Goal: Task Accomplishment & Management: Use online tool/utility

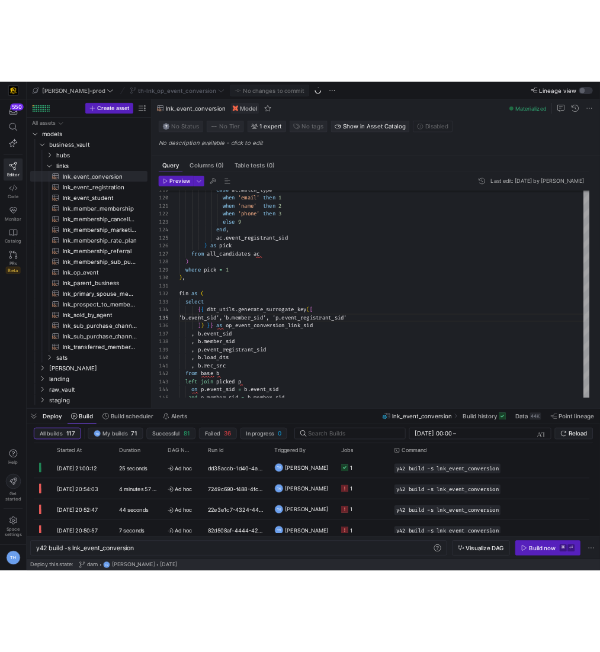
scroll to position [0, 131]
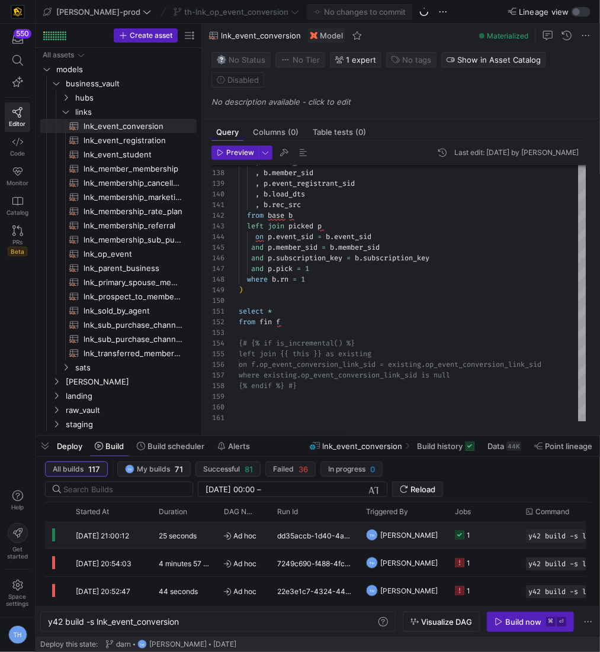
click at [271, 542] on div "dd35accb-1d40-4a74-b3d0-2eb22c2b44b8" at bounding box center [314, 534] width 89 height 27
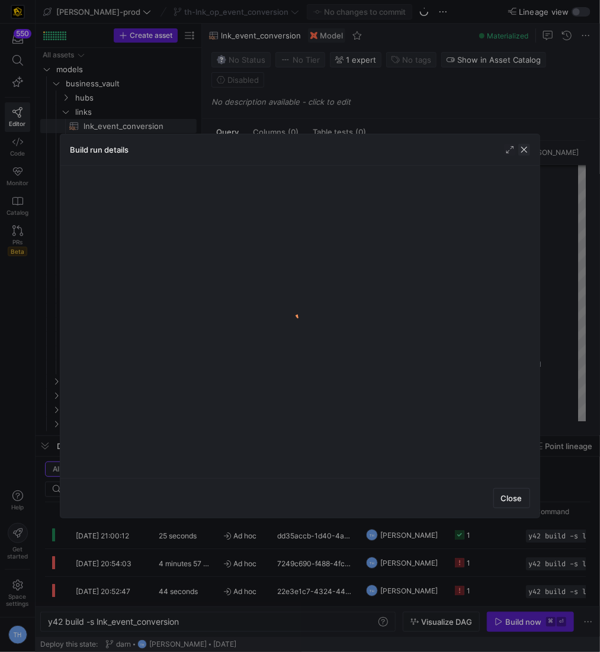
click at [525, 150] on span "button" at bounding box center [524, 150] width 12 height 12
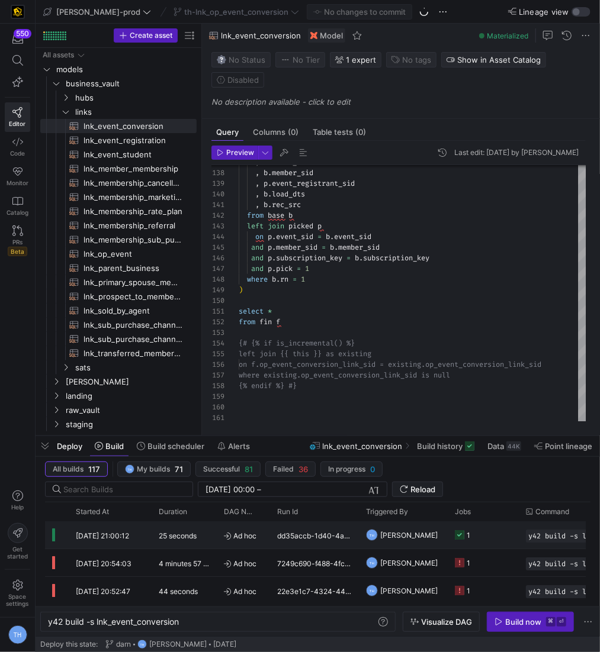
click at [178, 542] on div "25 seconds" at bounding box center [184, 534] width 65 height 27
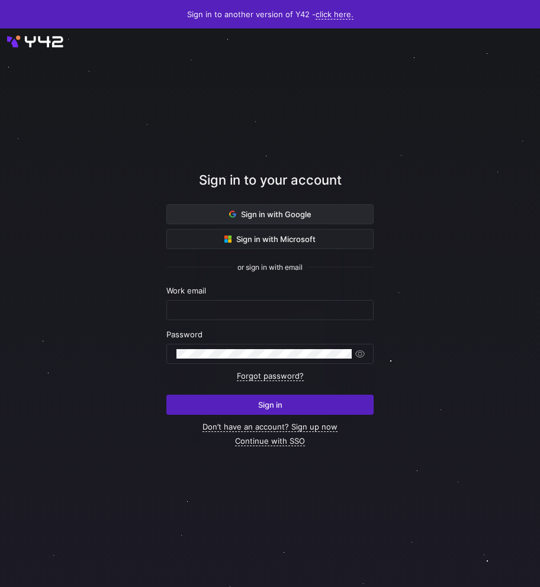
click at [248, 212] on span "Sign in with Google" at bounding box center [270, 214] width 82 height 9
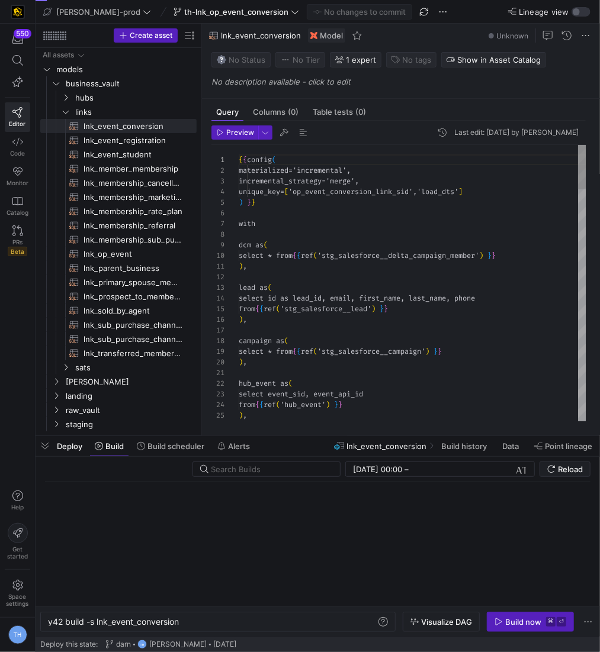
scroll to position [107, 0]
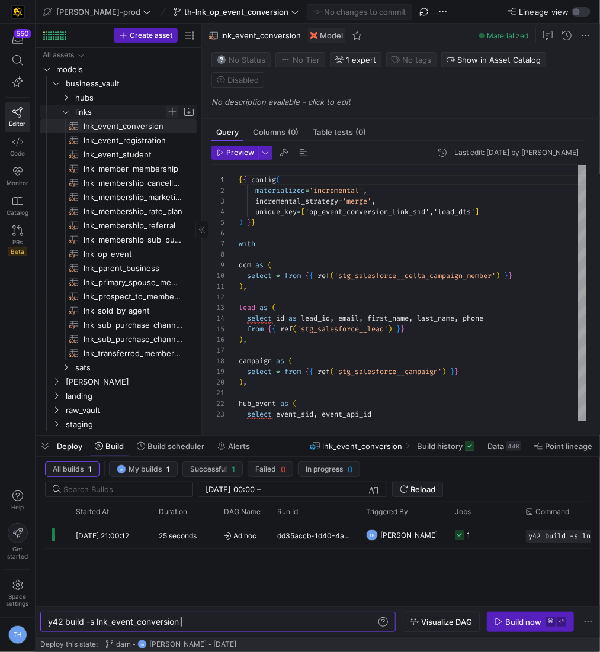
click at [169, 110] on span "Press SPACE to select this row." at bounding box center [172, 112] width 12 height 12
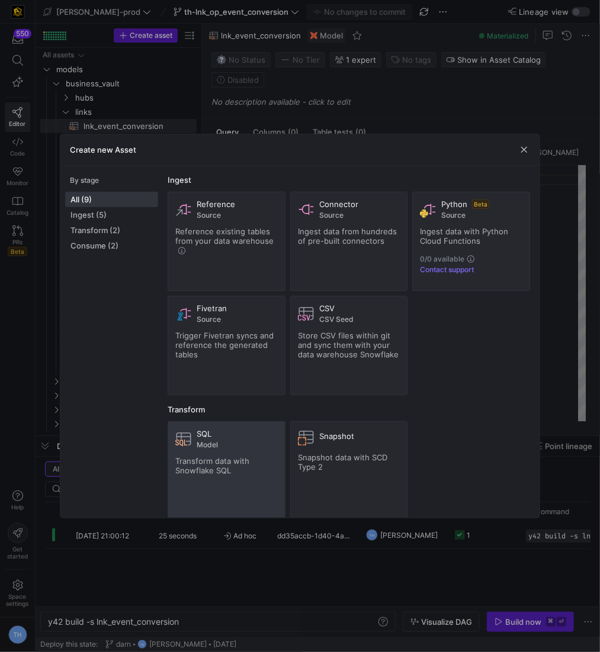
click at [197, 441] on span "Model" at bounding box center [237, 445] width 80 height 8
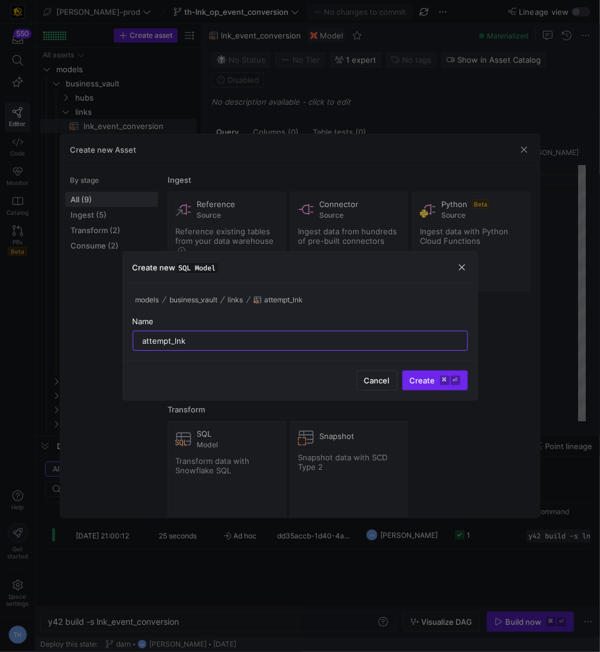
type input "attempt_lnk"
click at [439, 387] on span "submit" at bounding box center [434, 380] width 65 height 19
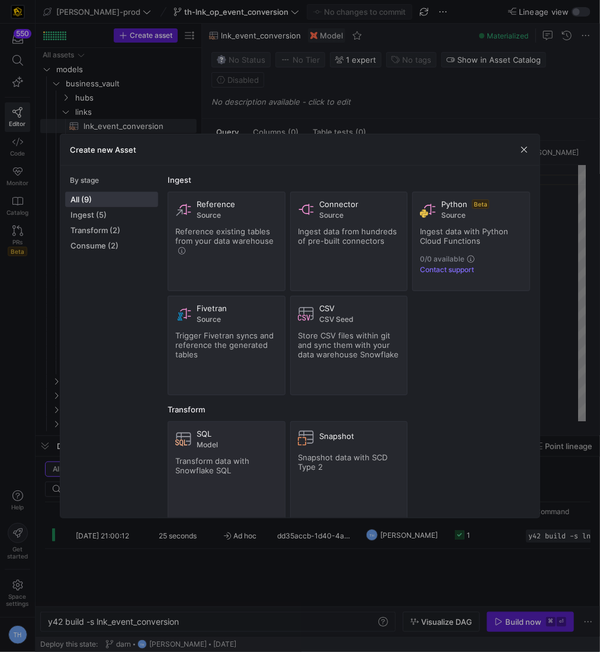
scroll to position [1, 0]
type textarea "y42 build -s attempt_lnk"
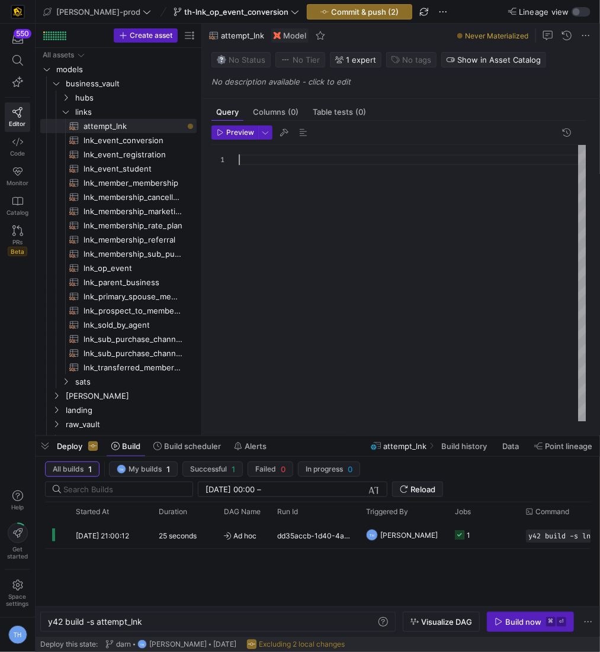
click at [277, 194] on div at bounding box center [412, 284] width 347 height 278
type textarea "here is my code: {{ config( materialized = 'incremental' ) }} with dcm as ( sel…"
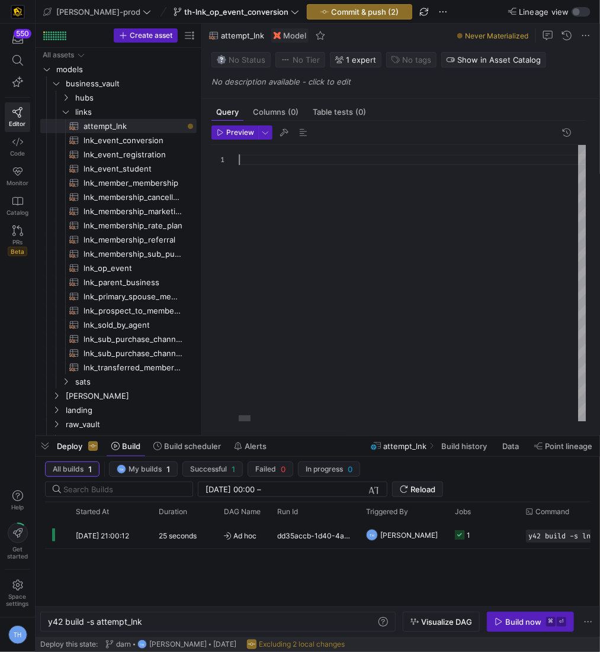
scroll to position [0, 0]
type textarea "on f.op_event_conversion_link_sid = existing.op_event_conversion_link_sid where…"
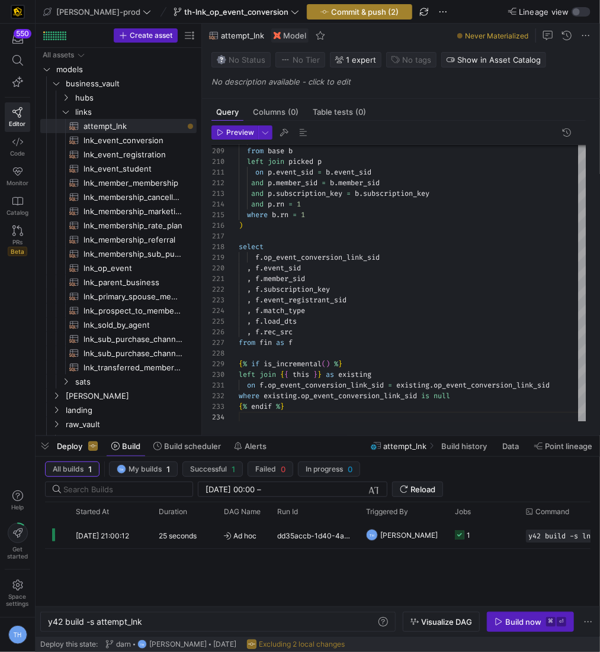
click at [331, 12] on span "Commit & push (2)" at bounding box center [364, 11] width 67 height 9
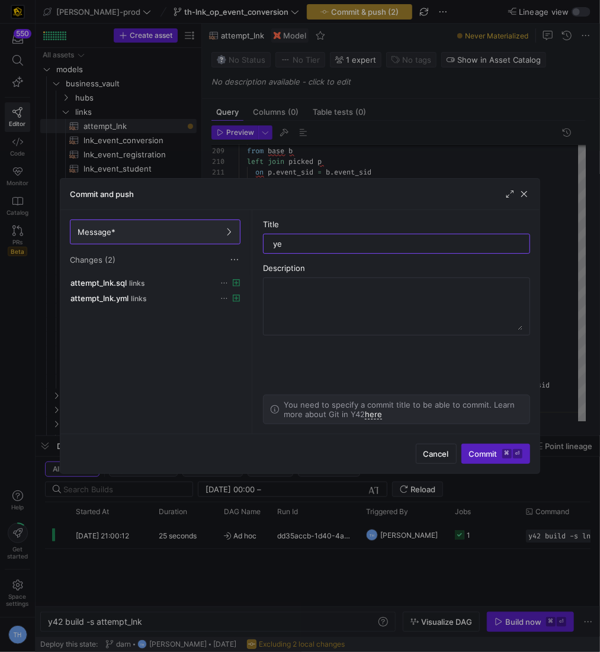
type input "yes"
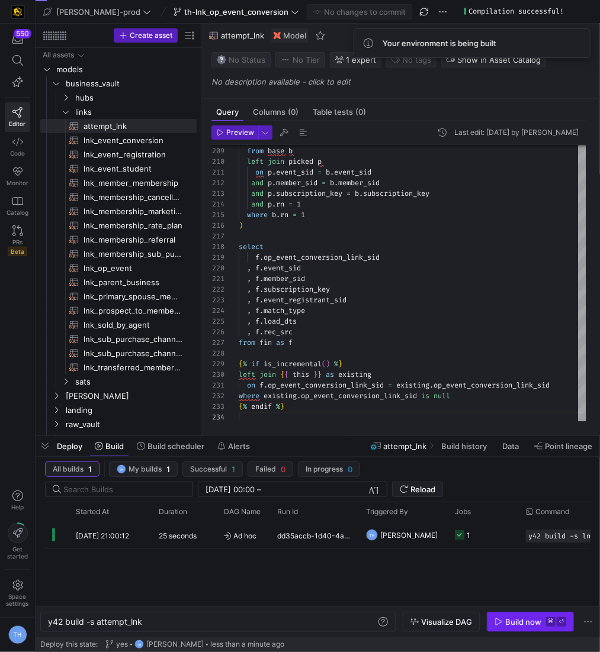
click at [535, 622] on div "Build now" at bounding box center [523, 621] width 36 height 9
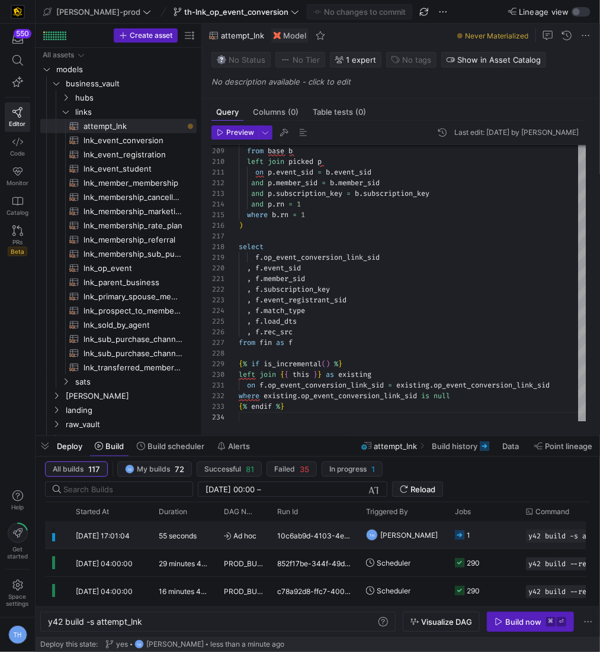
click at [329, 530] on div "10c6ab9d-4103-4ea5-80cb-a36745796a35" at bounding box center [314, 534] width 89 height 27
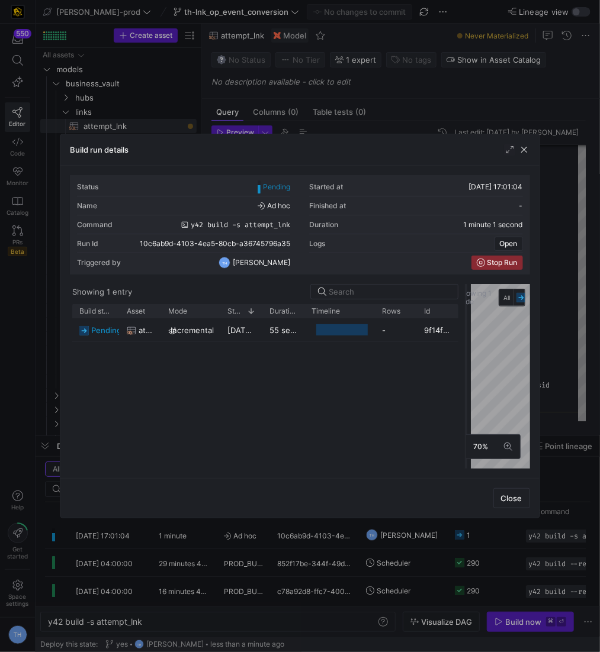
drag, startPoint x: 300, startPoint y: 365, endPoint x: 465, endPoint y: 339, distance: 167.8
click at [466, 340] on div at bounding box center [465, 376] width 5 height 185
click at [418, 118] on div at bounding box center [300, 326] width 600 height 652
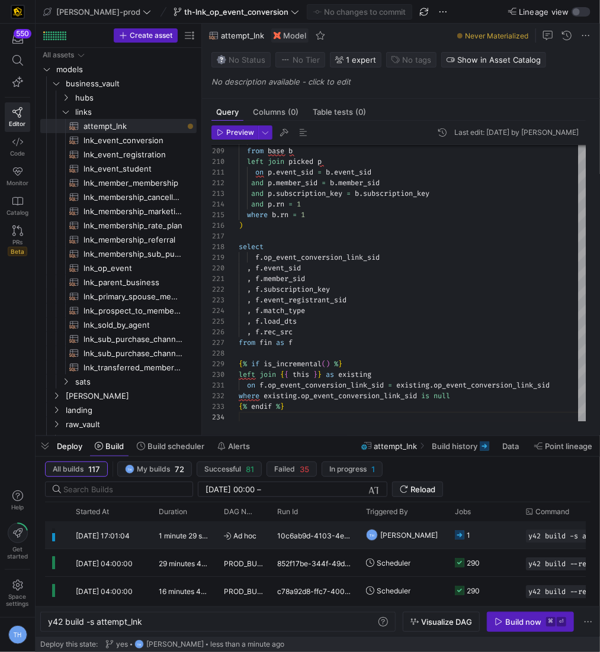
click at [343, 532] on div "10c6ab9d-4103-4ea5-80cb-a36745796a35" at bounding box center [314, 534] width 89 height 27
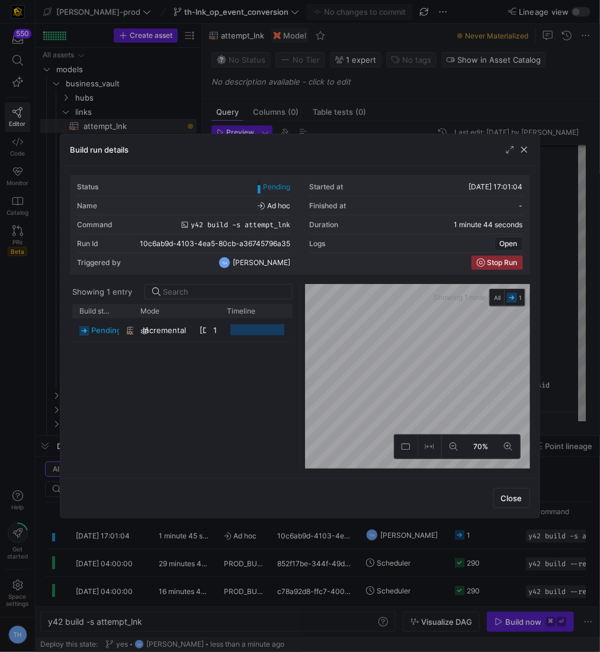
click at [411, 156] on div "Build run details" at bounding box center [299, 149] width 478 height 31
click at [410, 121] on div at bounding box center [300, 326] width 600 height 652
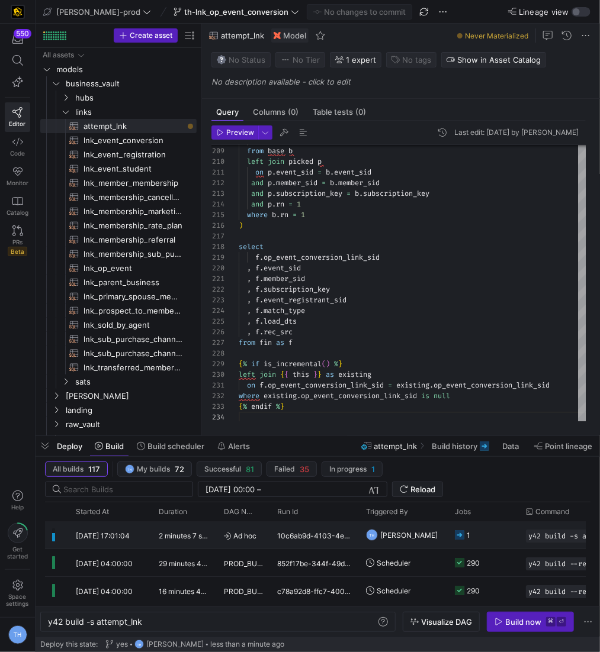
click at [337, 530] on div "10c6ab9d-4103-4ea5-80cb-a36745796a35" at bounding box center [314, 534] width 89 height 27
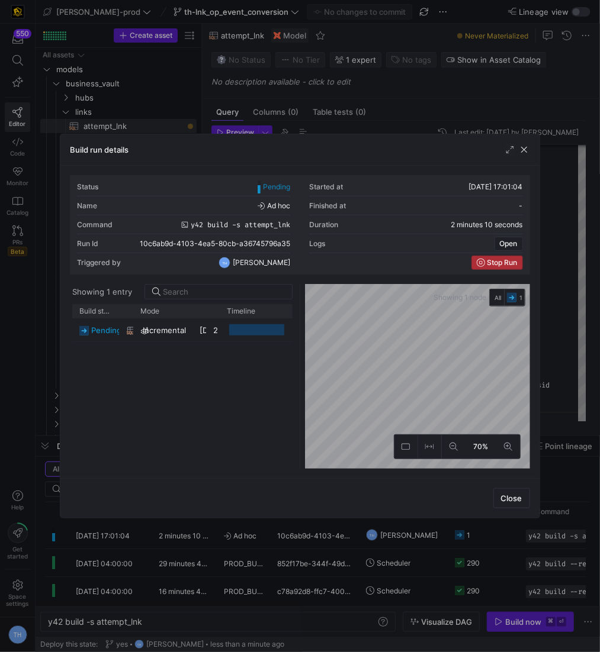
click at [498, 262] on span "Stop Run" at bounding box center [502, 263] width 30 height 8
click at [485, 98] on div at bounding box center [300, 326] width 600 height 652
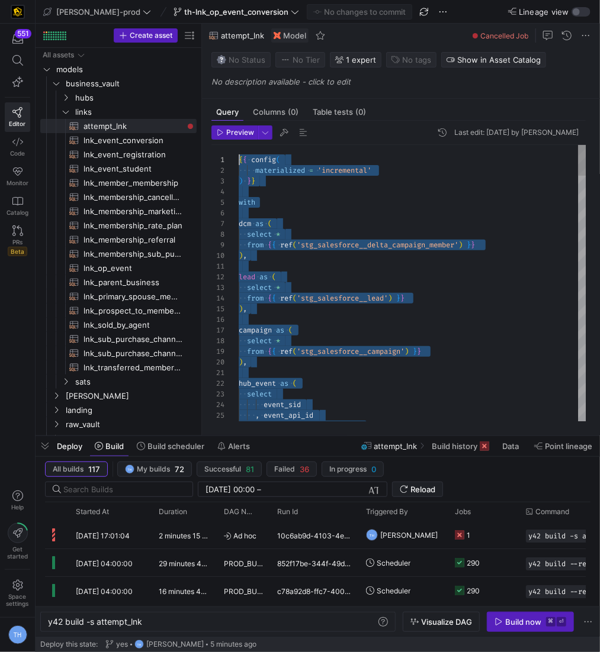
scroll to position [0, 0]
drag, startPoint x: 318, startPoint y: 405, endPoint x: 240, endPoint y: 18, distance: 395.5
type textarea "{% if is_incremental() %} left join {{ this }} as existing on f.op_event_conver…"
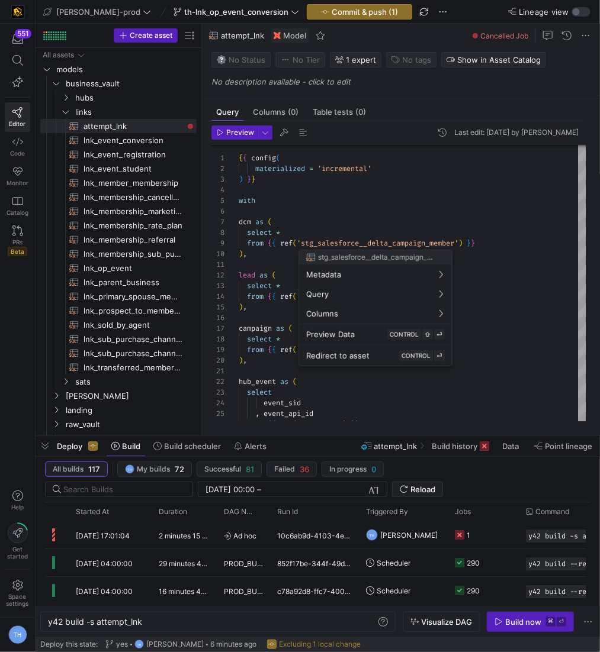
click at [294, 256] on div at bounding box center [300, 326] width 600 height 652
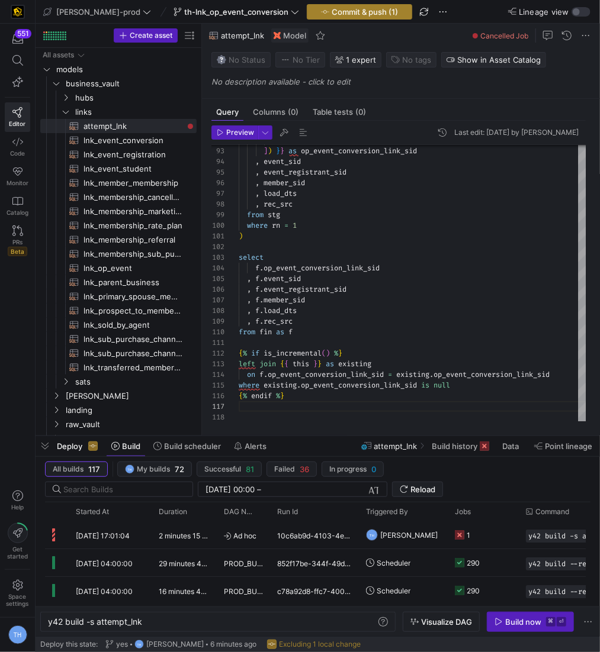
click at [325, 17] on span "button" at bounding box center [359, 12] width 104 height 14
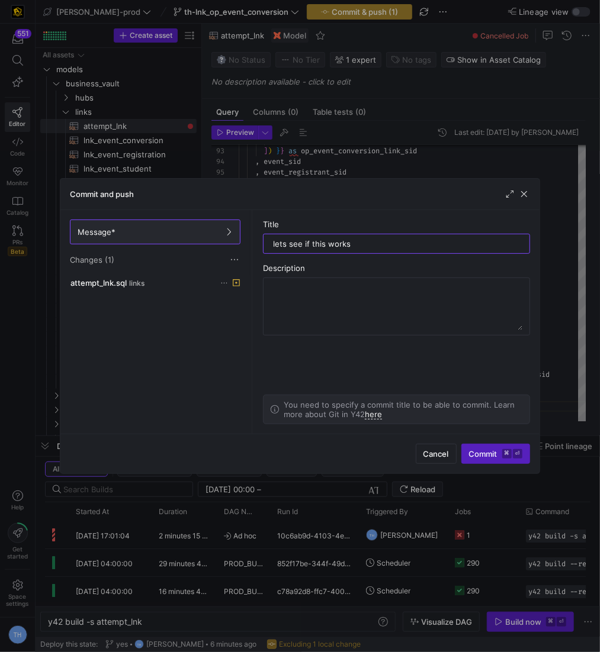
type input "lets see if this works?"
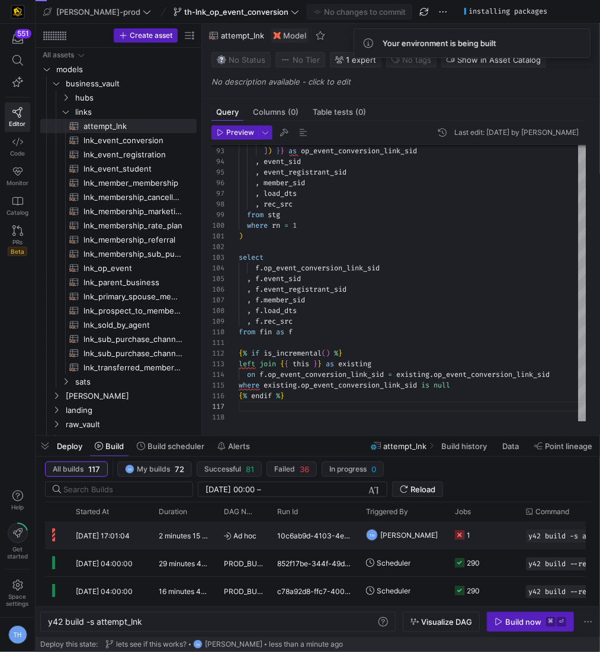
click at [232, 535] on span "Ad hoc" at bounding box center [243, 536] width 39 height 28
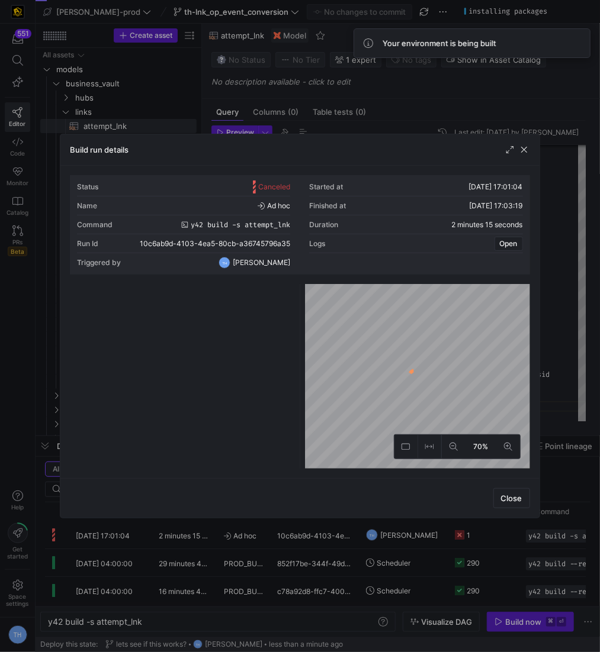
click at [373, 75] on div at bounding box center [300, 326] width 600 height 652
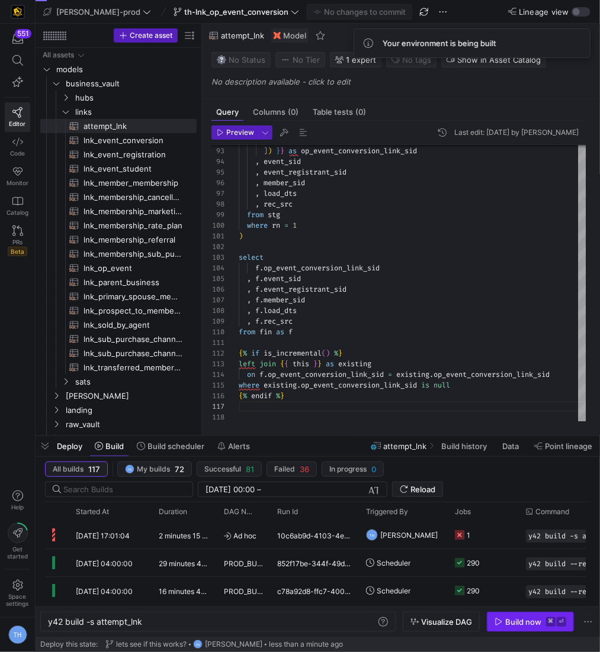
click at [542, 615] on span "button" at bounding box center [530, 622] width 86 height 19
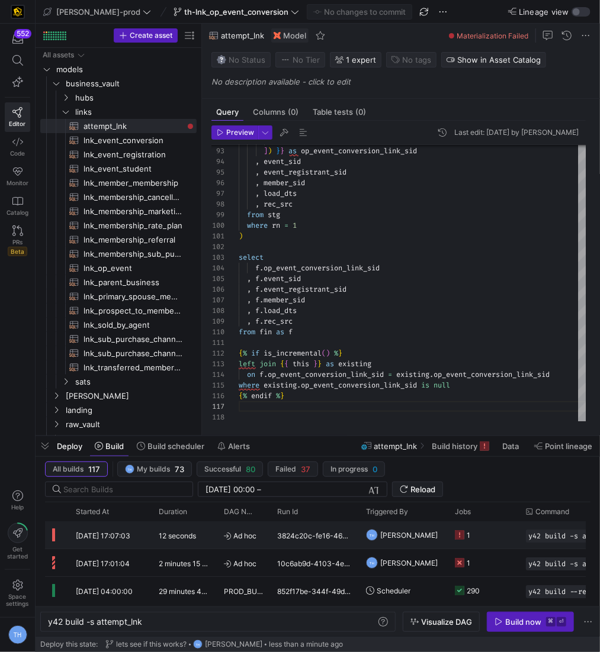
click at [204, 532] on div "12 seconds" at bounding box center [184, 534] width 65 height 27
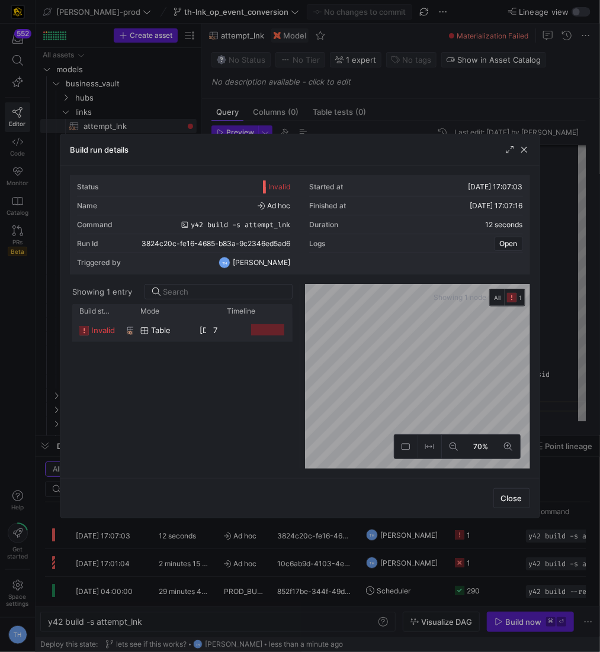
click at [228, 323] on y42-job-duration-timeline-cell-renderer at bounding box center [255, 330] width 57 height 22
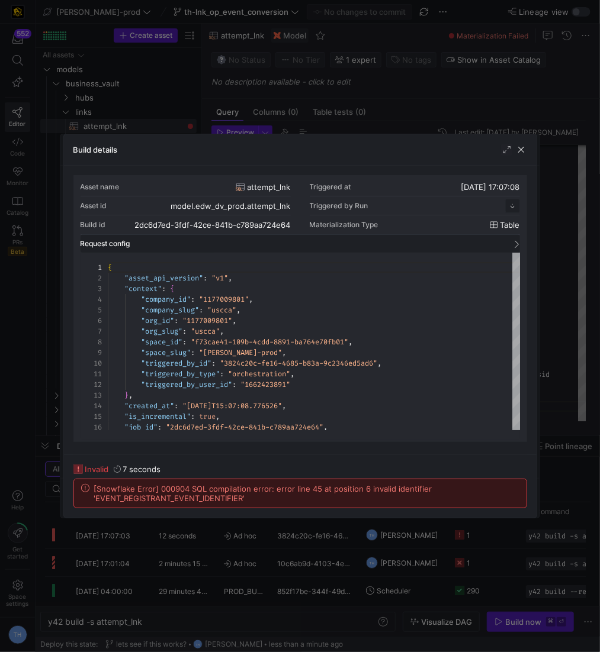
scroll to position [107, 0]
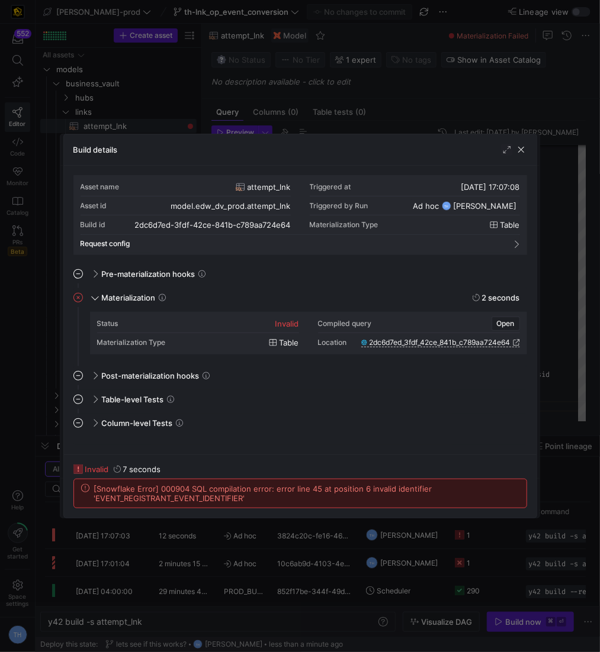
click at [284, 103] on div at bounding box center [300, 326] width 600 height 652
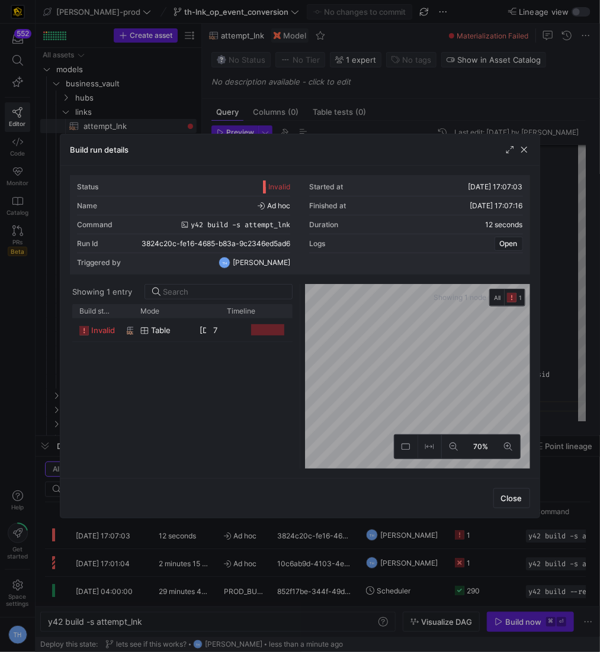
click at [284, 103] on div at bounding box center [300, 326] width 600 height 652
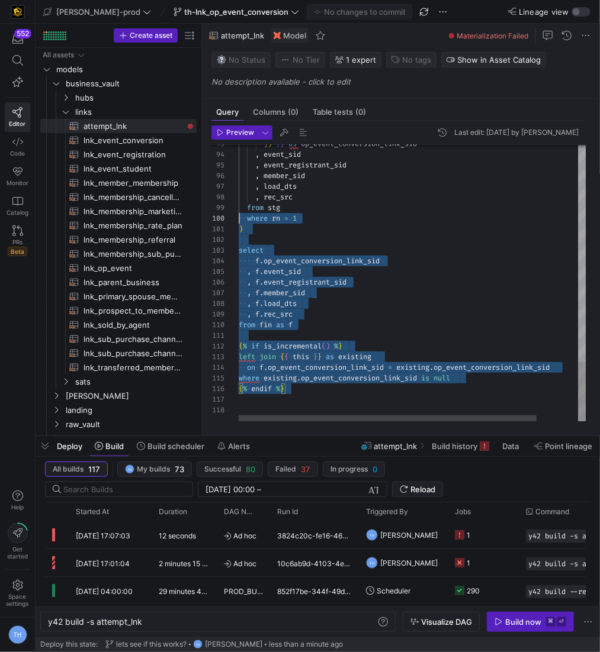
scroll to position [0, 0]
type textarea "{{ config( materialized = 'incremental' ) }} with dcm as ( select * from {{ ref…"
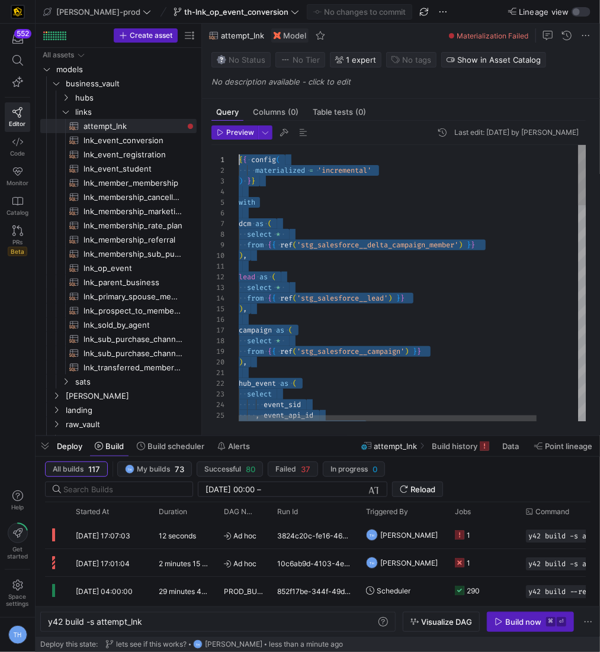
drag, startPoint x: 324, startPoint y: 388, endPoint x: 80, endPoint y: -57, distance: 507.5
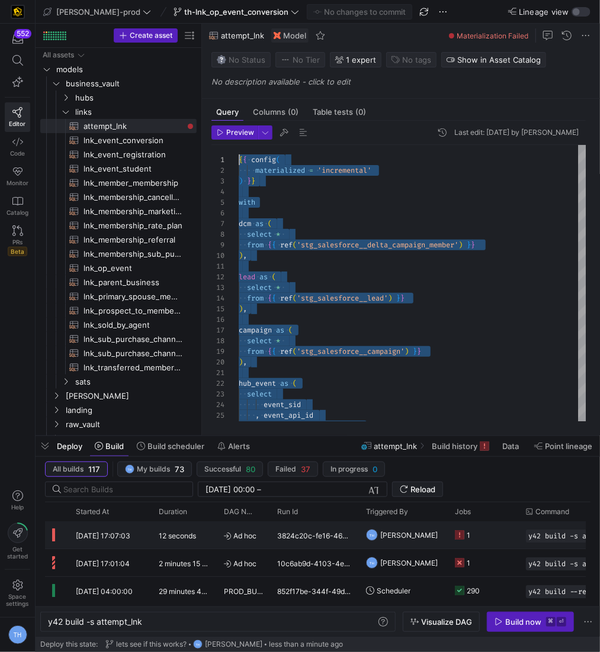
click at [477, 528] on y42-job-status-cell-renderer "1" at bounding box center [483, 535] width 57 height 26
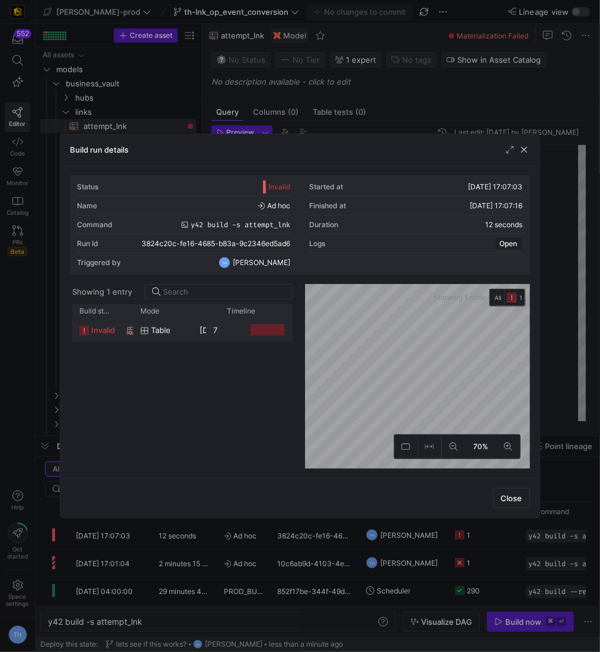
click at [239, 328] on y42-job-duration-timeline-cell-renderer at bounding box center [255, 330] width 57 height 22
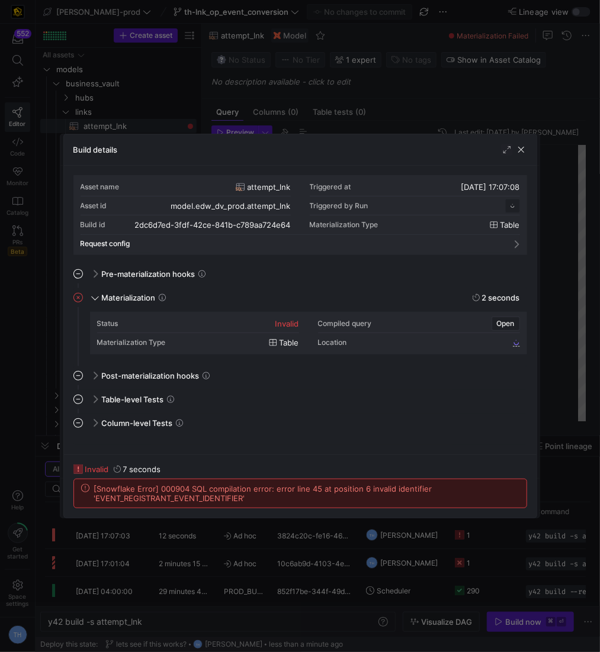
scroll to position [107, 0]
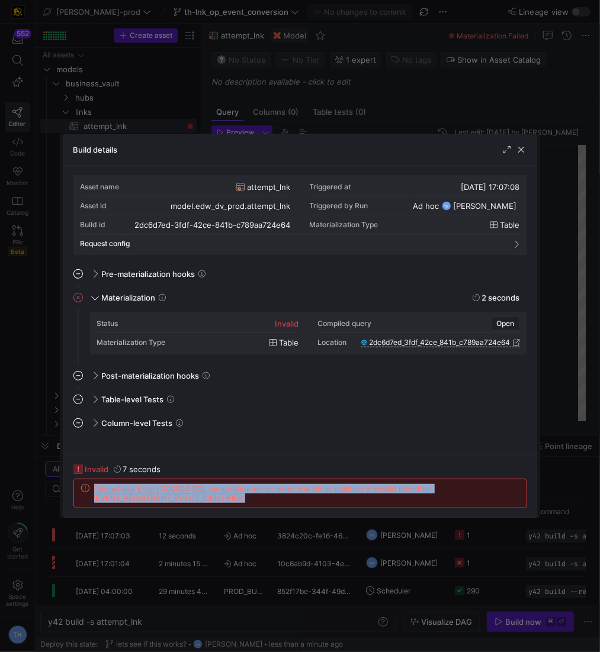
drag, startPoint x: 271, startPoint y: 496, endPoint x: 84, endPoint y: 482, distance: 187.0
click at [84, 482] on div "[Snowflake Error] 000904 SQL compilation error: error line 45 at position 6 inv…" at bounding box center [300, 493] width 452 height 28
copy span "[Snowflake Error] 000904 SQL compilation error: error line 45 at position 6 inv…"
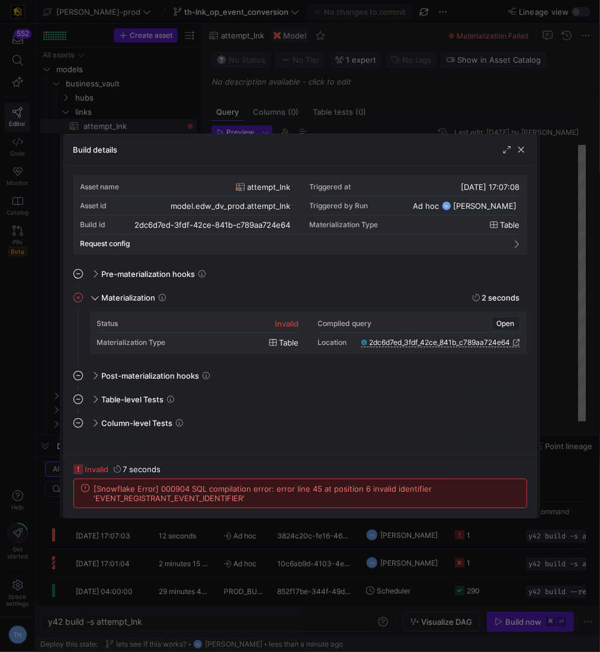
click at [369, 88] on div at bounding box center [300, 326] width 600 height 652
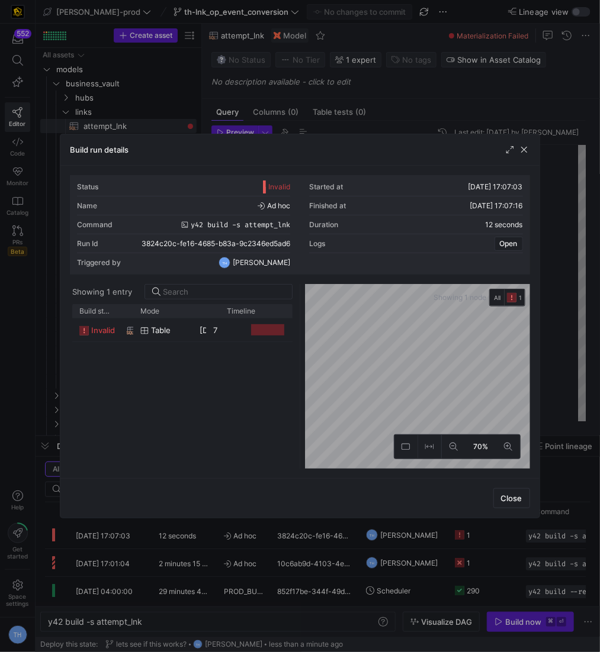
click at [363, 90] on div at bounding box center [300, 326] width 600 height 652
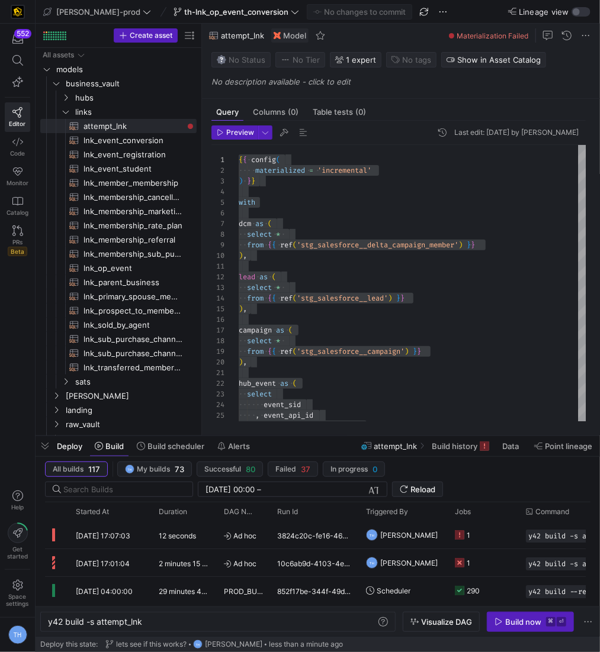
scroll to position [52, 0]
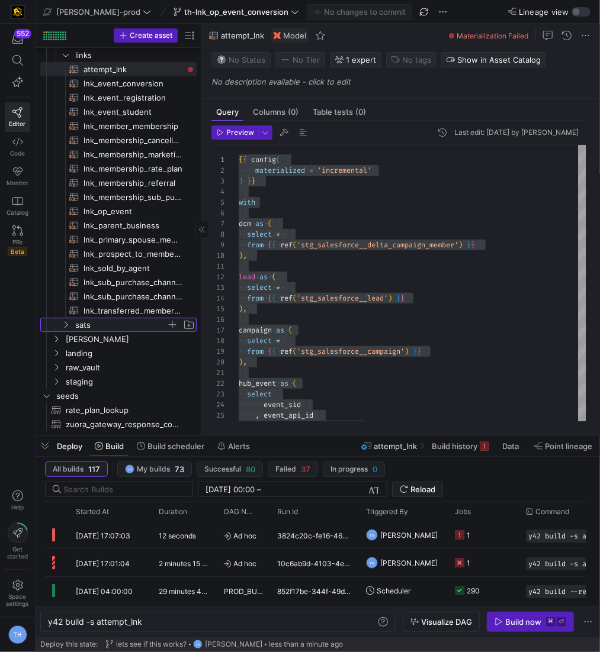
click at [96, 324] on span "sats" at bounding box center [120, 325] width 91 height 14
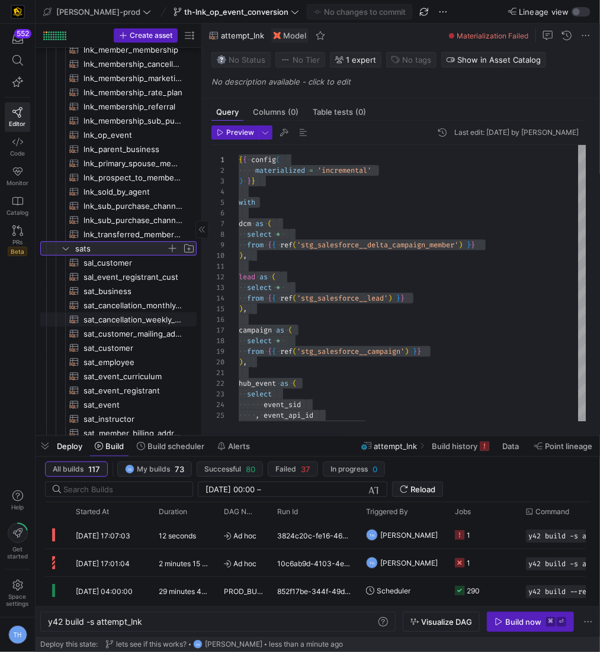
scroll to position [0, 0]
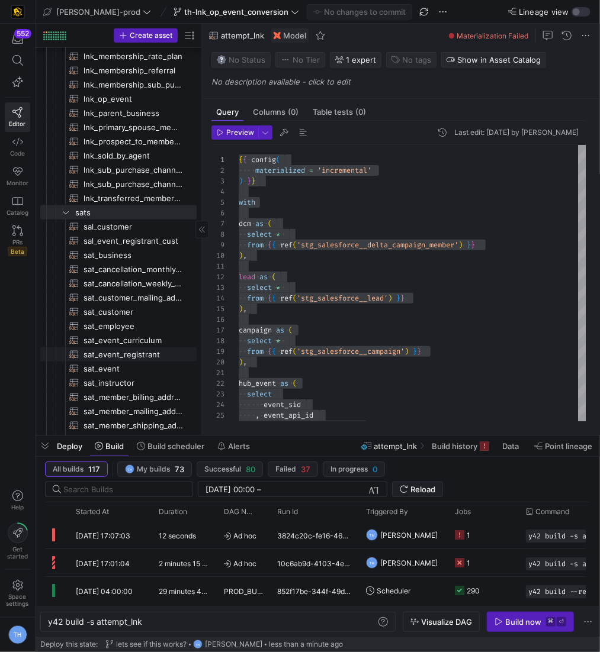
click at [121, 350] on span "sat_event_registrant​​​​​​​​​​" at bounding box center [132, 355] width 99 height 14
type textarea "y42 build -s sat_event_registrant"
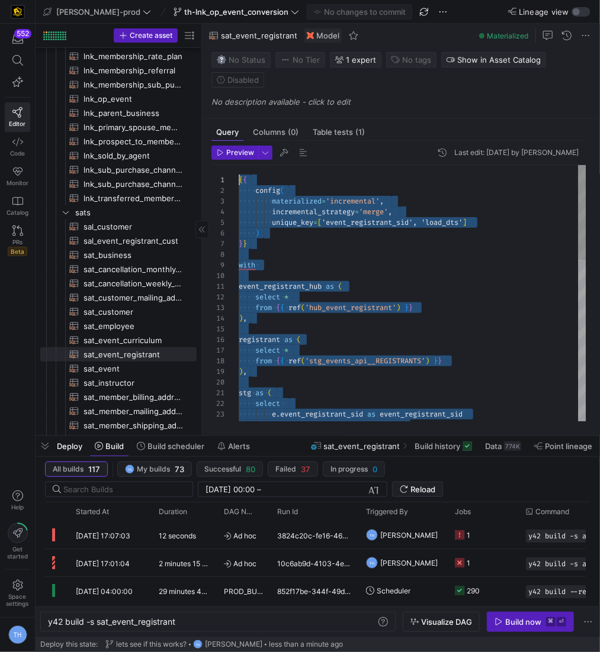
drag, startPoint x: 504, startPoint y: 408, endPoint x: 118, endPoint y: 73, distance: 511.1
click at [456, 316] on div "from { { ref ( 'stg_events_api__REGISTRANTS' ) } } ) , stg as ( select e . even…" at bounding box center [412, 516] width 347 height 702
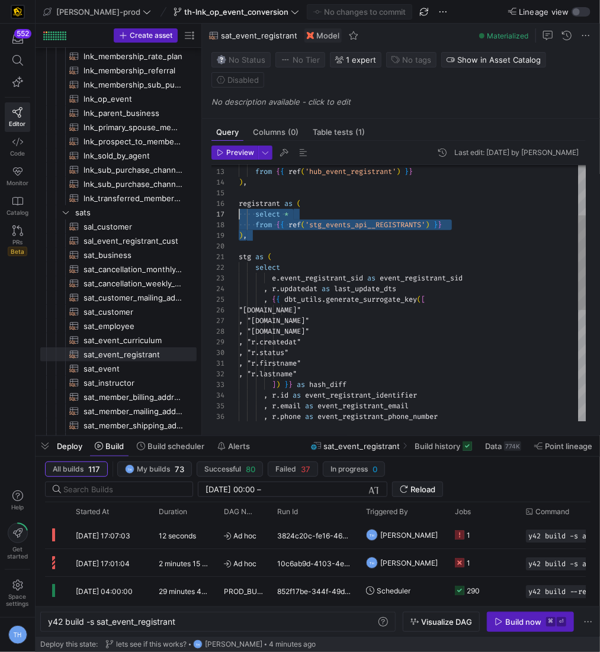
scroll to position [53, 0]
drag, startPoint x: 269, startPoint y: 235, endPoint x: 223, endPoint y: 206, distance: 54.5
click at [239, 206] on div "from { { ref ( 'stg_events_api__REGISTRANTS' ) } } ) , stg as ( select e . even…" at bounding box center [412, 380] width 347 height 702
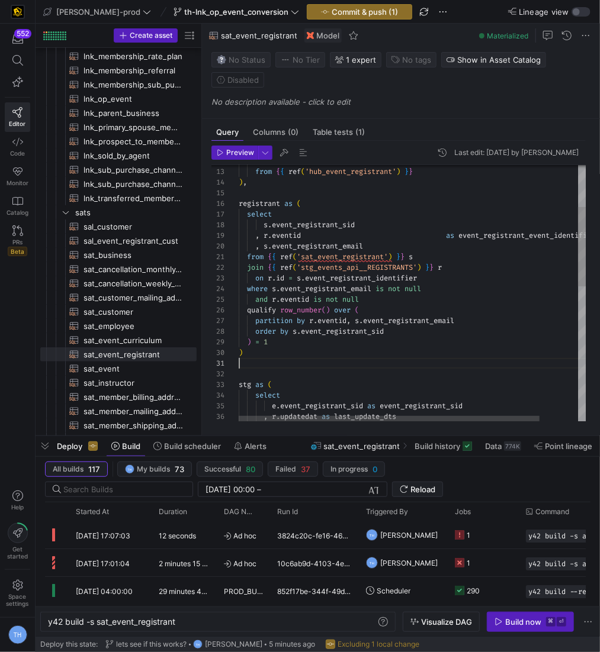
click at [450, 233] on div "s . event_registrant_sid , r . eventid as event_registrant_event_identifier stg…" at bounding box center [434, 447] width 391 height 837
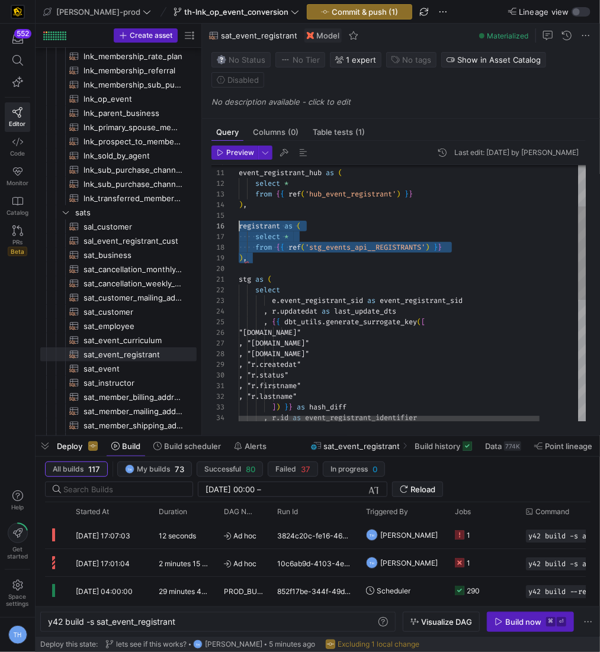
scroll to position [53, 0]
type textarea "stg as ( select e.event_registrant_sid as event_registrant_sid , r.updatedat as…"
click at [385, 295] on div ") , stg as ( select from { { ref ( 'stg_events_api__REGISTRANTS' ) } } select *…" at bounding box center [434, 405] width 391 height 709
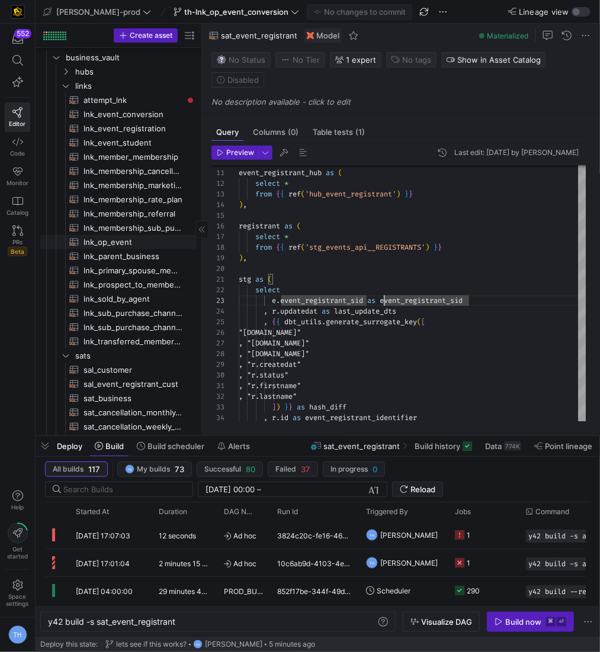
scroll to position [22, 0]
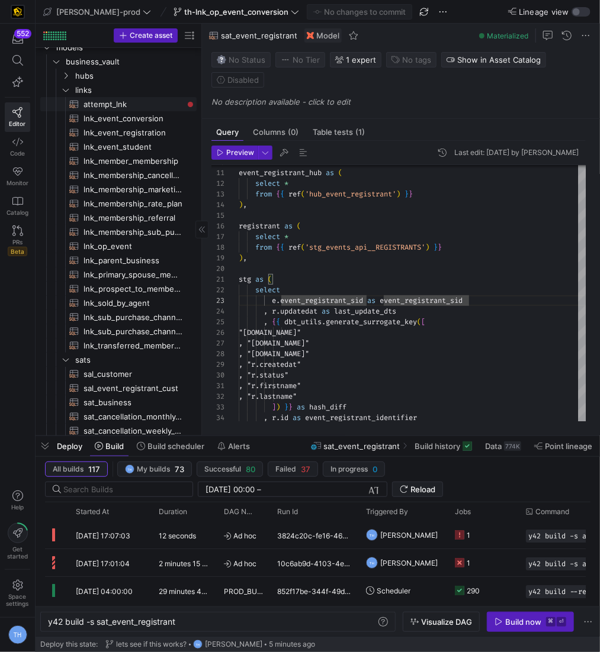
click at [144, 104] on span "attempt_lnk​​​​​​​​​​" at bounding box center [132, 105] width 99 height 14
type textarea "y42 build -s attempt_lnk"
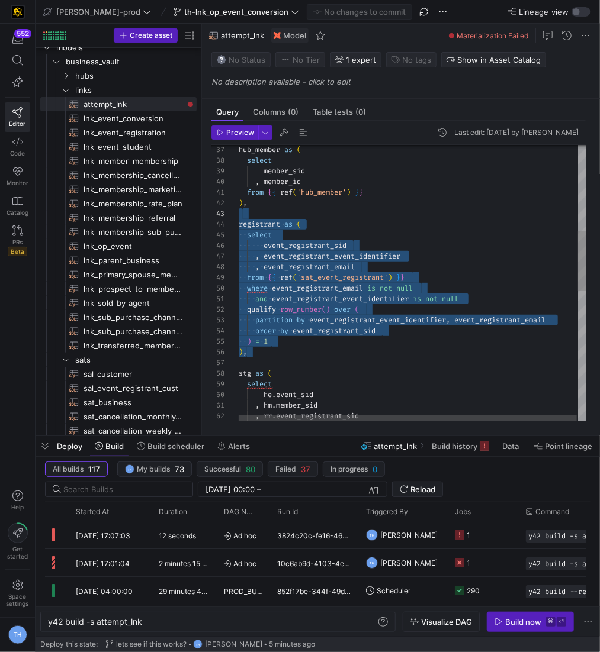
scroll to position [31, 0]
drag, startPoint x: 280, startPoint y: 351, endPoint x: 205, endPoint y: 223, distance: 148.3
click at [239, 223] on div "hub_member as ( select member_sid , member_id from { { ref ( 'hub_member' ) } }…" at bounding box center [413, 388] width 349 height 1274
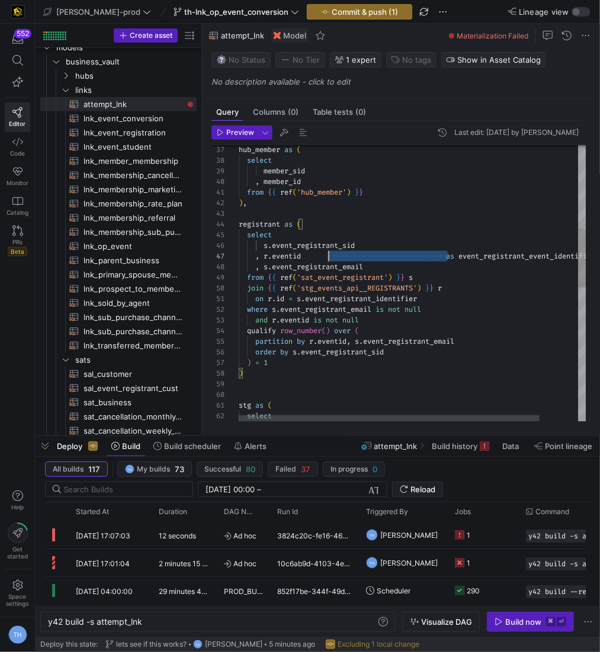
scroll to position [63, 60]
drag, startPoint x: 447, startPoint y: 253, endPoint x: 300, endPoint y: 252, distance: 147.4
click at [300, 252] on div "hub_member as ( select member_sid , member_id from { { ref ( 'hub_member' ) } }…" at bounding box center [434, 404] width 391 height 1306
click at [479, 231] on div "hub_member as ( select member_sid , member_id from { { ref ( 'hub_member' ) } }…" at bounding box center [434, 404] width 391 height 1306
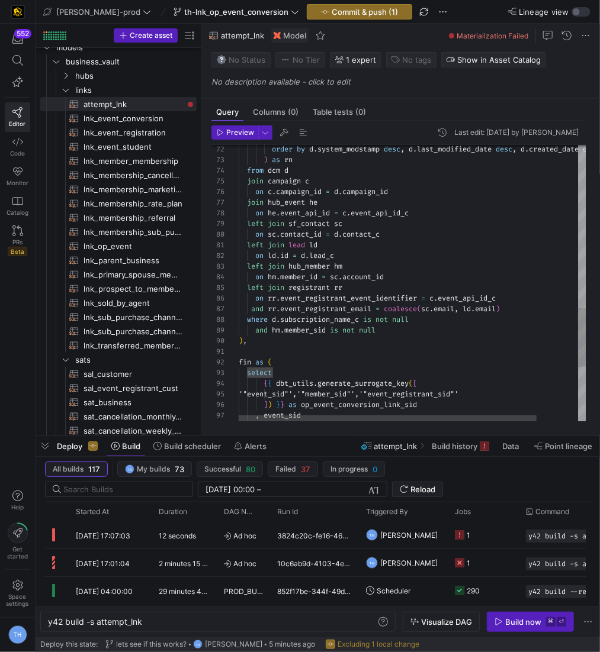
click at [264, 307] on div "order by d . system_modstamp desc , d . last_modified_date desc , d . created_d…" at bounding box center [436, 31] width 395 height 1306
click at [249, 308] on div "order by d . system_modstamp desc , d . last_modified_date desc , d . created_d…" at bounding box center [436, 31] width 395 height 1306
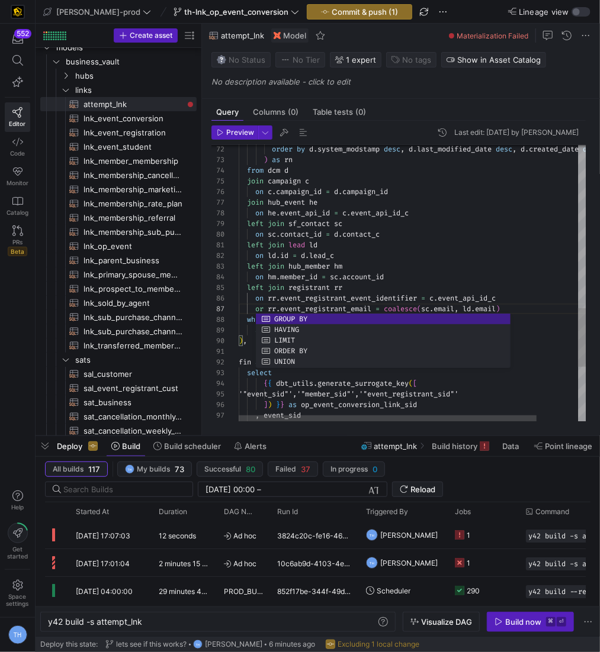
click at [287, 253] on div "order by d . system_modstamp desc , d . last_modified_date desc , d . created_d…" at bounding box center [436, 31] width 395 height 1306
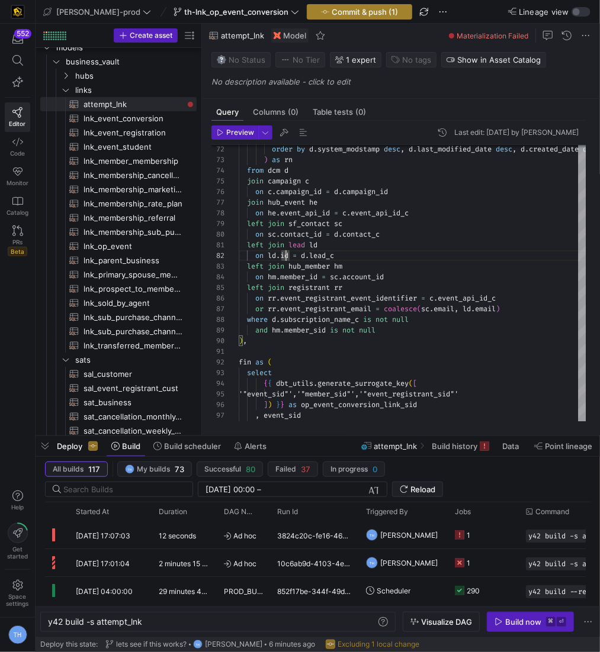
type textarea "left join lead ld on ld.id = d.lead_c left join hub_member hm on hm.member_id =…"
click at [331, 14] on span "Commit & push (1)" at bounding box center [364, 11] width 66 height 9
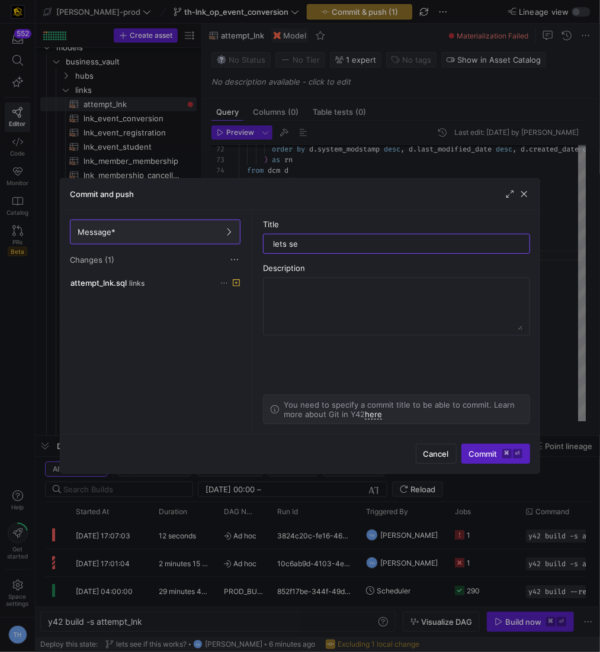
type input "lets see"
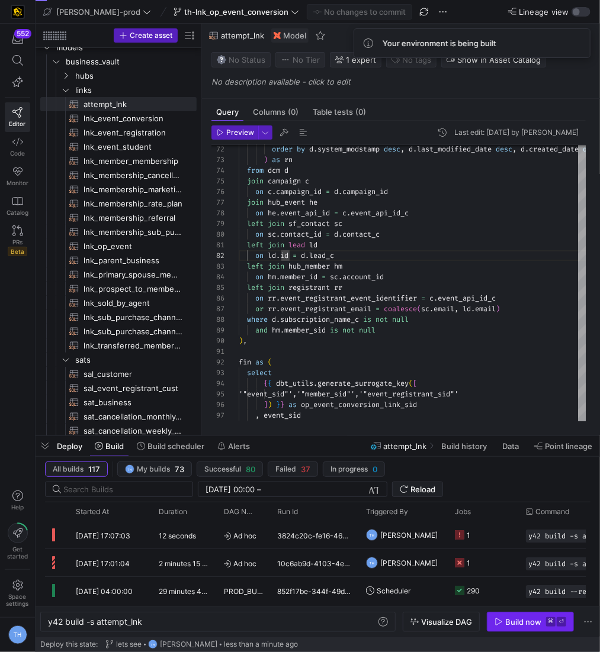
click at [559, 624] on kbd "⏎" at bounding box center [560, 621] width 9 height 9
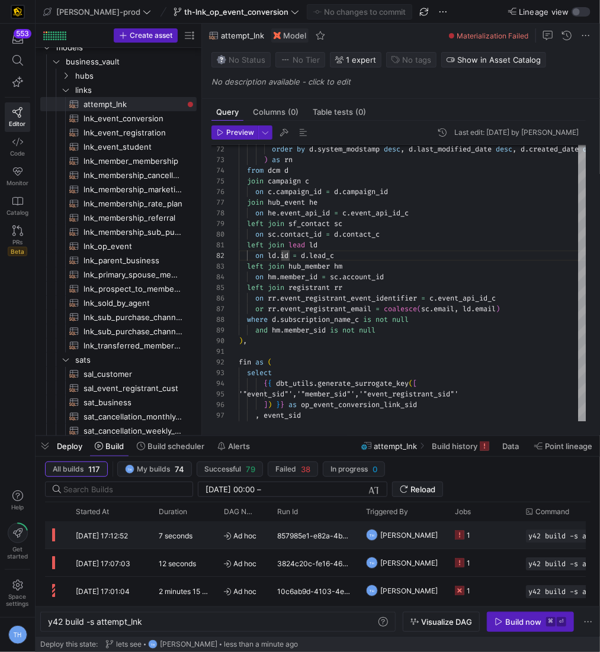
click at [497, 529] on y42-job-status-cell-renderer "1" at bounding box center [483, 535] width 57 height 26
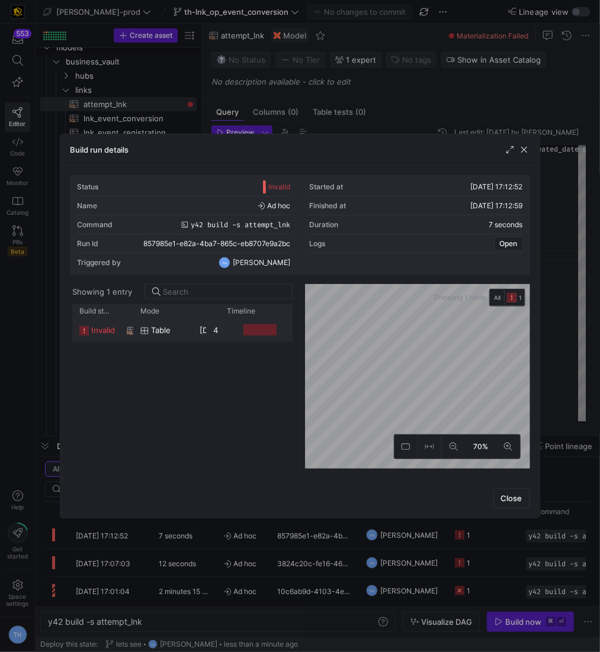
click at [221, 324] on div at bounding box center [255, 329] width 71 height 23
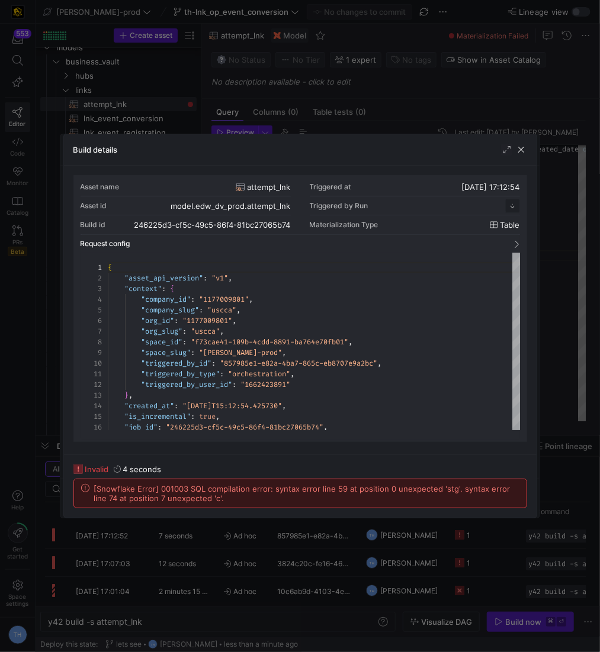
scroll to position [107, 0]
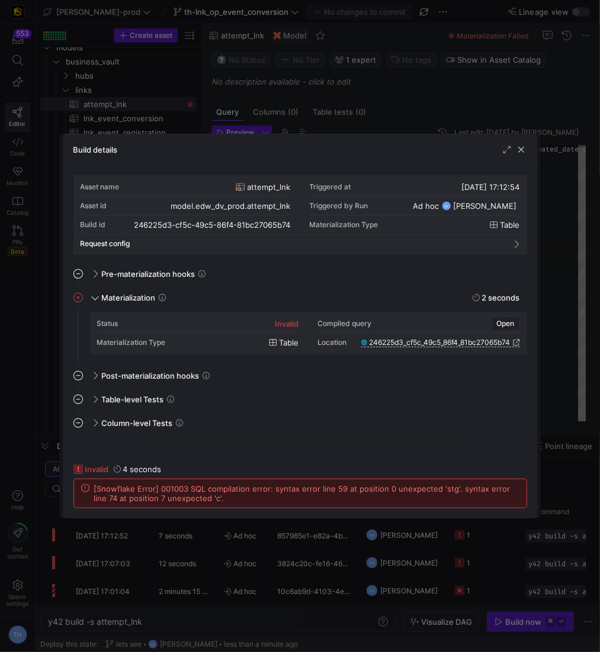
click at [313, 110] on div at bounding box center [300, 326] width 600 height 652
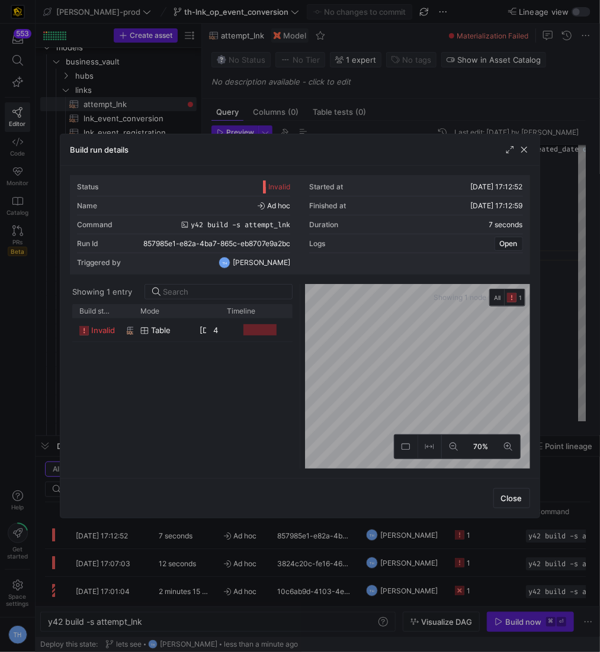
click at [313, 110] on div at bounding box center [300, 326] width 600 height 652
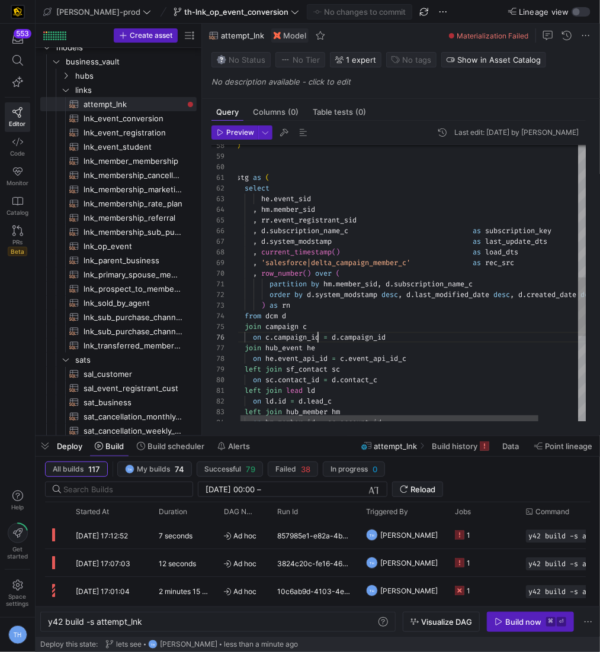
scroll to position [53, 81]
click at [316, 333] on div "order by d . system_modstamp desc , d . last_modified_date desc , d . created_d…" at bounding box center [433, 177] width 395 height 1306
drag, startPoint x: 312, startPoint y: 334, endPoint x: 276, endPoint y: 334, distance: 35.5
click at [276, 334] on div "order by d . system_modstamp desc , d . last_modified_date desc , d . created_d…" at bounding box center [433, 177] width 395 height 1306
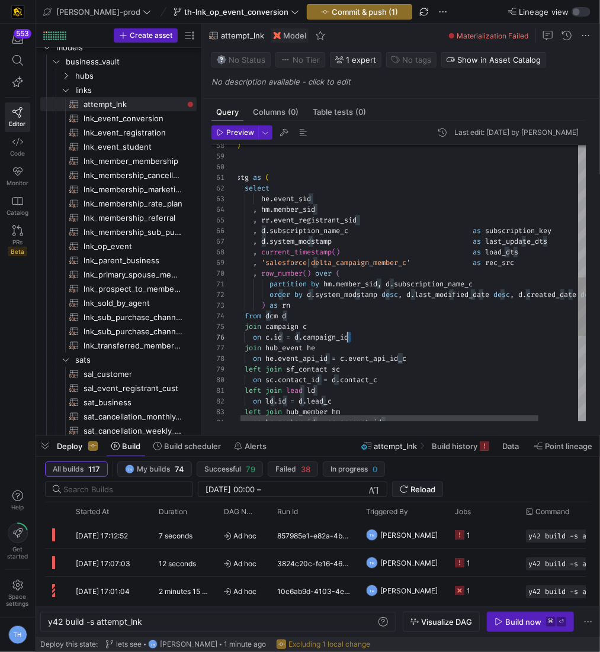
drag, startPoint x: 361, startPoint y: 334, endPoint x: 346, endPoint y: 334, distance: 14.8
click at [346, 334] on div "order by d . system_modstamp desc , d . last_modified_date desc , d . created_d…" at bounding box center [433, 177] width 395 height 1306
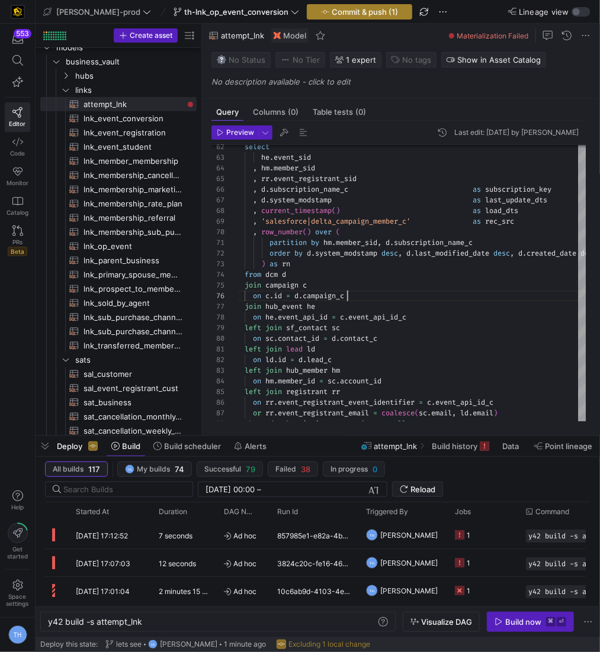
type textarea "partition by hm.member_sid, d.subscription_name_c order by d.system_modstamp de…"
click at [331, 15] on span "Commit & push (1)" at bounding box center [364, 11] width 66 height 9
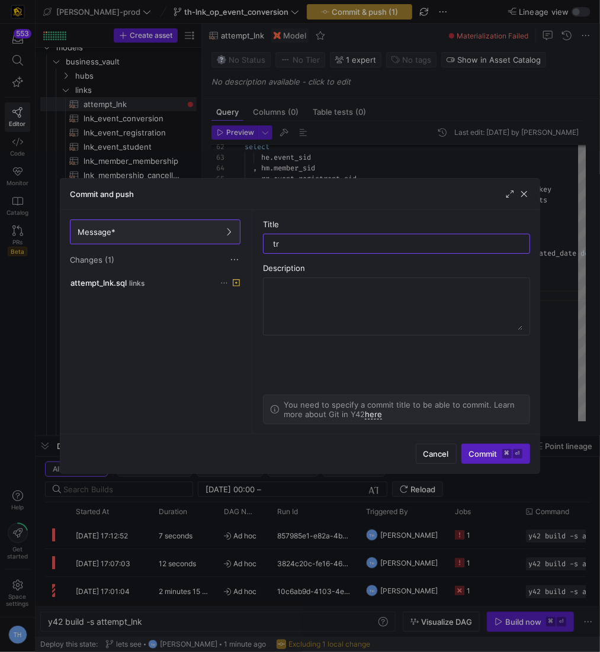
type input "try"
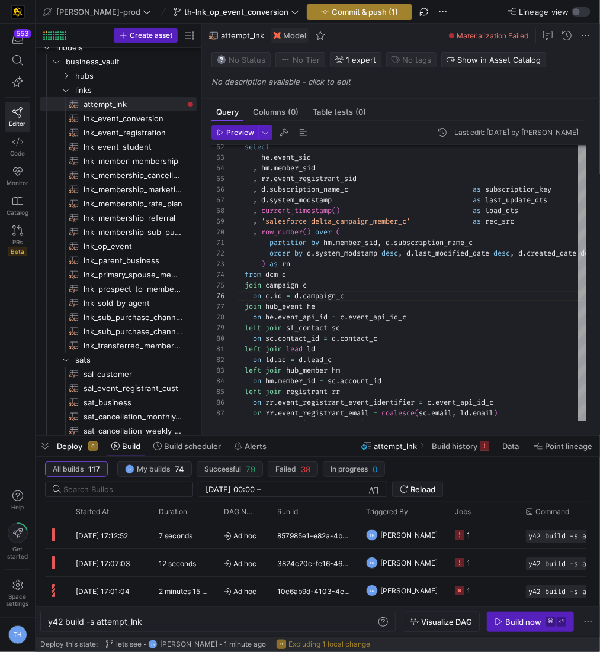
click at [331, 7] on span "Commit & push (1)" at bounding box center [364, 11] width 66 height 9
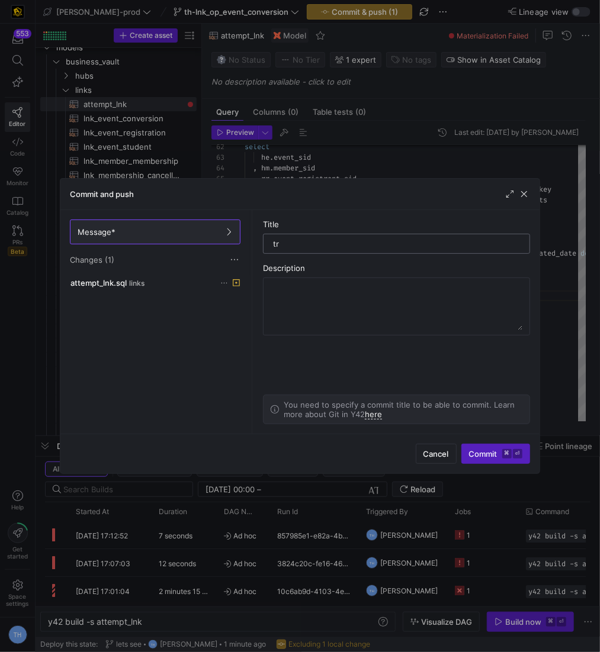
type input "try"
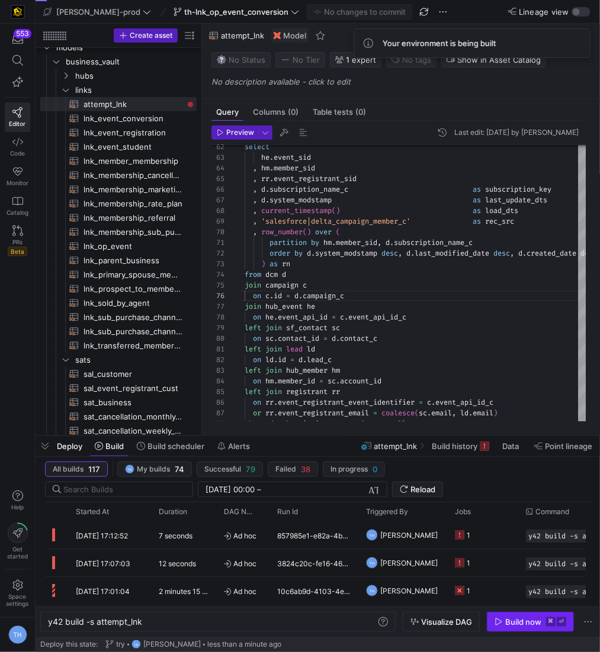
click at [545, 629] on span "button" at bounding box center [530, 622] width 86 height 19
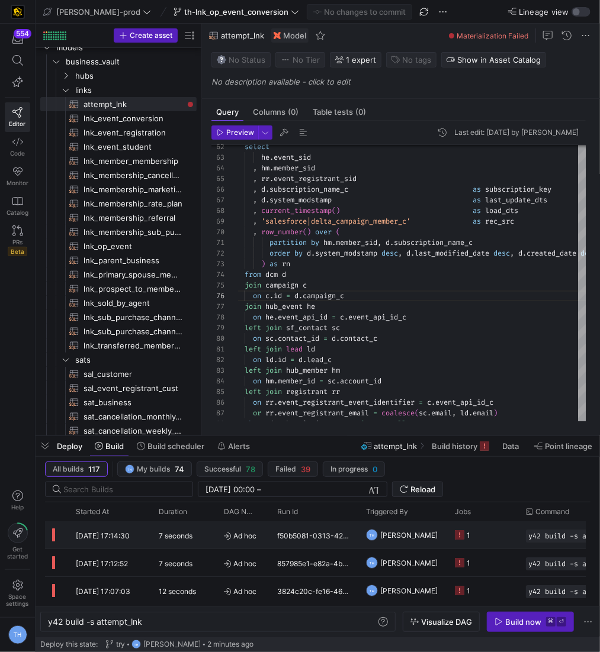
click at [289, 525] on div "f50b5081-0313-423c-824c-94d74782783c" at bounding box center [314, 534] width 89 height 27
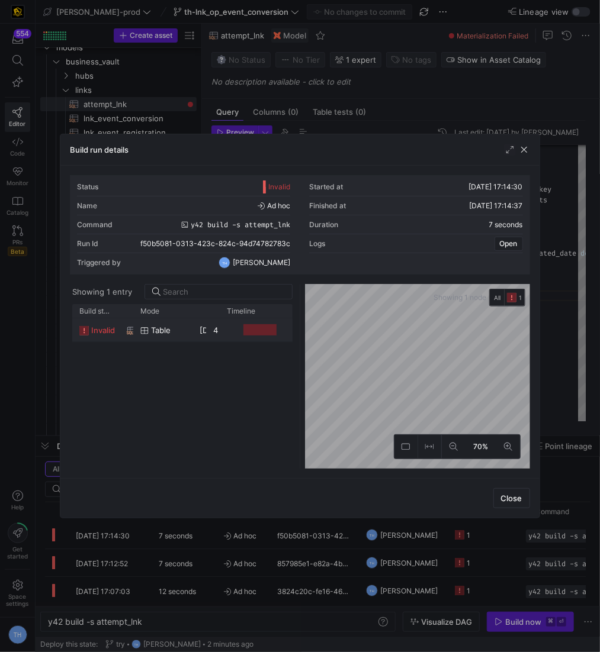
click at [207, 329] on div "4 seconds" at bounding box center [213, 329] width 14 height 23
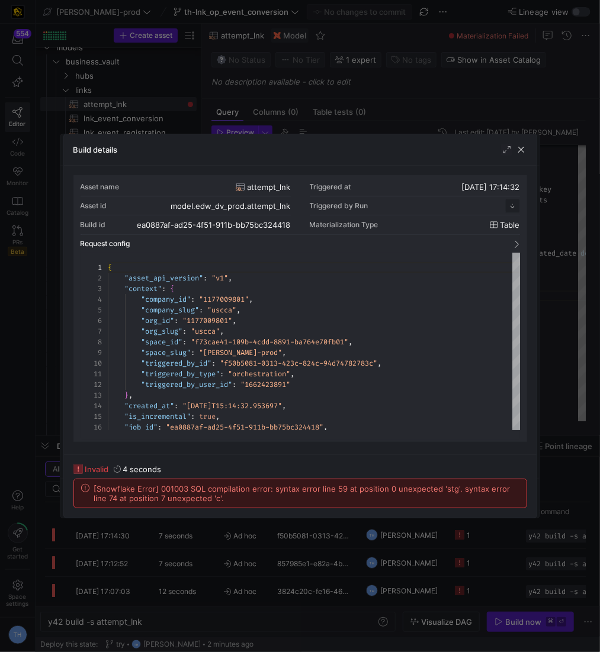
scroll to position [107, 0]
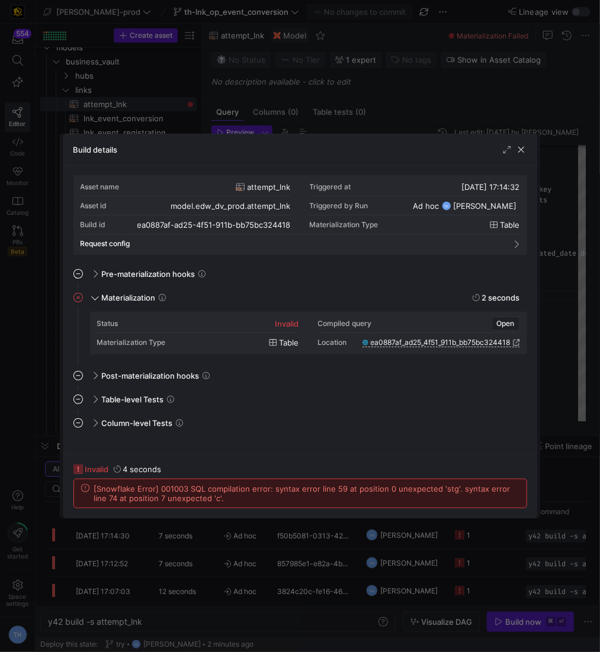
click at [298, 132] on div at bounding box center [300, 326] width 600 height 652
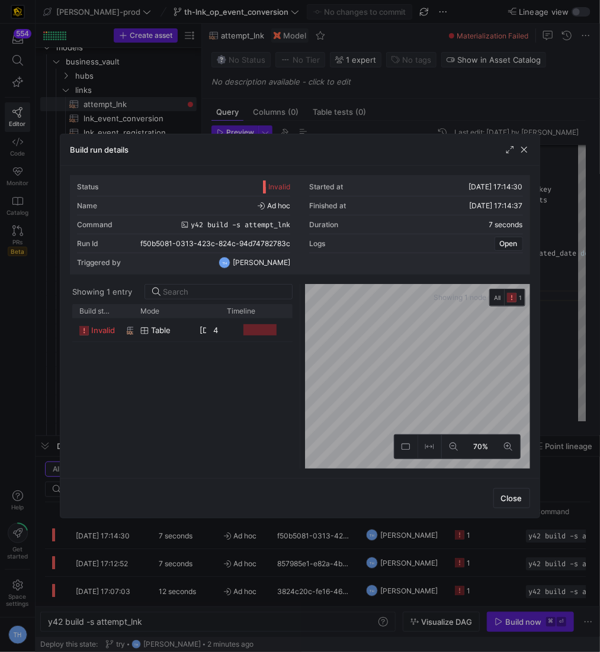
click at [298, 132] on div at bounding box center [300, 326] width 600 height 652
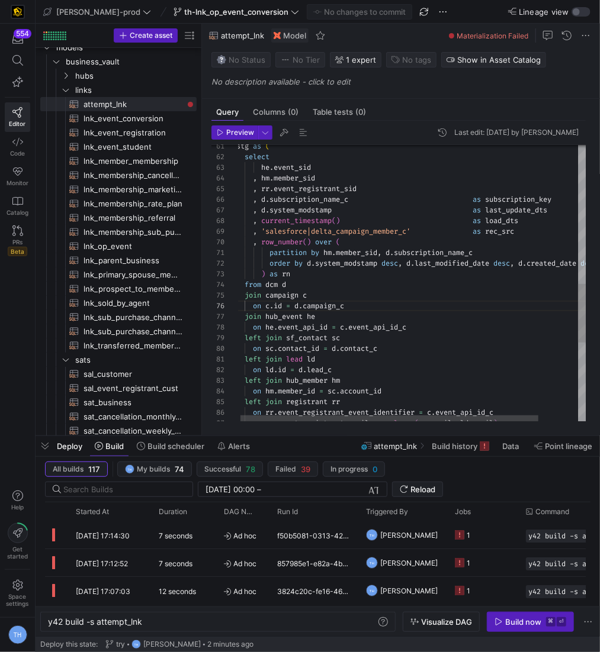
click at [342, 314] on div "order by d . system_modstamp desc , d . last_modified_date desc , d . created_d…" at bounding box center [433, 145] width 395 height 1306
click at [362, 304] on div "order by d . system_modstamp desc , d . last_modified_date desc , d . created_d…" at bounding box center [433, 145] width 395 height 1306
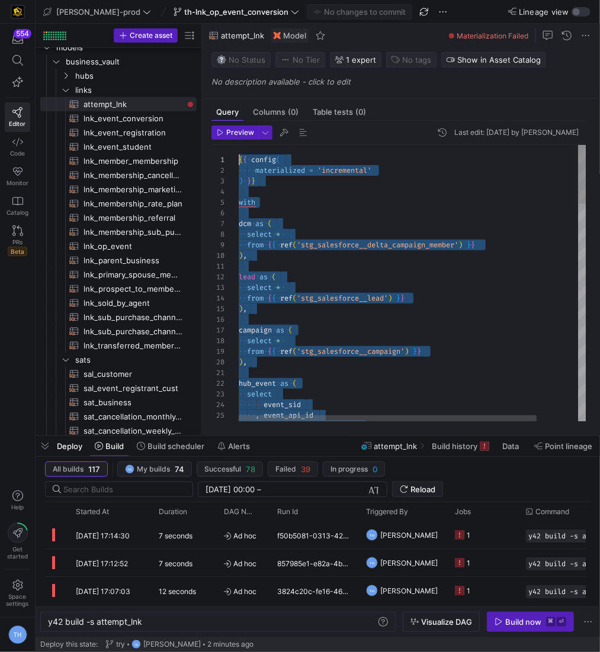
scroll to position [0, 0]
drag, startPoint x: 307, startPoint y: 395, endPoint x: 163, endPoint y: -56, distance: 473.6
click at [257, 532] on span "Ad hoc" at bounding box center [243, 536] width 39 height 28
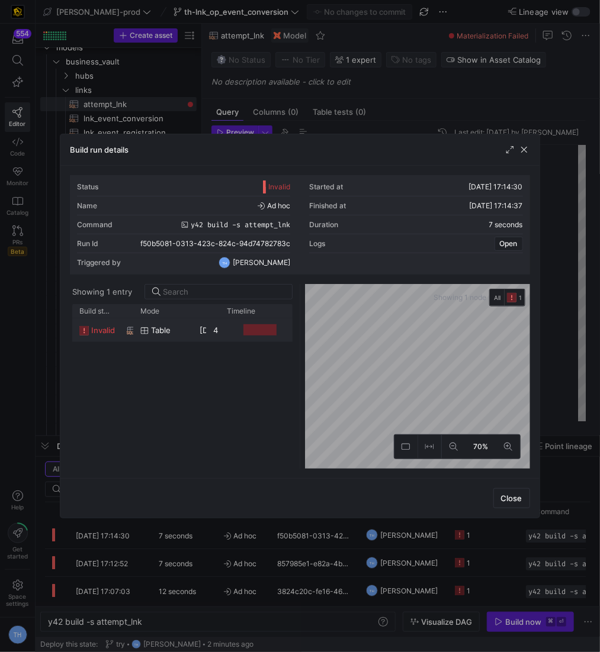
click at [231, 330] on y42-job-duration-timeline-cell-renderer at bounding box center [255, 330] width 57 height 22
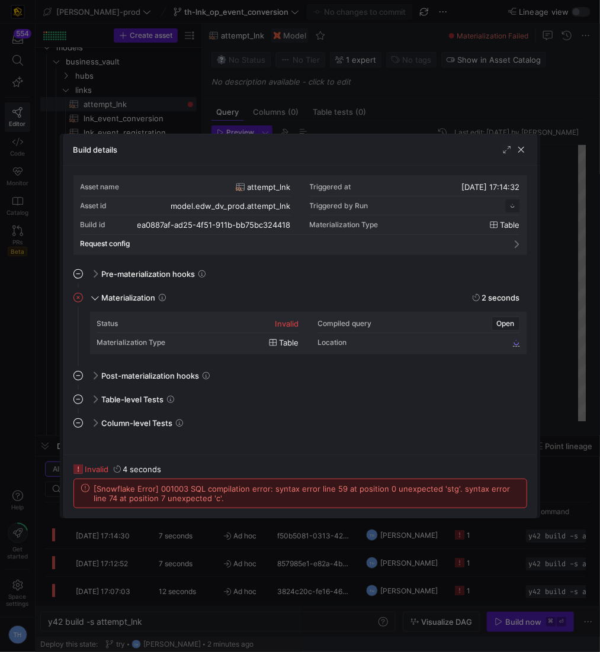
scroll to position [107, 0]
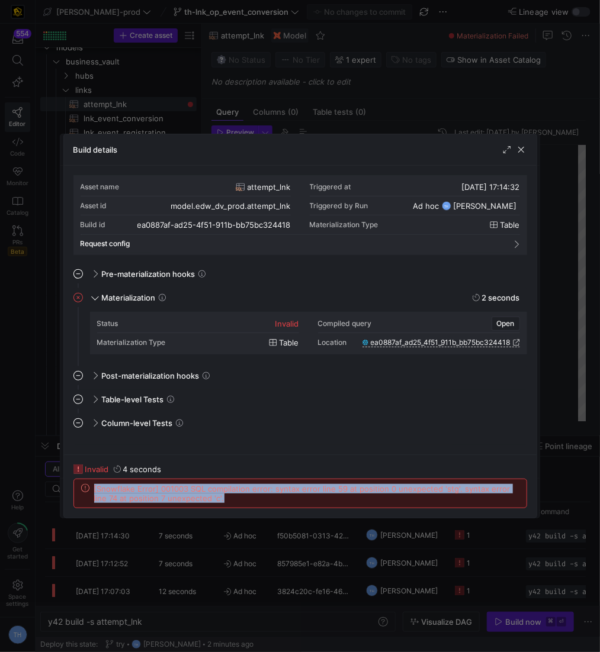
drag, startPoint x: 220, startPoint y: 501, endPoint x: 82, endPoint y: 486, distance: 138.7
click at [82, 486] on div "[Snowflake Error] 001003 SQL compilation error: syntax error line 59 at positio…" at bounding box center [300, 493] width 438 height 19
copy span "[Snowflake Error] 001003 SQL compilation error: syntax error line 59 at positio…"
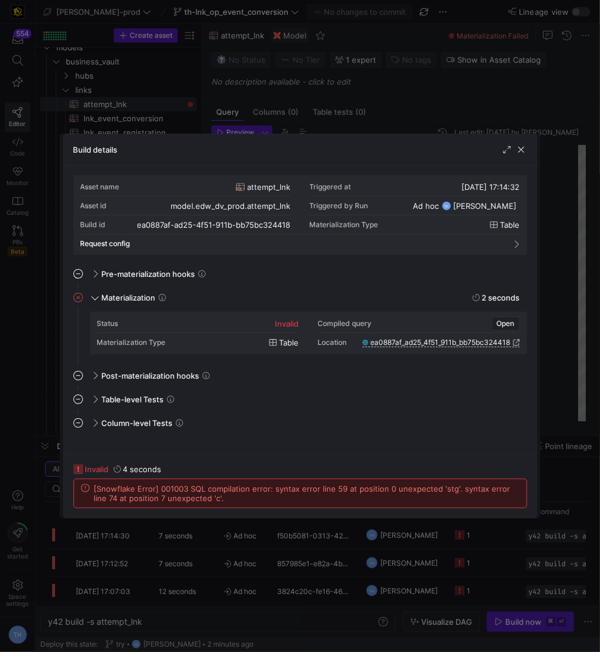
click at [418, 67] on div at bounding box center [300, 326] width 600 height 652
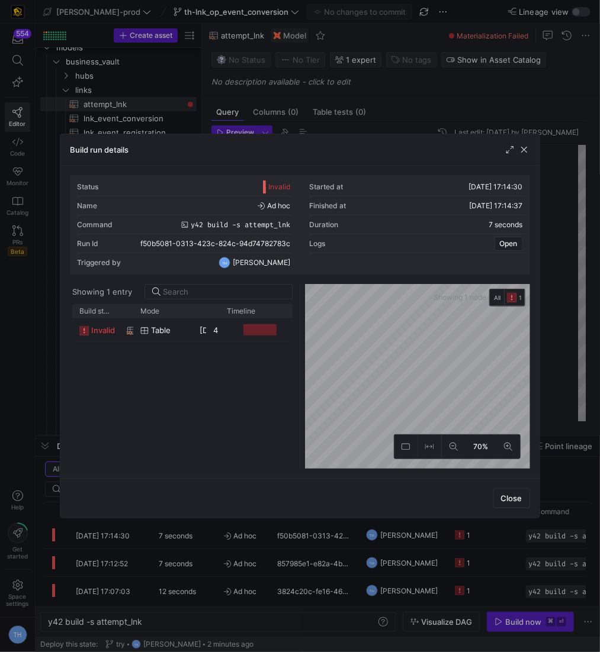
click at [417, 71] on div at bounding box center [300, 326] width 600 height 652
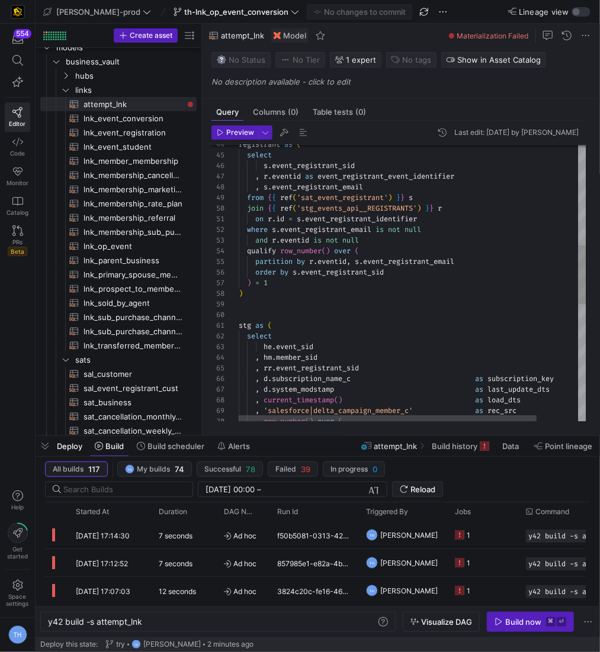
click at [269, 292] on div "registrant as ( select s . event_registrant_sid , r . eventid as event_registra…" at bounding box center [436, 324] width 395 height 1306
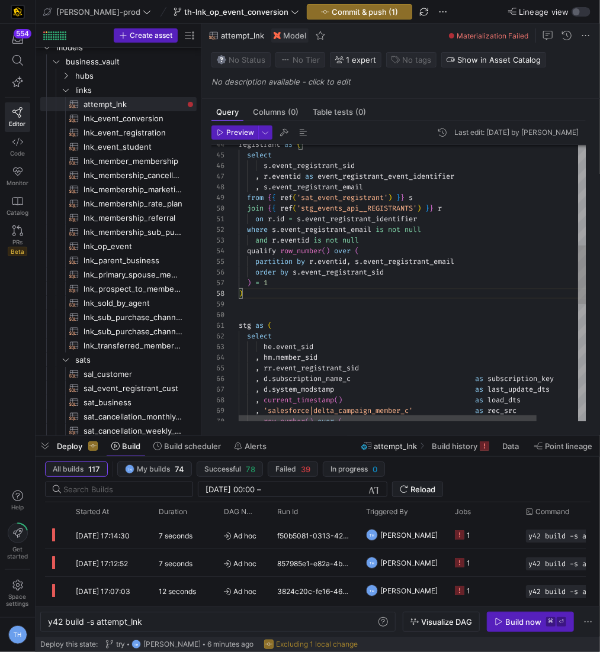
scroll to position [75, 8]
type textarea "on r.id = s.event_registrant_identifier where s.event_registrant_email is not n…"
click at [336, 17] on span "button" at bounding box center [359, 12] width 104 height 14
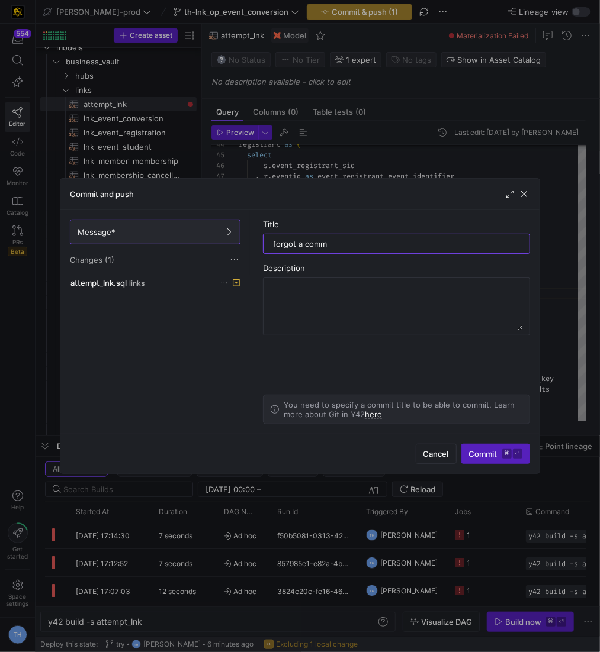
type input "forgot a comma"
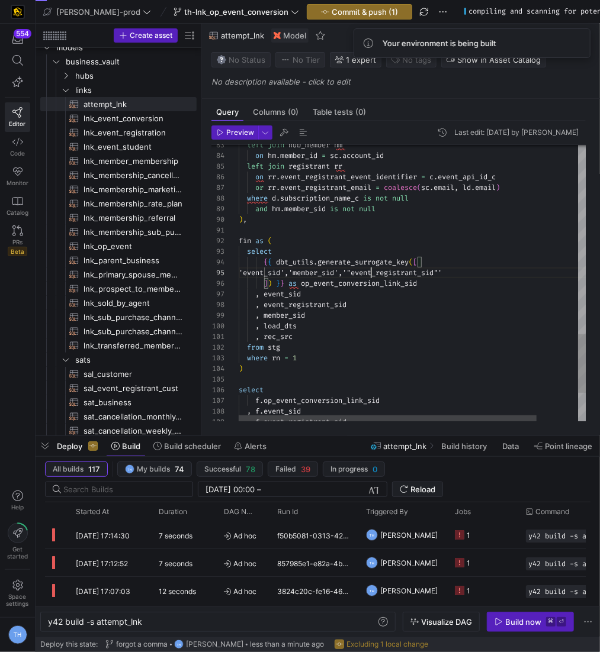
scroll to position [43, 131]
type textarea "fin as ( select {{ dbt_utils.generate_surrogate_key([ 'event_sid','member_sid',…"
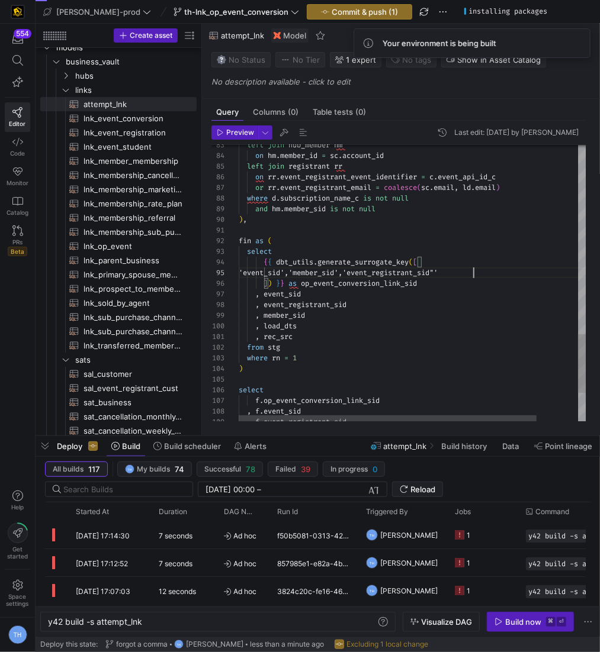
scroll to position [43, 230]
click at [353, 14] on span "Commit & push (1)" at bounding box center [364, 11] width 66 height 9
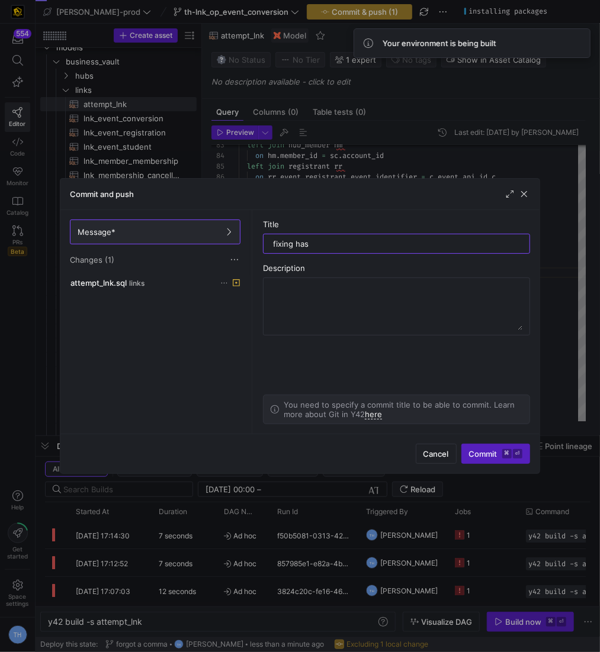
type input "fixing hash"
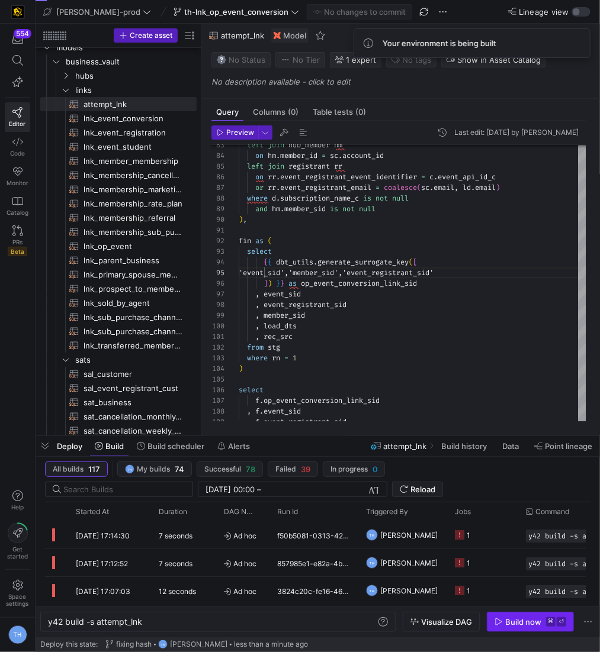
click at [547, 619] on kbd "⌘" at bounding box center [550, 621] width 9 height 9
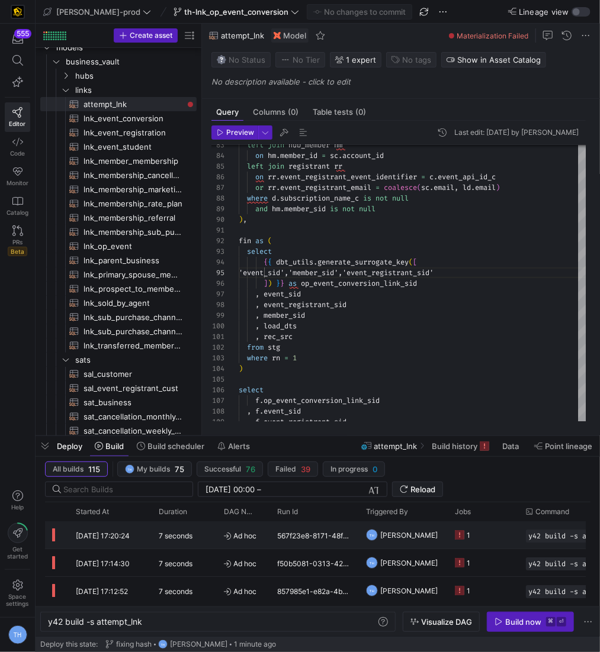
click at [269, 530] on div "Ad hoc" at bounding box center [243, 534] width 53 height 27
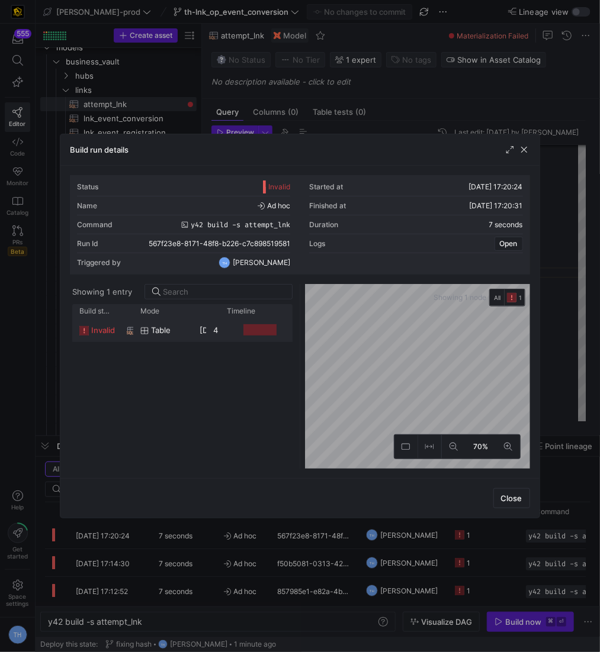
click at [246, 331] on div at bounding box center [259, 329] width 33 height 11
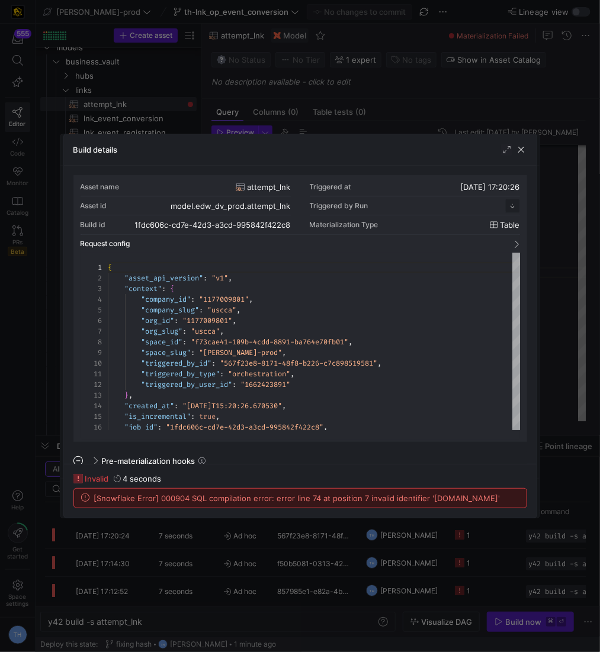
scroll to position [107, 0]
click at [322, 166] on div "Asset name attempt_lnk Triggered at 22/09/25, 17:20:26 Asset id model.edw_dv_pr…" at bounding box center [300, 315] width 472 height 298
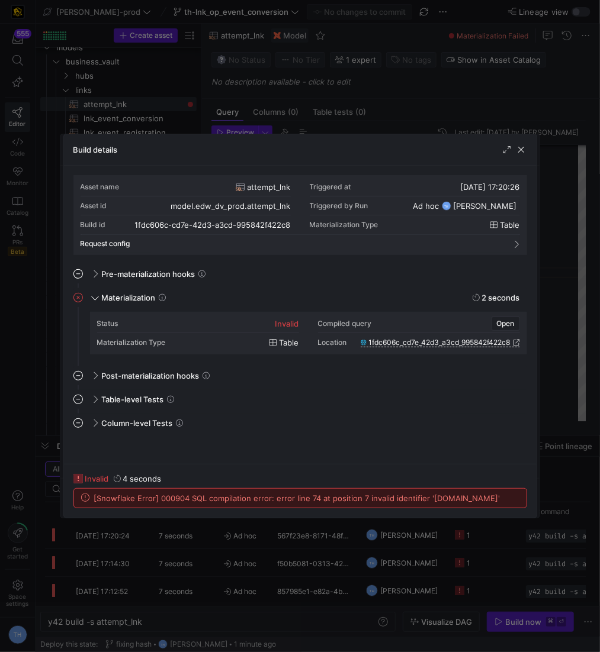
click at [327, 140] on div "Build details" at bounding box center [300, 149] width 472 height 31
click at [327, 121] on div at bounding box center [300, 326] width 600 height 652
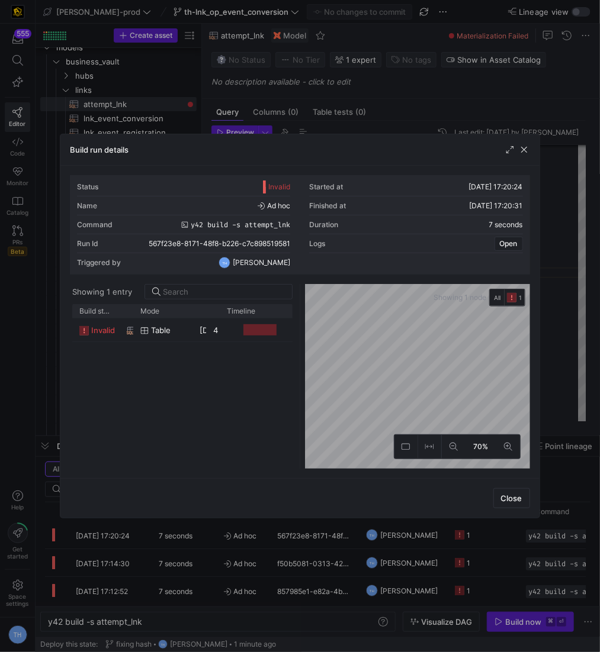
click at [327, 121] on div at bounding box center [300, 326] width 600 height 652
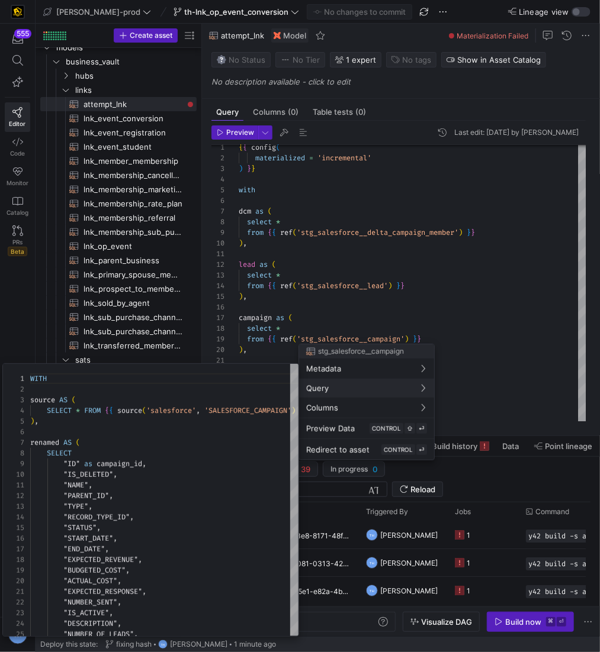
click at [376, 222] on div at bounding box center [300, 326] width 600 height 652
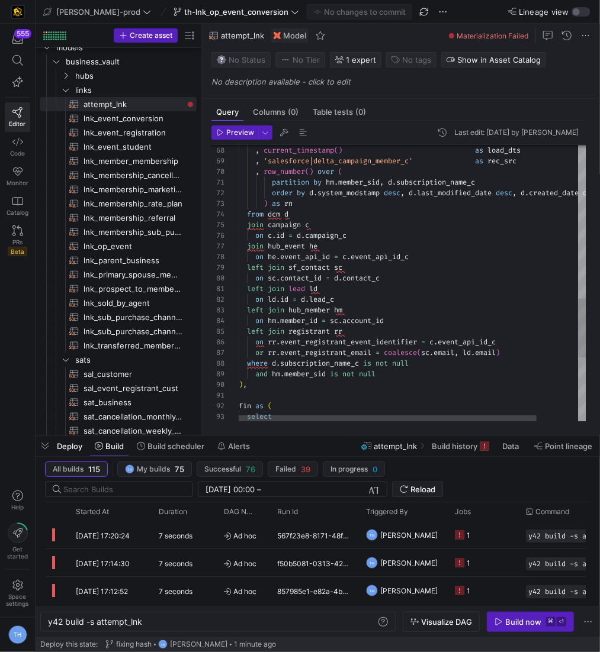
click at [278, 233] on div "{ { dbt_utils . generate_surrogate_key ( [ fin as ( select where d . subscripti…" at bounding box center [436, 75] width 395 height 1306
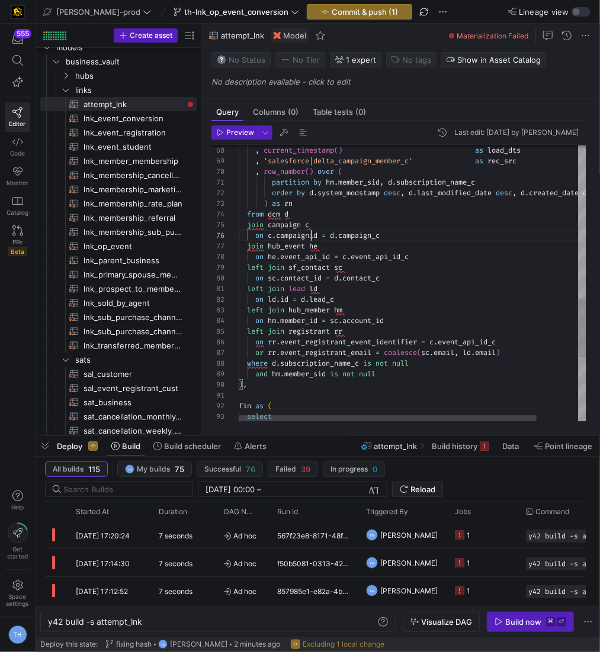
scroll to position [53, 77]
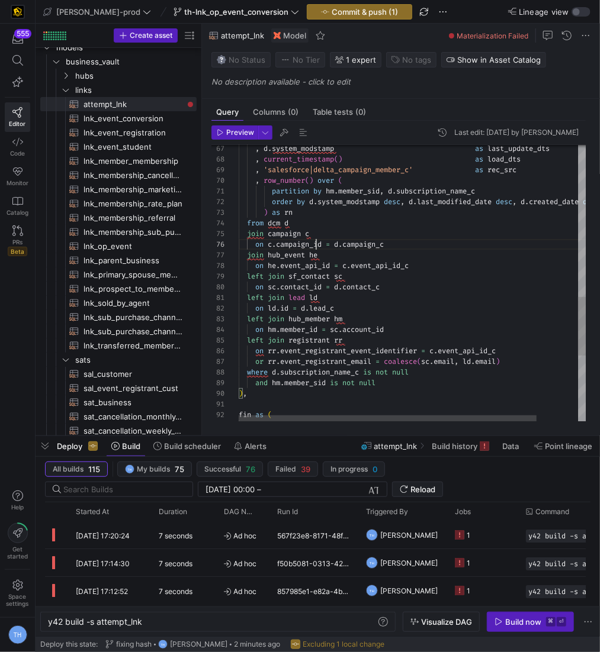
click at [384, 228] on div "fin as ( where d . subscription_name_c is not null and hm . member_sid is not n…" at bounding box center [436, 84] width 395 height 1306
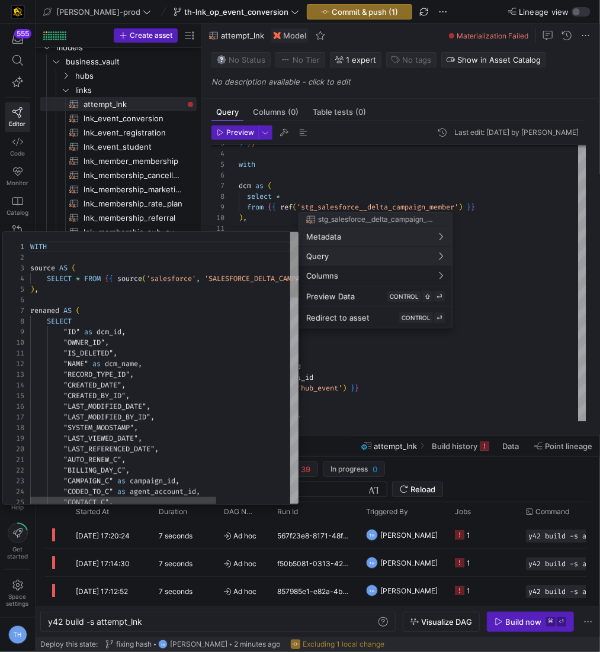
scroll to position [107, 0]
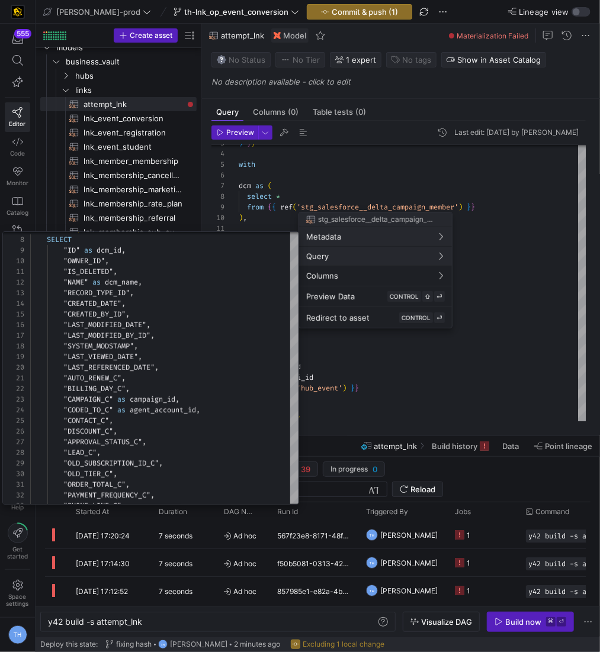
click at [333, 165] on div at bounding box center [300, 326] width 600 height 652
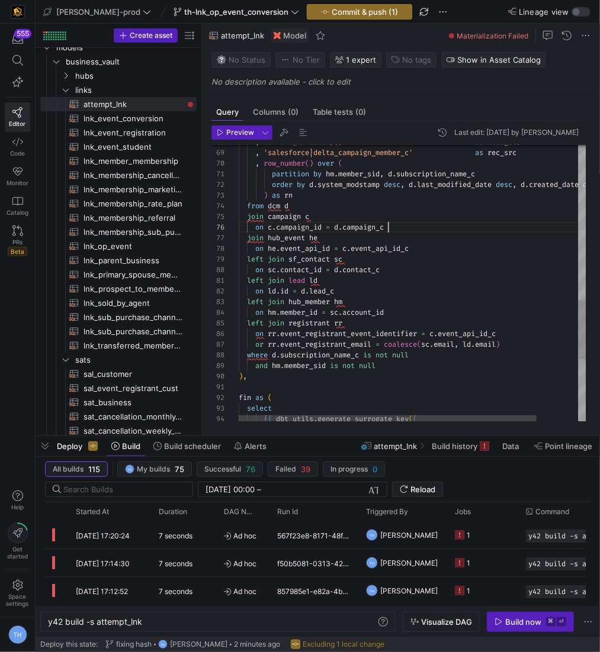
scroll to position [53, 149]
click at [408, 226] on div "{ { dbt_utils . generate_surrogate_key ( [ select fin as ( ) , and hm . member_…" at bounding box center [436, 66] width 395 height 1306
type textarea "partition by hm.member_sid, d.subscription_name_c order by d.system_modstamp de…"
click at [327, 6] on span "button" at bounding box center [359, 12] width 104 height 14
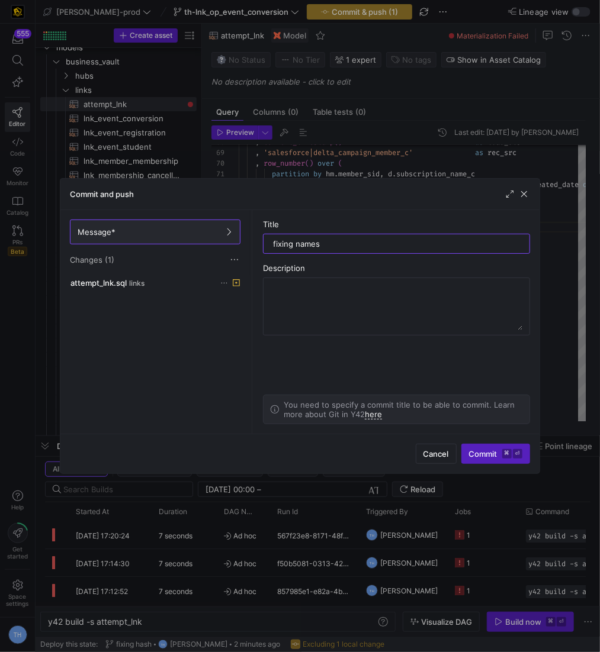
type input "fixing names"
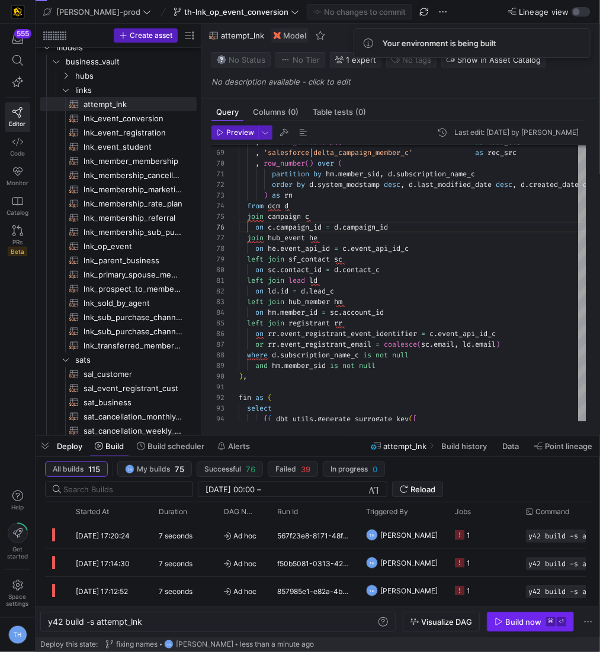
click at [550, 619] on kbd "⌘" at bounding box center [550, 621] width 9 height 9
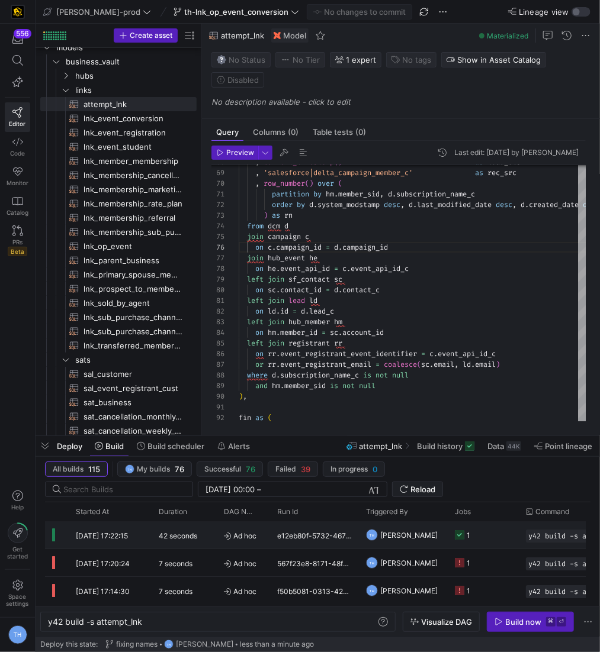
click at [484, 539] on y42-job-status-cell-renderer "1" at bounding box center [483, 535] width 57 height 26
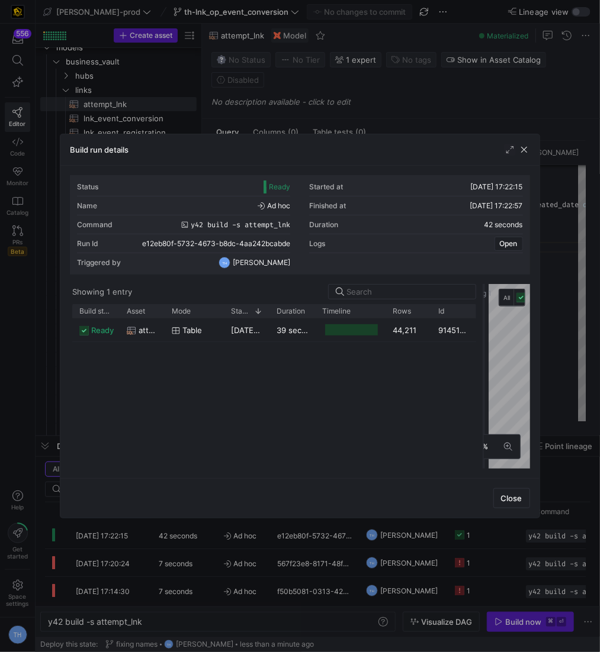
drag, startPoint x: 298, startPoint y: 336, endPoint x: 482, endPoint y: 335, distance: 184.1
click at [482, 335] on div at bounding box center [483, 376] width 5 height 185
click at [401, 329] on div "44,211" at bounding box center [409, 329] width 46 height 23
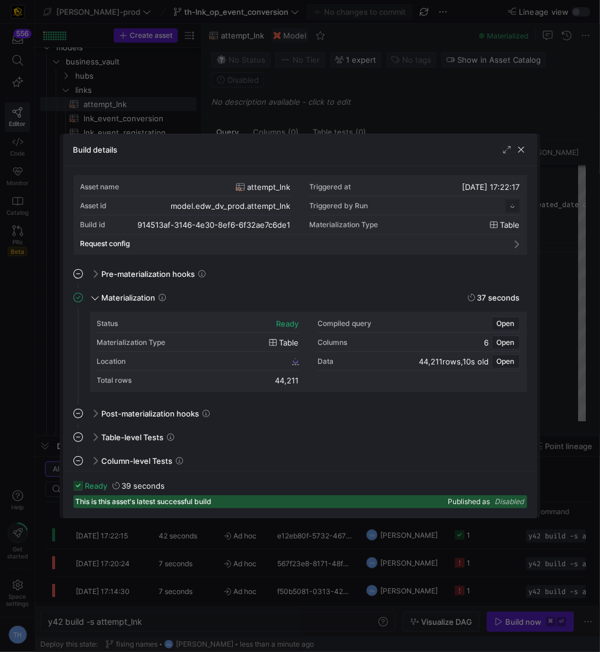
scroll to position [107, 0]
click at [263, 359] on span "914513af_3146_4e30_8ef6_6f32ae7c6de1" at bounding box center [221, 361] width 137 height 8
click at [327, 88] on div at bounding box center [300, 326] width 600 height 652
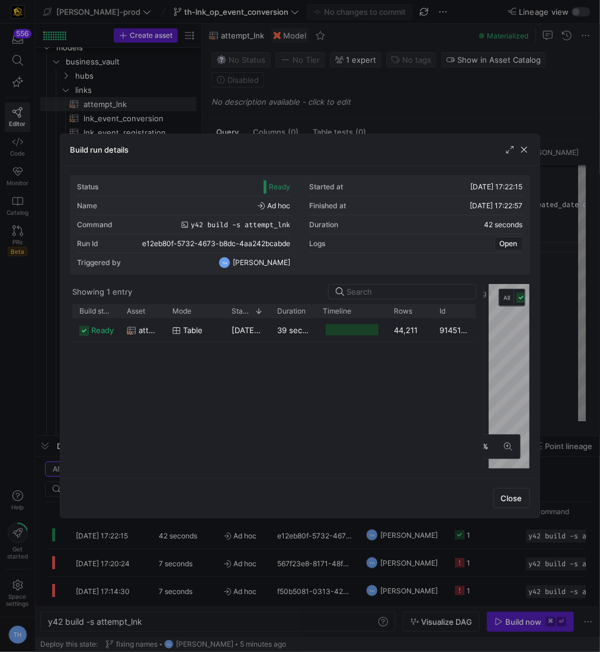
click at [327, 88] on div at bounding box center [300, 326] width 600 height 652
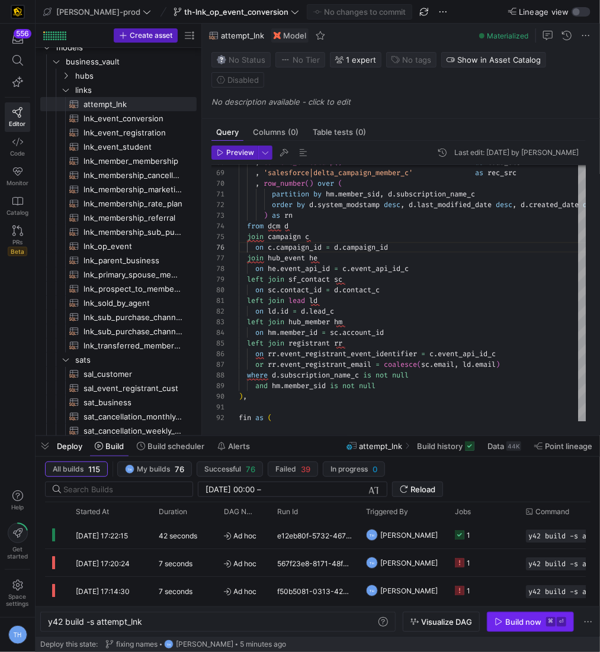
click at [502, 621] on icon "button" at bounding box center [498, 622] width 8 height 8
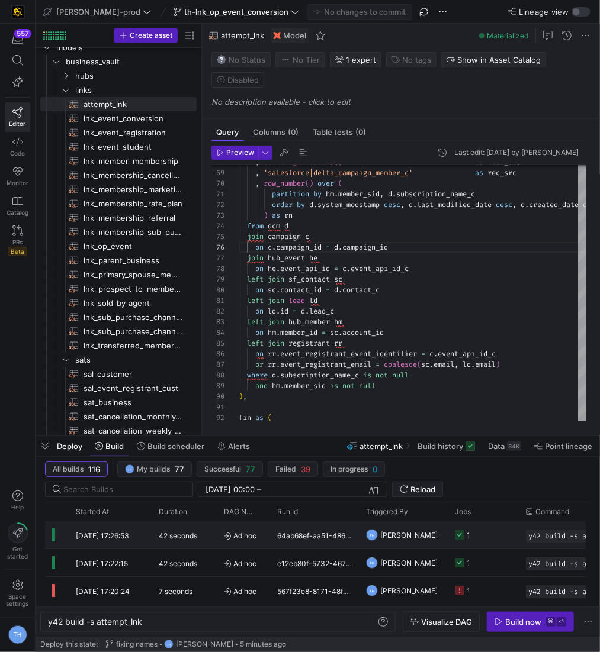
click at [502, 536] on y42-job-status-cell-renderer "1" at bounding box center [483, 535] width 57 height 26
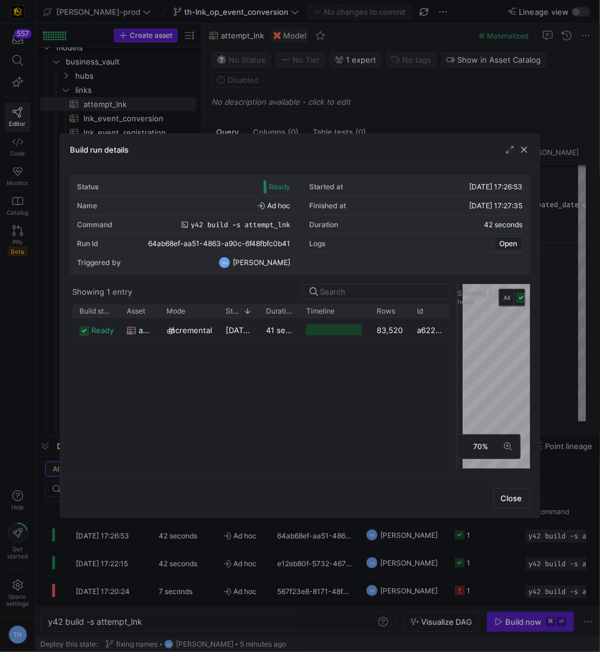
drag, startPoint x: 298, startPoint y: 323, endPoint x: 477, endPoint y: 313, distance: 179.0
click at [459, 313] on div at bounding box center [457, 376] width 5 height 185
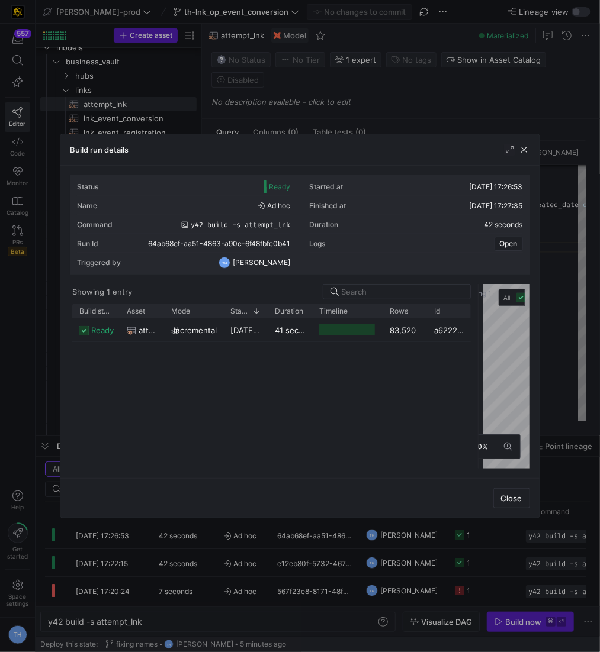
click at [388, 78] on div at bounding box center [300, 326] width 600 height 652
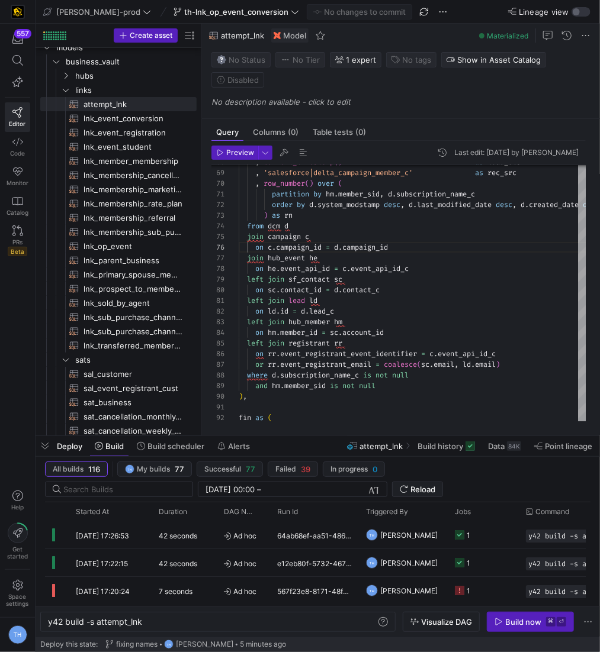
click at [275, 401] on div "fin as ( ) , and hm . member_sid is not null where d . subscription_name_c is n…" at bounding box center [436, 87] width 395 height 1306
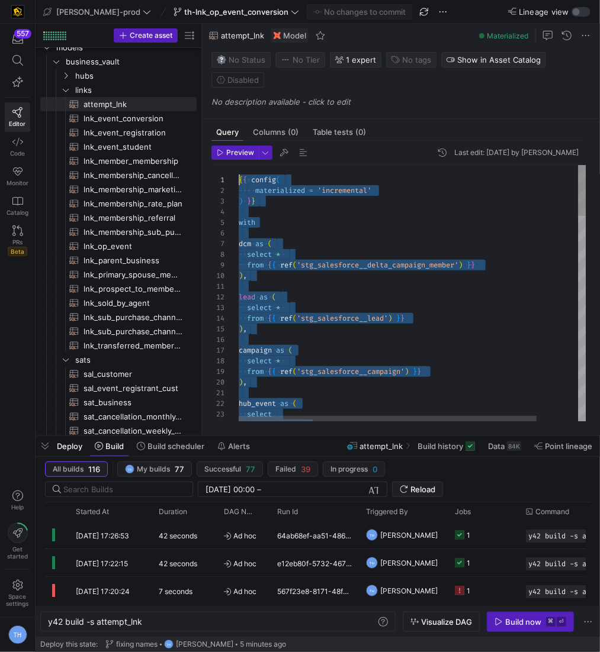
scroll to position [0, 0]
drag, startPoint x: 304, startPoint y: 394, endPoint x: 154, endPoint y: -58, distance: 475.8
type textarea "{{ config( materialized = 'incremental' ) }} with dcm as ( select * from {{ ref…"
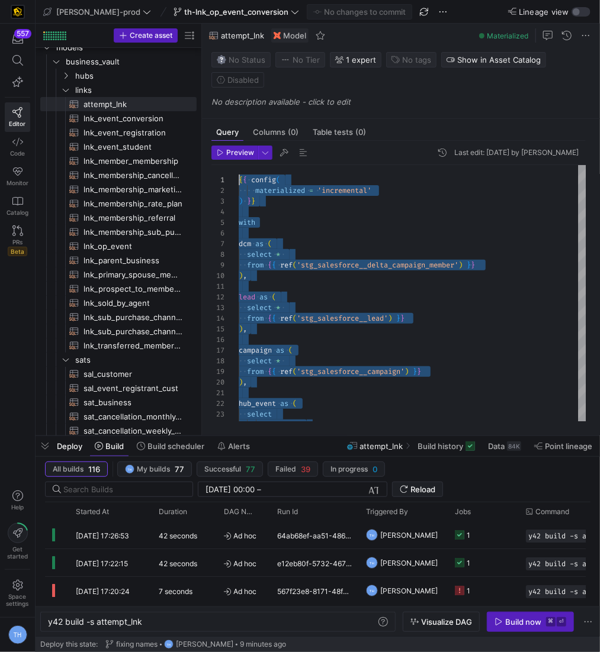
scroll to position [10, 81]
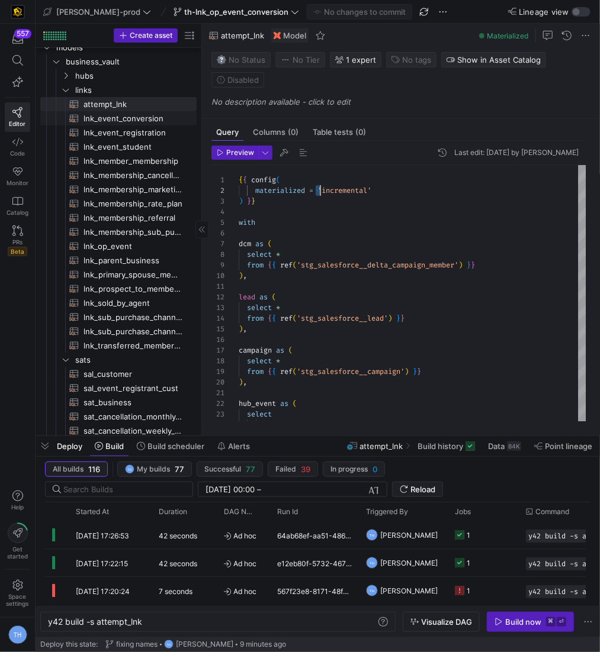
click at [104, 116] on span "lnk_event_conversion​​​​​​​​​​" at bounding box center [132, 119] width 99 height 14
type textarea "y42 build -s lnk_event_conversion"
type textarea "{{ config( materialized='incremental', incremental_strategy='merge', unique_key…"
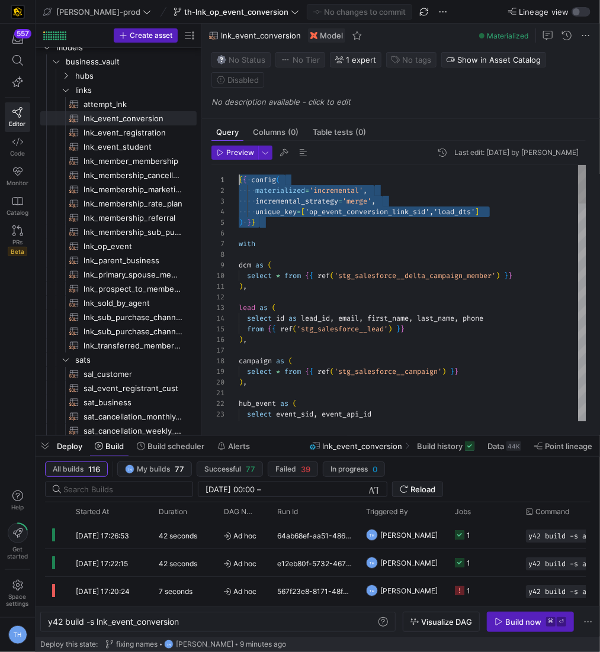
drag, startPoint x: 307, startPoint y: 236, endPoint x: 163, endPoint y: 113, distance: 188.9
click at [123, 98] on span "attempt_lnk​​​​​​​​​​" at bounding box center [132, 105] width 99 height 14
type textarea "y42 build -s attempt_lnk"
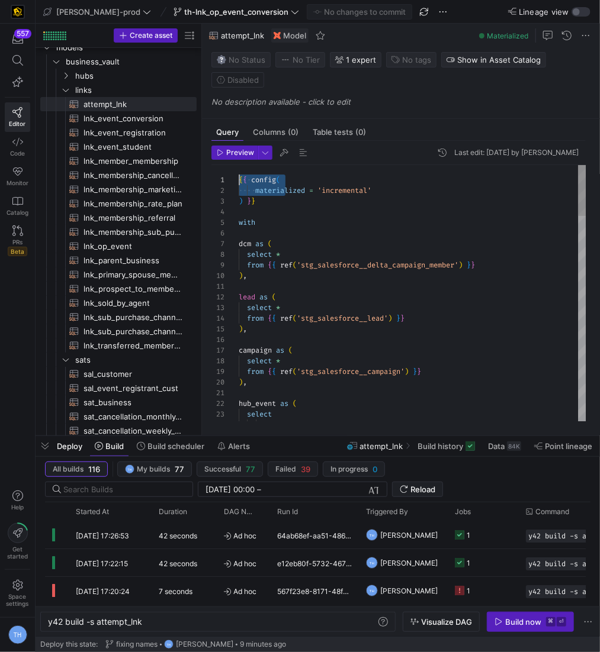
drag, startPoint x: 285, startPoint y: 194, endPoint x: 195, endPoint y: 147, distance: 101.9
drag, startPoint x: 281, startPoint y: 203, endPoint x: 204, endPoint y: 147, distance: 95.0
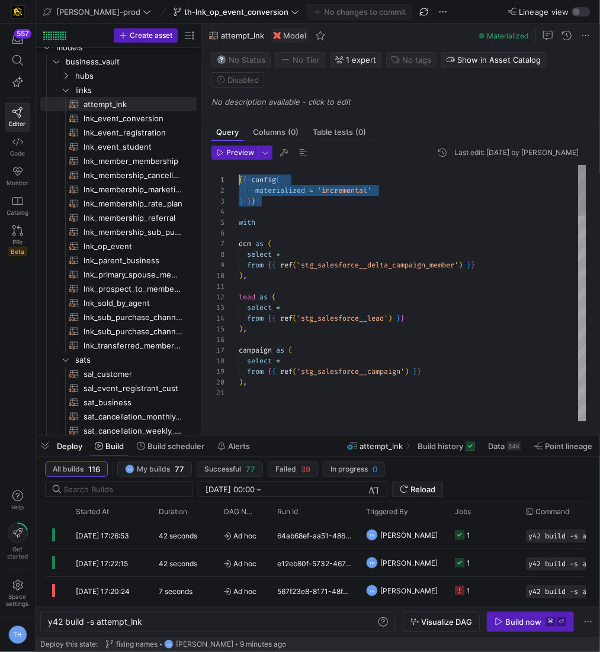
scroll to position [53, 0]
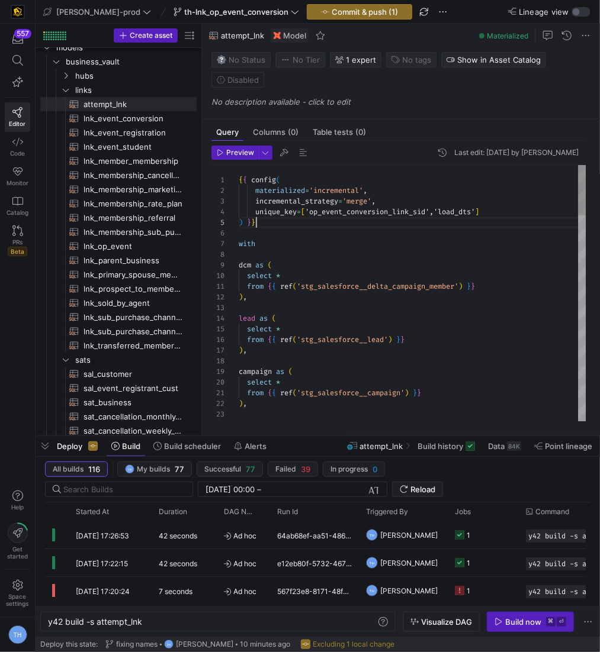
type textarea "{{ config( materialized='incremental', incremental_strategy='merge', unique_key…"
click at [333, 11] on span "Commit & push (1)" at bounding box center [364, 11] width 66 height 9
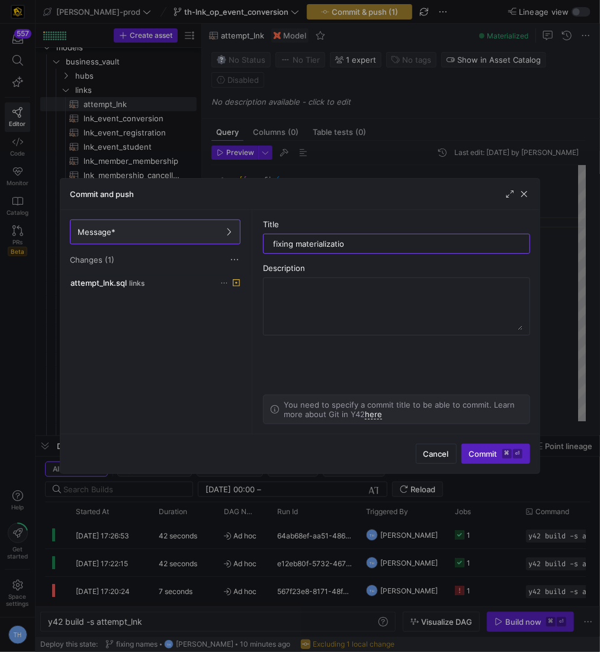
type input "fixing materialization"
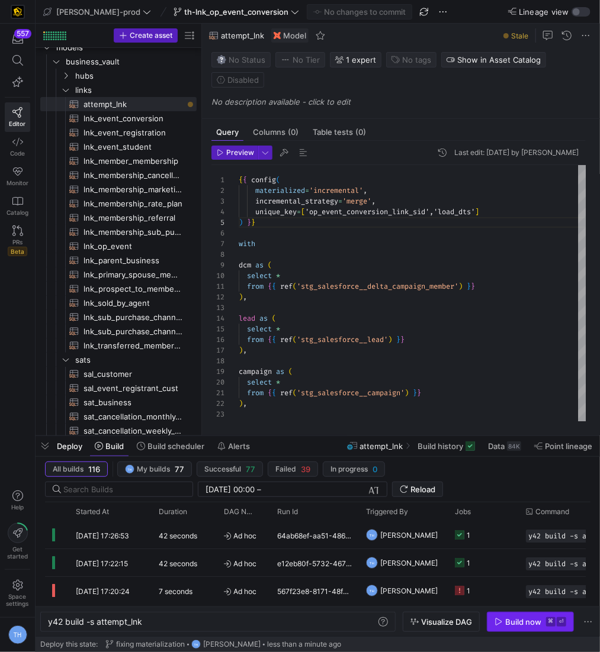
click at [528, 621] on div "Build now" at bounding box center [523, 621] width 36 height 9
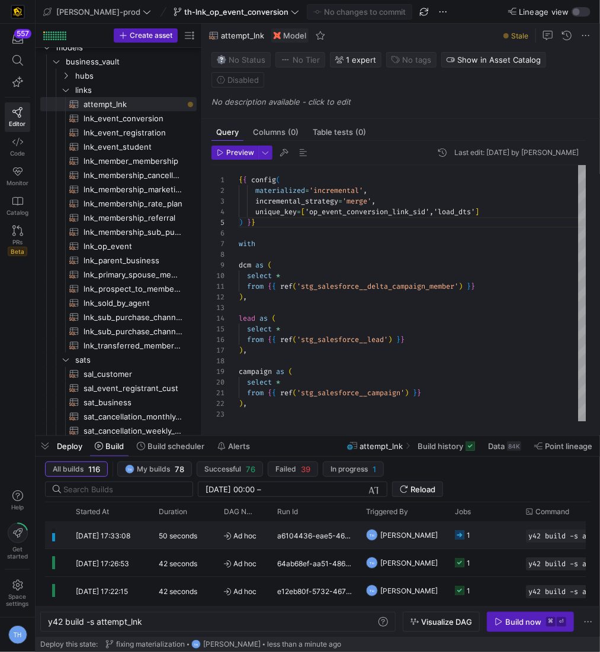
click at [176, 532] on y42-duration "50 seconds" at bounding box center [178, 536] width 38 height 9
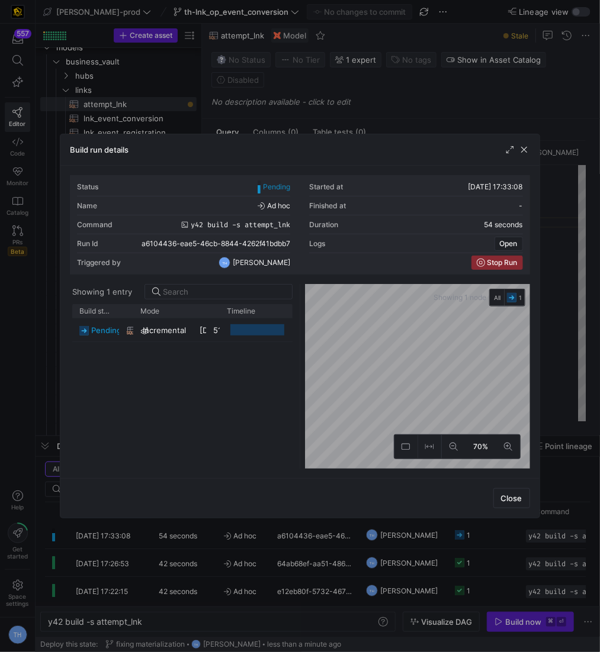
click at [302, 347] on div "Showing 1 node All 1 70%" at bounding box center [415, 376] width 230 height 185
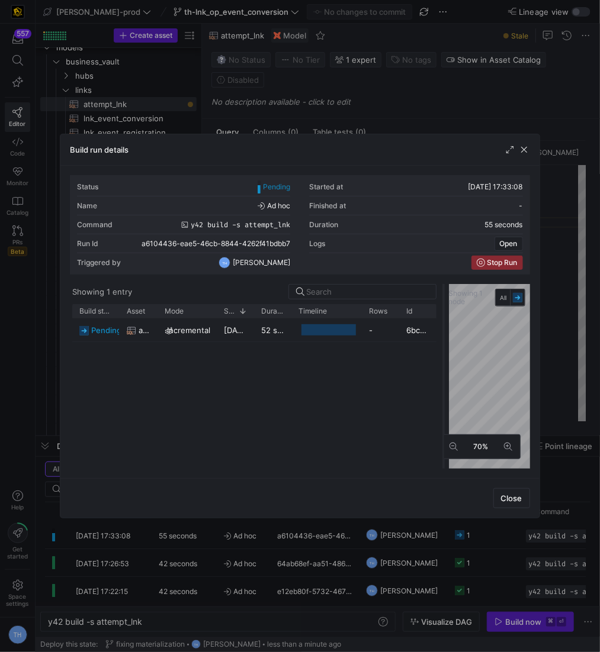
drag, startPoint x: 297, startPoint y: 347, endPoint x: 441, endPoint y: 347, distance: 143.8
click at [441, 347] on div at bounding box center [443, 376] width 5 height 185
click at [386, 123] on div at bounding box center [300, 326] width 600 height 652
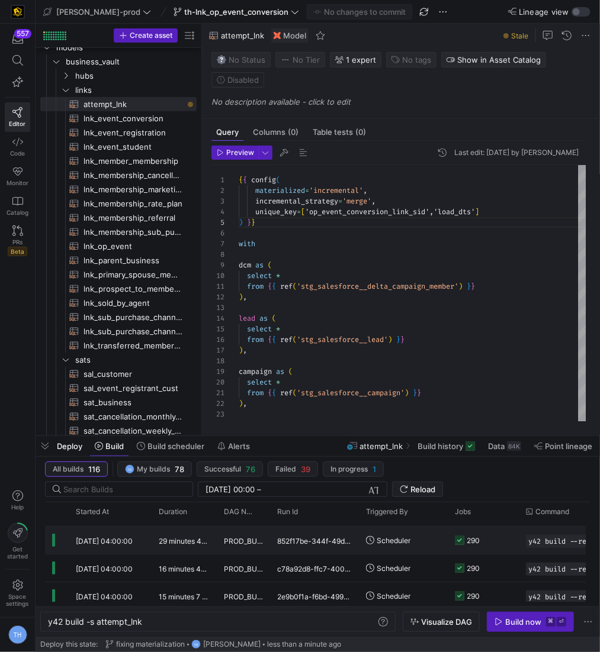
scroll to position [217, 0]
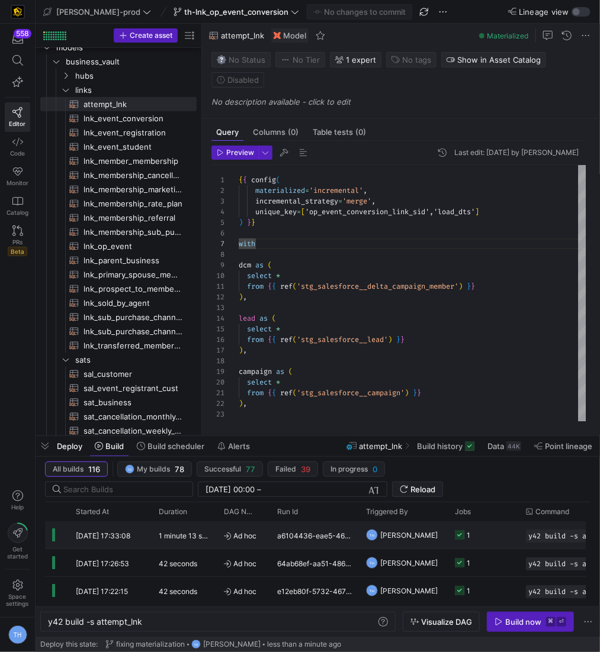
click at [253, 540] on span "Ad hoc" at bounding box center [243, 536] width 39 height 28
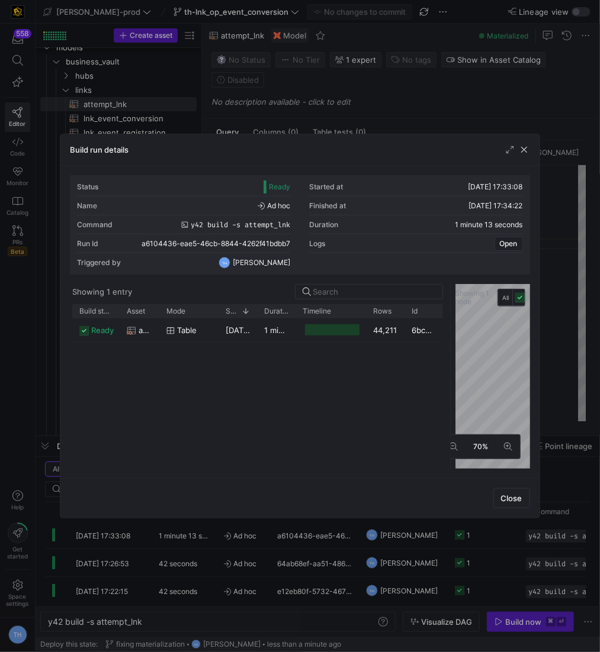
drag, startPoint x: 299, startPoint y: 341, endPoint x: 448, endPoint y: 328, distance: 149.7
click at [450, 329] on div at bounding box center [449, 376] width 5 height 185
click at [439, 131] on div at bounding box center [300, 326] width 600 height 652
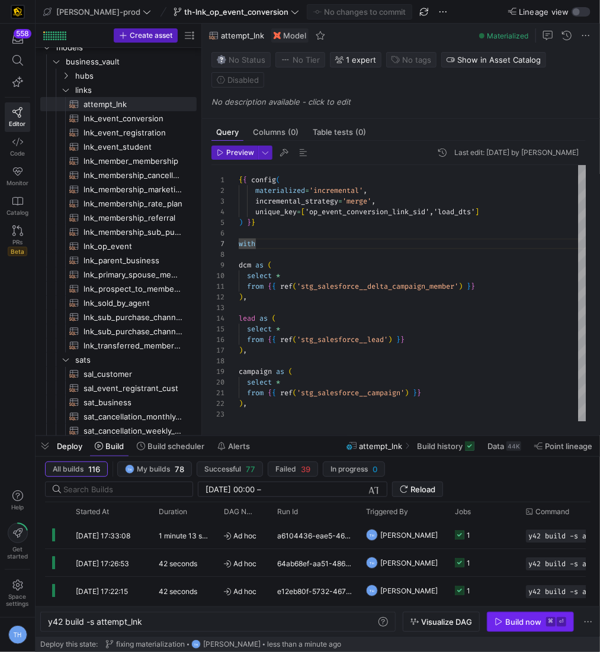
click at [530, 619] on div "Build now" at bounding box center [523, 621] width 36 height 9
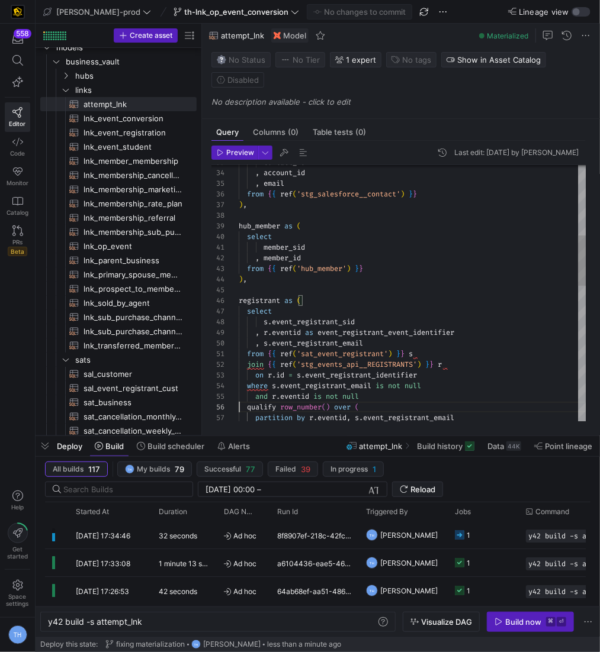
scroll to position [63, 0]
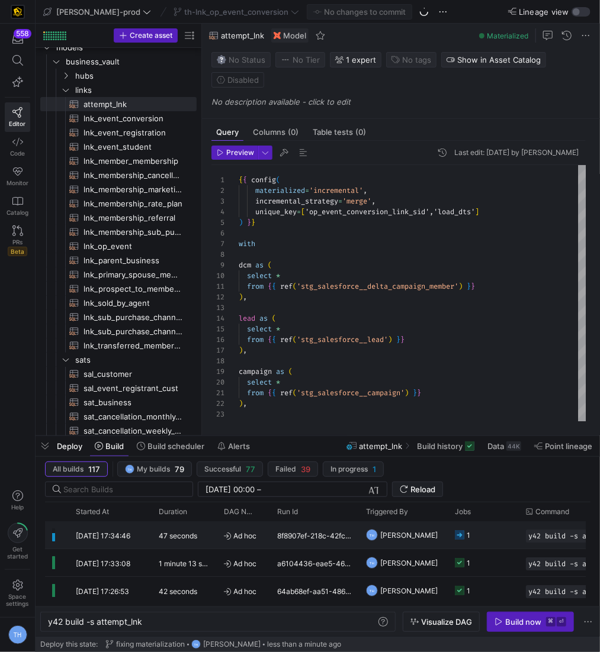
click at [224, 533] on icon at bounding box center [227, 536] width 7 height 7
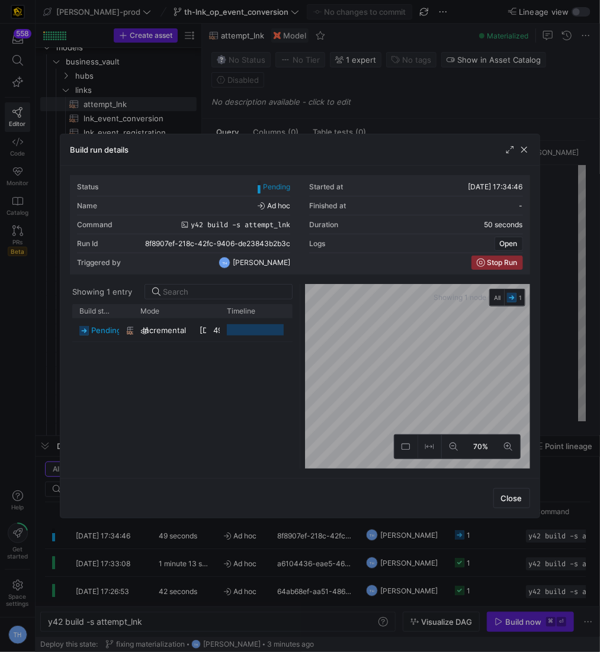
click at [313, 100] on div at bounding box center [300, 326] width 600 height 652
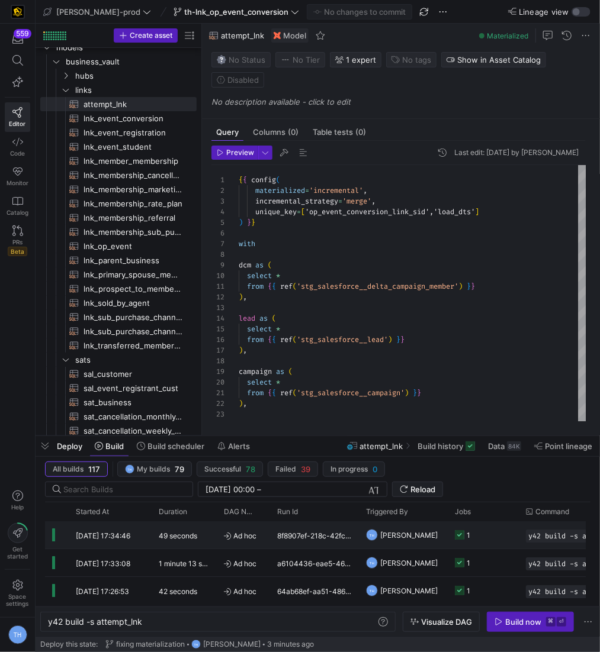
click at [202, 521] on div "49 seconds" at bounding box center [184, 534] width 65 height 27
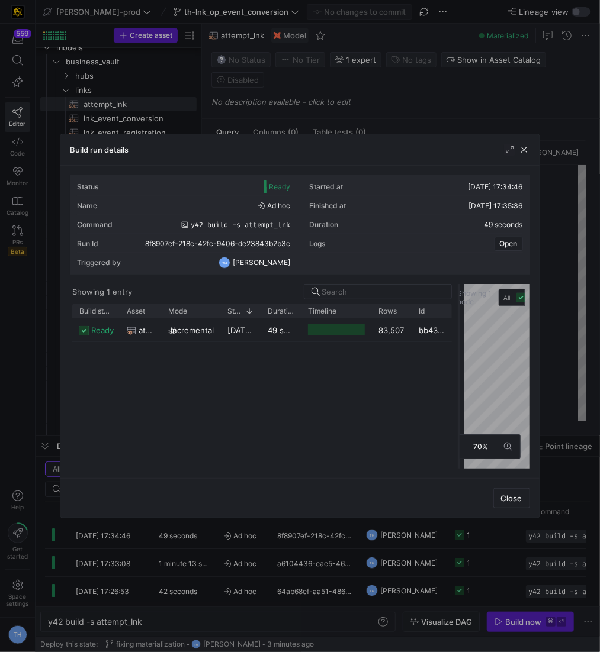
drag, startPoint x: 298, startPoint y: 316, endPoint x: 458, endPoint y: 316, distance: 159.2
click at [458, 316] on div at bounding box center [458, 376] width 5 height 185
click at [403, 60] on div at bounding box center [300, 326] width 600 height 652
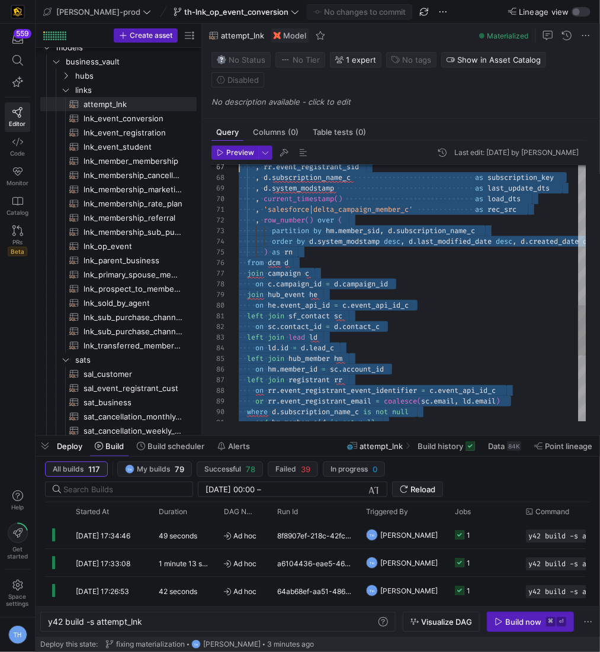
scroll to position [0, 0]
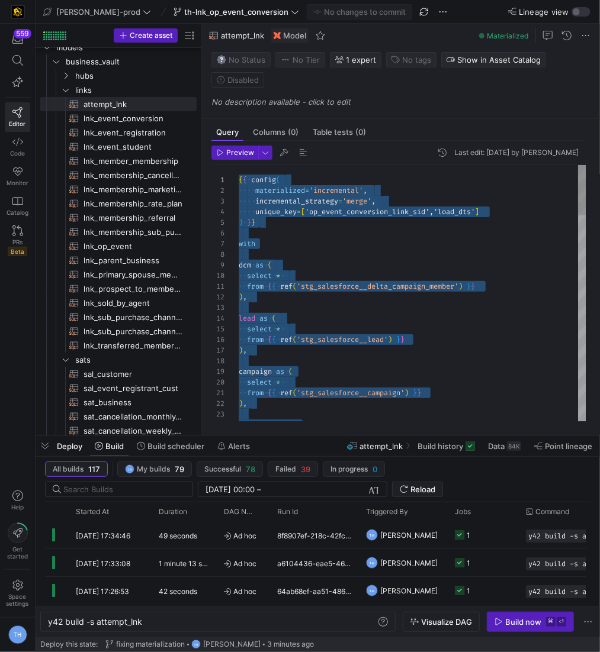
drag, startPoint x: 302, startPoint y: 413, endPoint x: 154, endPoint y: -22, distance: 459.5
drag, startPoint x: 339, startPoint y: 399, endPoint x: 144, endPoint y: -58, distance: 497.0
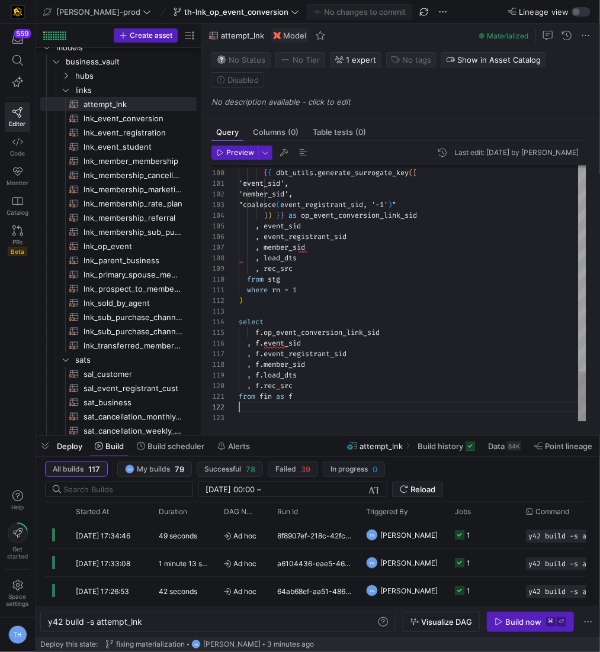
scroll to position [10, 0]
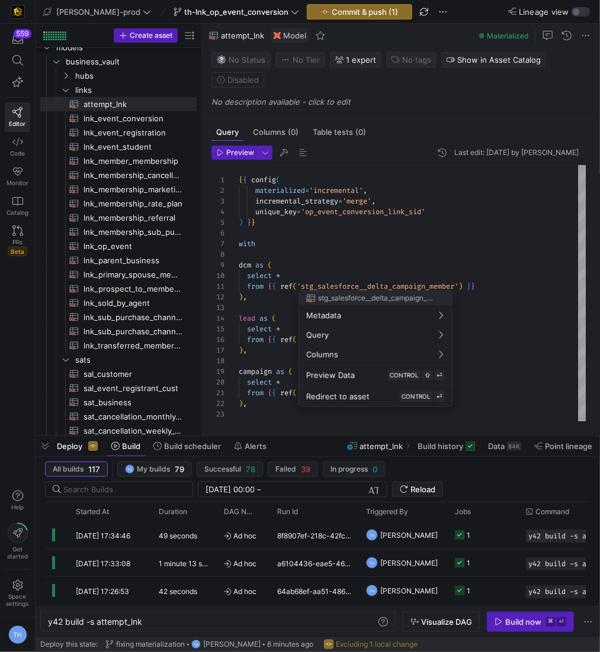
click at [320, 266] on div at bounding box center [300, 326] width 600 height 652
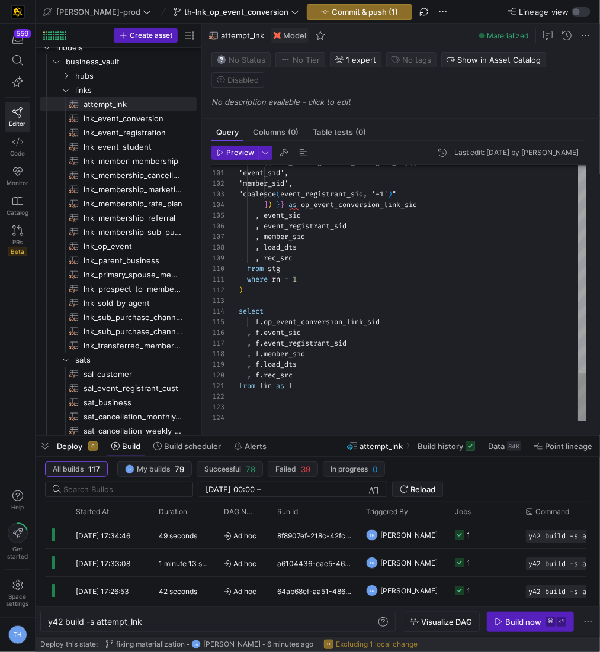
scroll to position [21, 0]
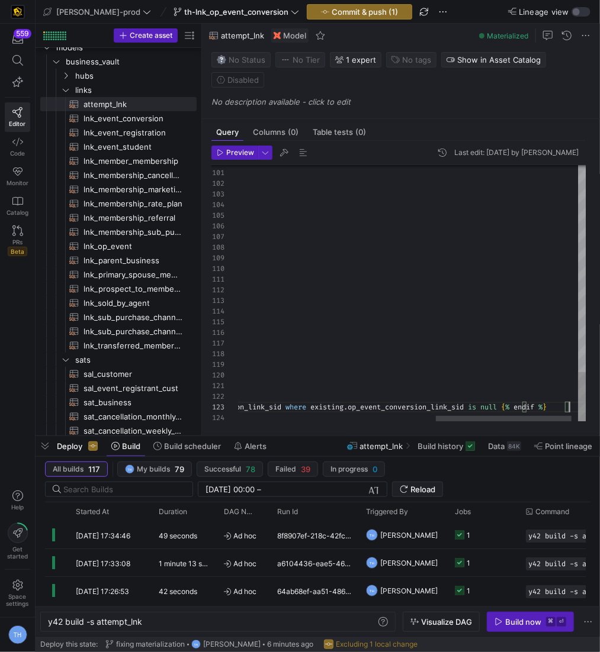
scroll to position [21, 834]
type textarea "from fin as f"
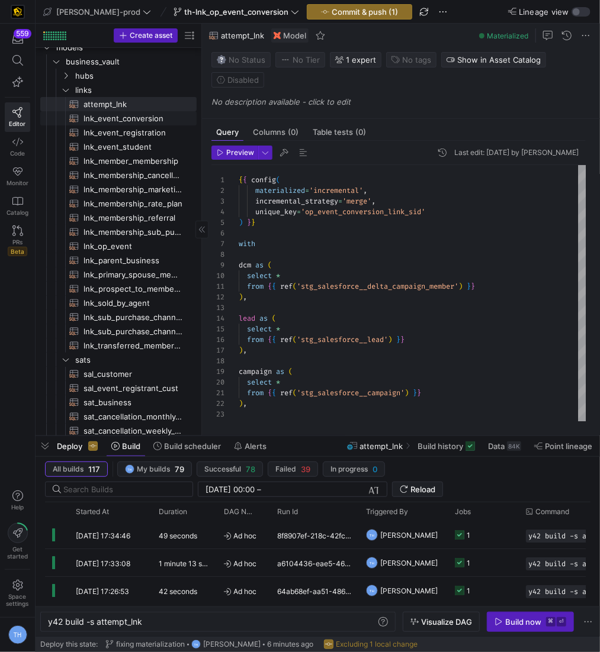
click at [107, 113] on span "lnk_event_conversion​​​​​​​​​​" at bounding box center [132, 119] width 99 height 14
type textarea "y42 build -s lnk_event_conversion"
type textarea "{{ config( materialized='incremental', incremental_strategy='merge', unique_key…"
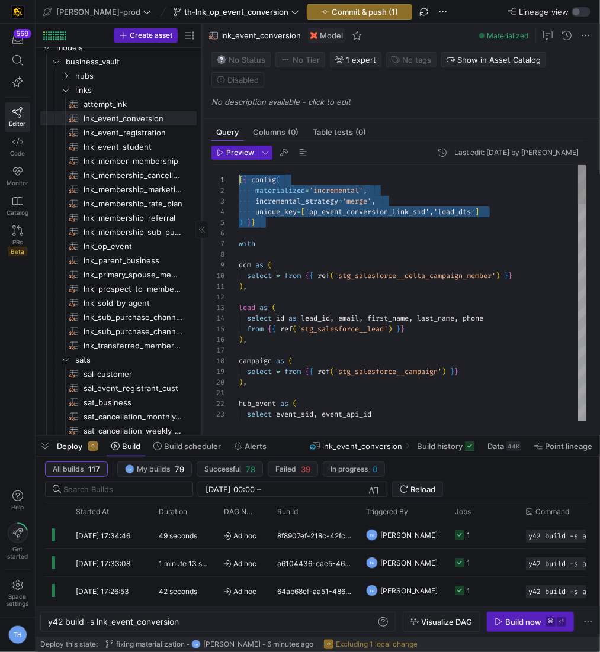
drag, startPoint x: 332, startPoint y: 230, endPoint x: 201, endPoint y: 141, distance: 158.6
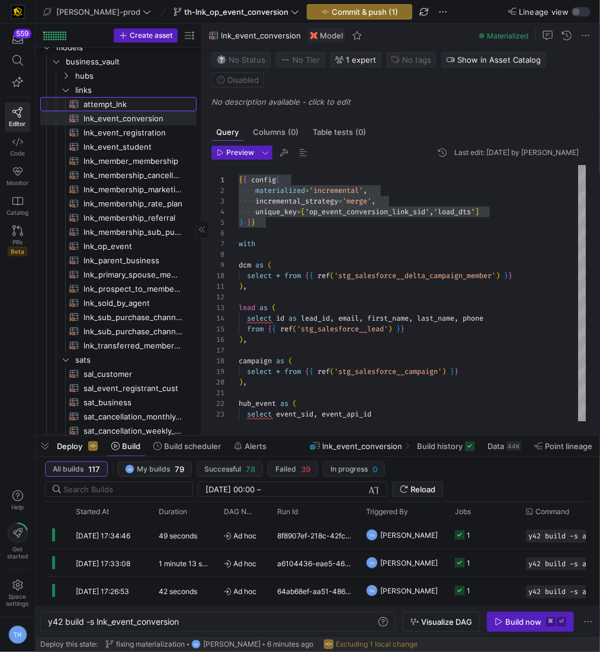
click at [125, 99] on span "attempt_lnk​​​​​​​​​​" at bounding box center [132, 105] width 99 height 14
type textarea "y42 build -s attempt_lnk"
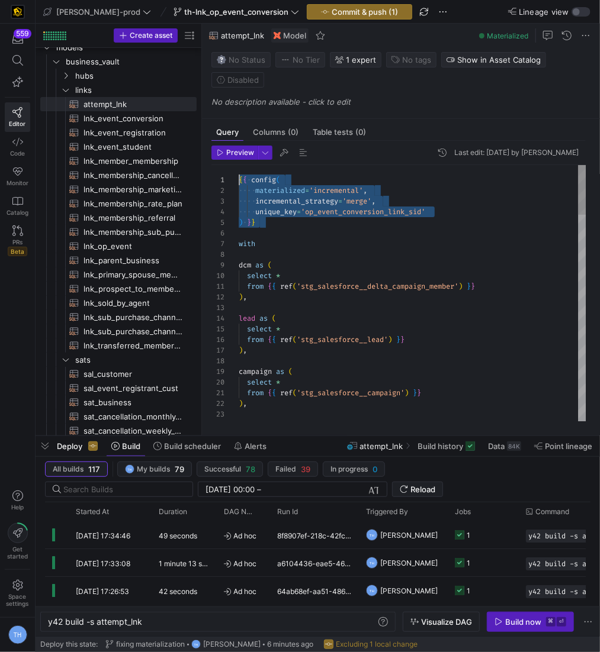
drag, startPoint x: 319, startPoint y: 227, endPoint x: 191, endPoint y: 127, distance: 162.8
type textarea "{{ config( materialized='incremental', incremental_strategy='merge', unique_key…"
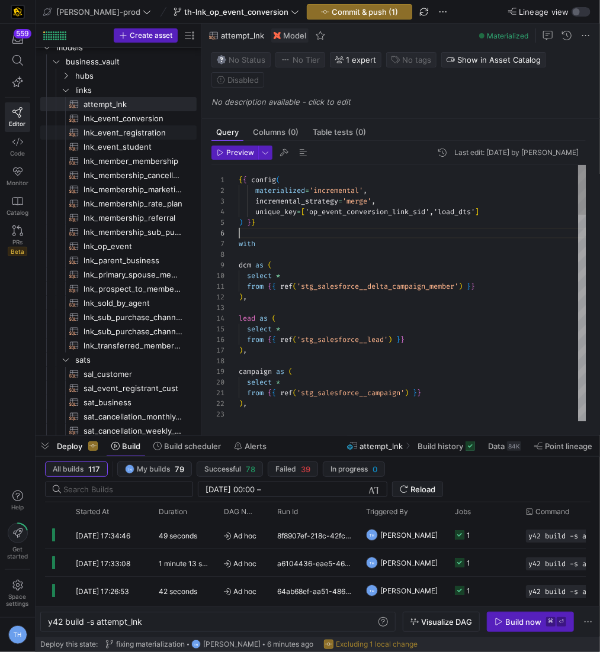
scroll to position [53, 0]
click at [139, 115] on span "lnk_event_conversion​​​​​​​​​​" at bounding box center [132, 119] width 99 height 14
type textarea "y42 build -s lnk_event_conversion"
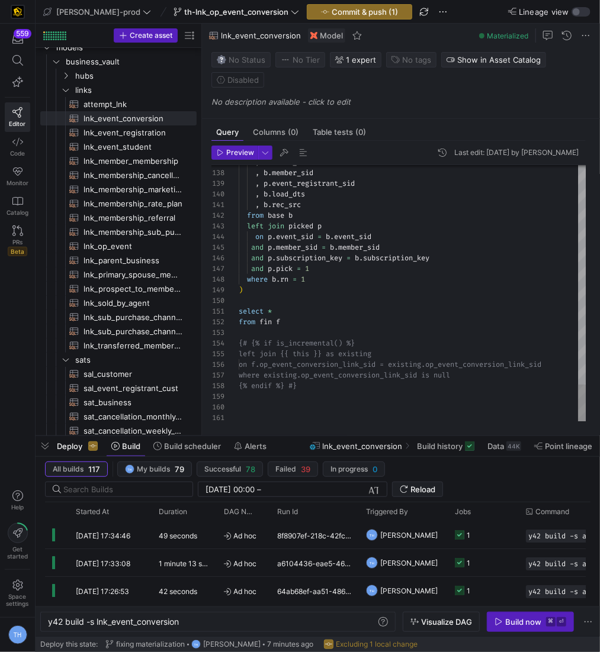
type textarea "select * from fin f {# {% if is_incremental() %} left join {{ this }} as existi…"
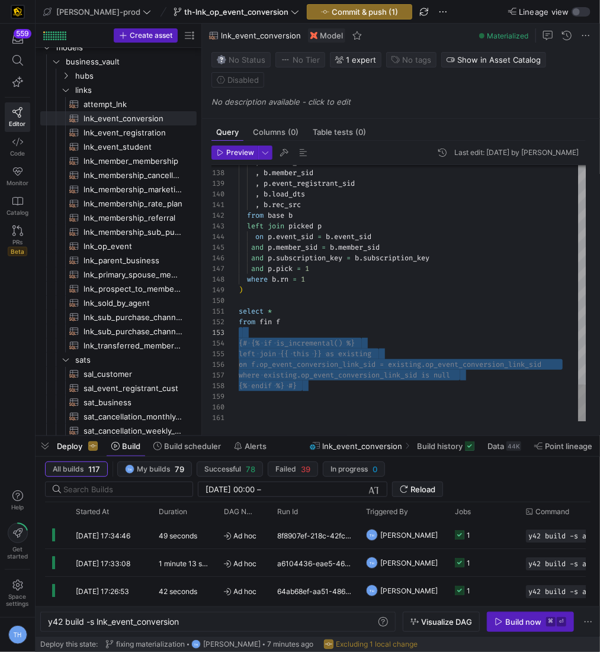
scroll to position [31, 0]
drag, startPoint x: 355, startPoint y: 397, endPoint x: 222, endPoint y: 339, distance: 144.5
click at [222, 339] on div "137 138 139 140 141 142 143 144 145 146 147 148 149 150 151 152 153 154 155 156…" at bounding box center [398, 294] width 375 height 258
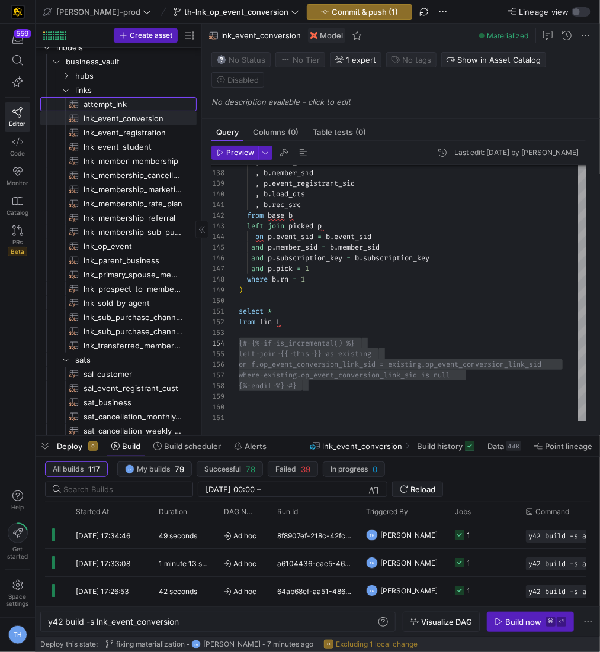
click at [132, 106] on span "attempt_lnk​​​​​​​​​​" at bounding box center [132, 105] width 99 height 14
type textarea "y42 build -s attempt_lnk"
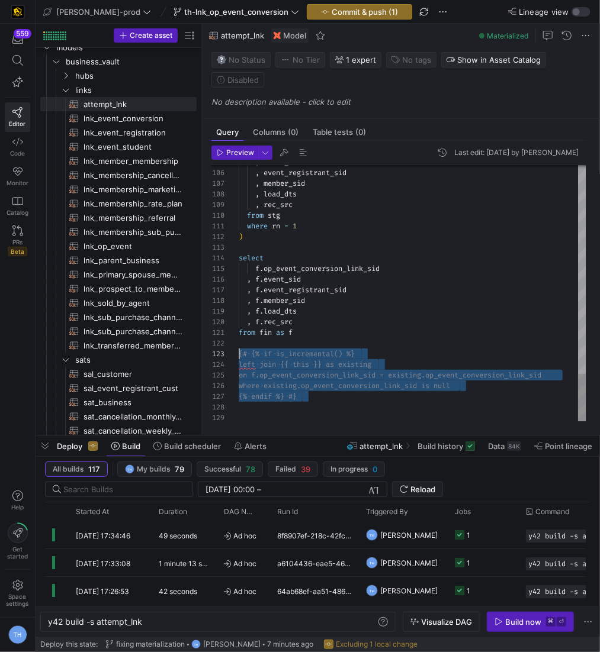
scroll to position [21, 0]
drag, startPoint x: 332, startPoint y: 405, endPoint x: 185, endPoint y: 349, distance: 157.2
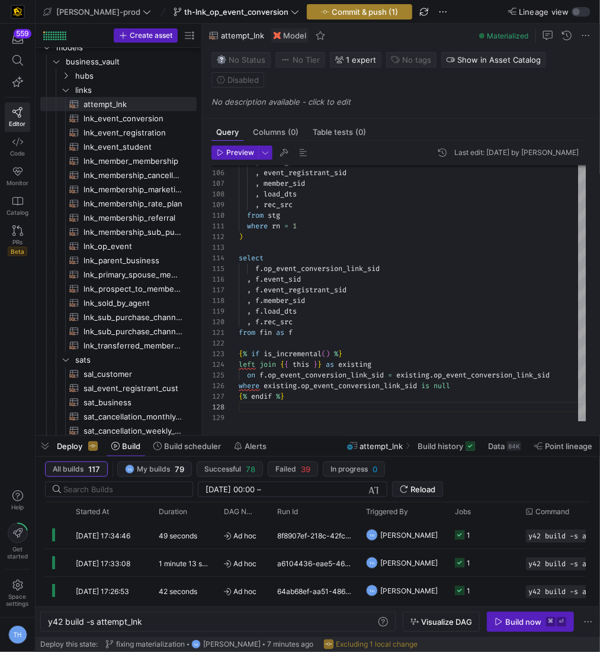
type textarea "from fin as f {% if is_incremental() %} left join {{ this }} as existing on f.o…"
click at [332, 11] on span "Commit & push (1)" at bounding box center [364, 11] width 66 height 9
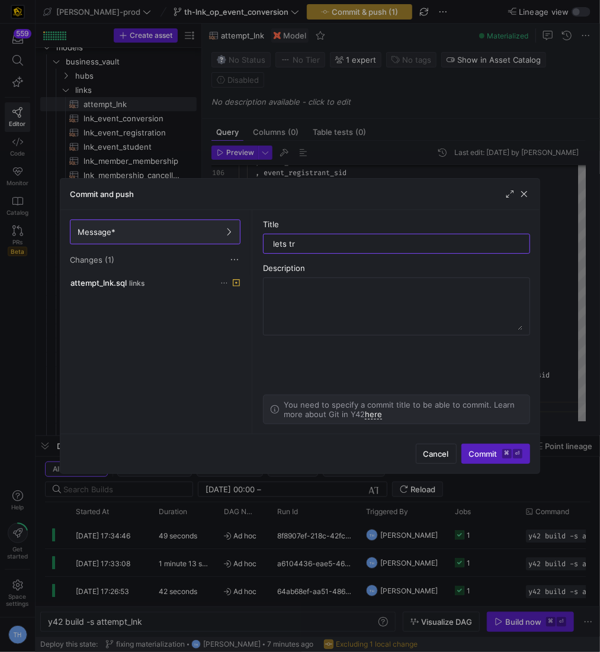
type input "lets try"
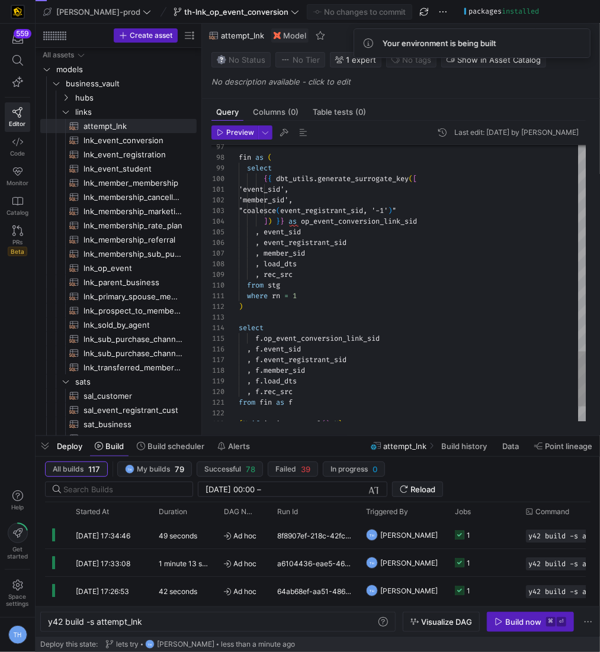
scroll to position [75, 0]
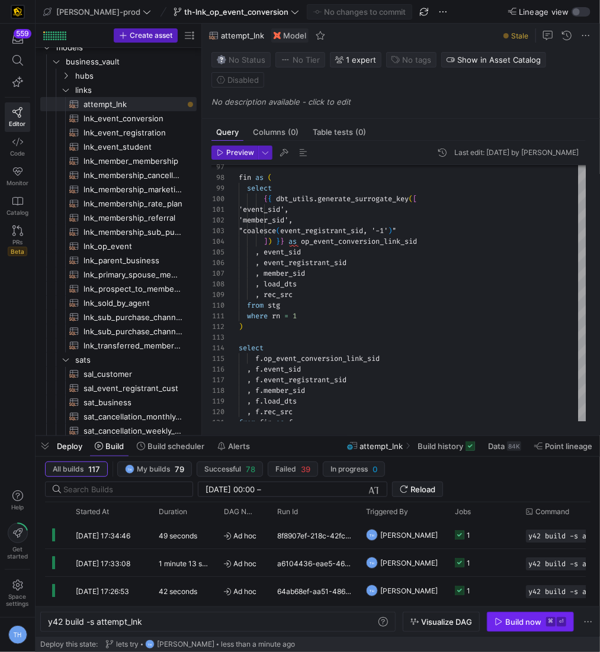
click at [520, 624] on div "Build now" at bounding box center [523, 621] width 36 height 9
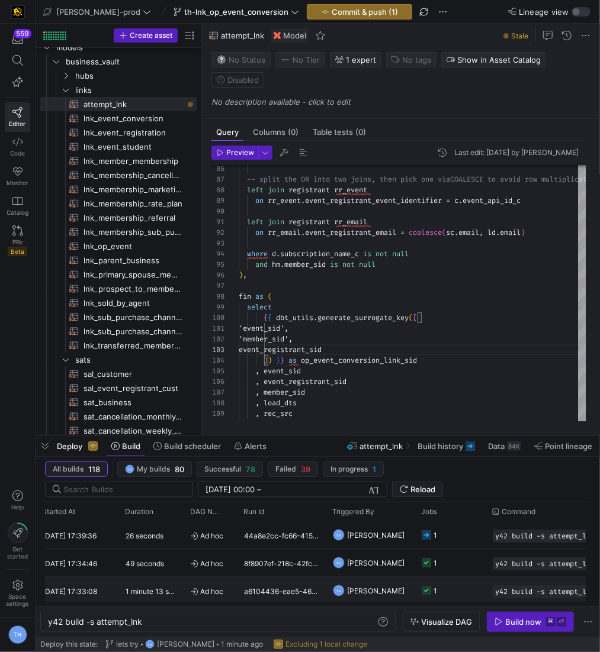
scroll to position [0, 0]
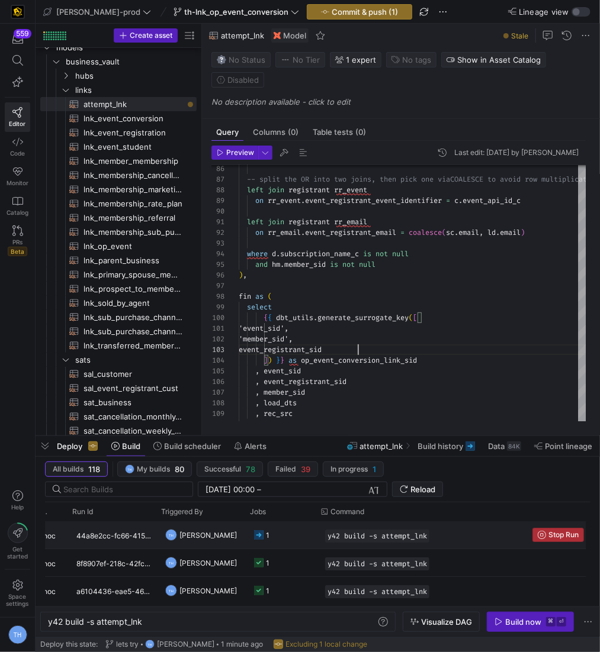
click at [548, 532] on span "Stop Run" at bounding box center [563, 535] width 30 height 8
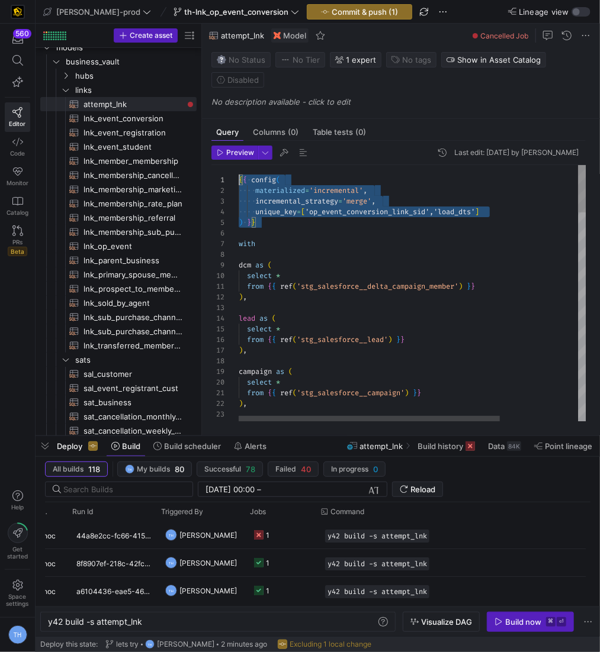
drag, startPoint x: 297, startPoint y: 223, endPoint x: 185, endPoint y: 166, distance: 125.5
click at [185, 166] on as-split "Create asset Drag here to set row groups Drag here to set column labels Group 1…" at bounding box center [318, 230] width 564 height 412
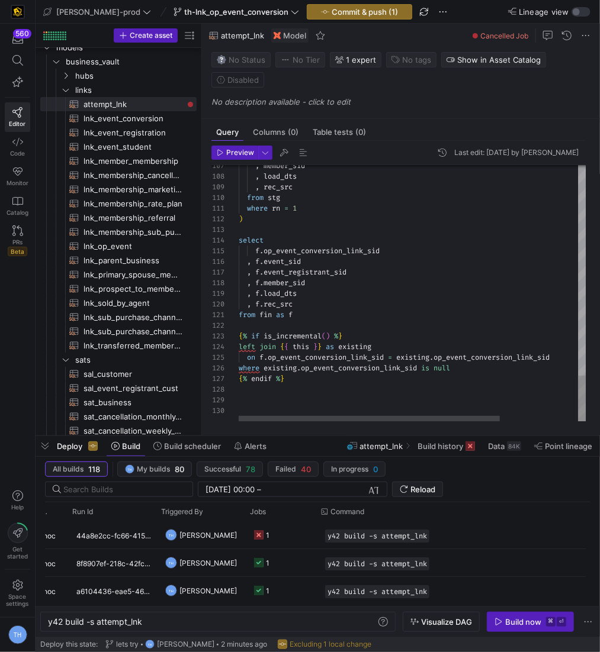
type textarea "from fin as f {% if is_incremental() %} left join {{ this }} as existing on f.o…"
drag, startPoint x: 304, startPoint y: 370, endPoint x: 266, endPoint y: 333, distance: 52.7
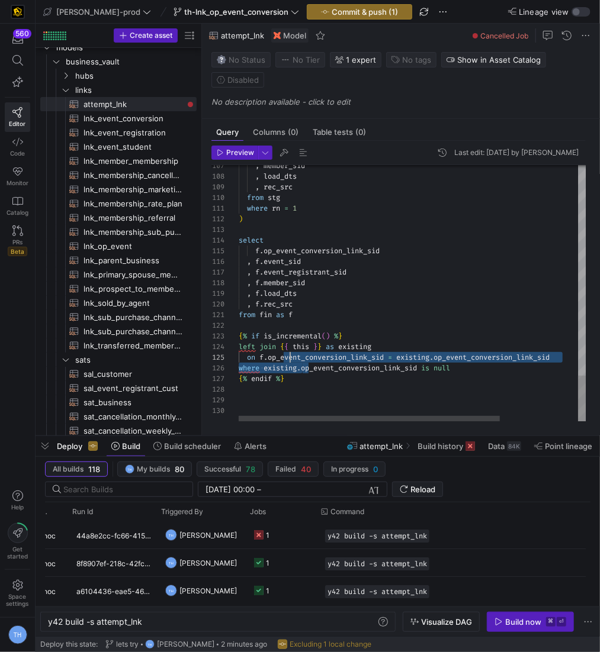
scroll to position [43, 51]
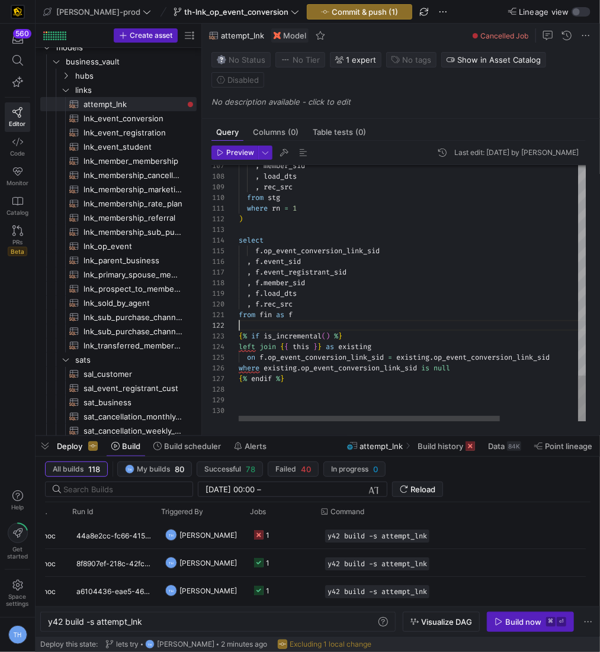
drag, startPoint x: 259, startPoint y: 325, endPoint x: 242, endPoint y: 328, distance: 16.8
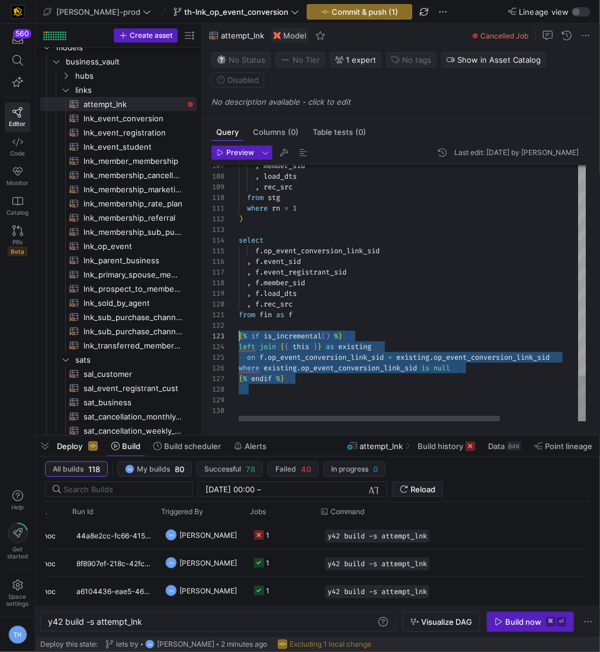
scroll to position [21, 0]
drag, startPoint x: 310, startPoint y: 400, endPoint x: 204, endPoint y: 336, distance: 124.6
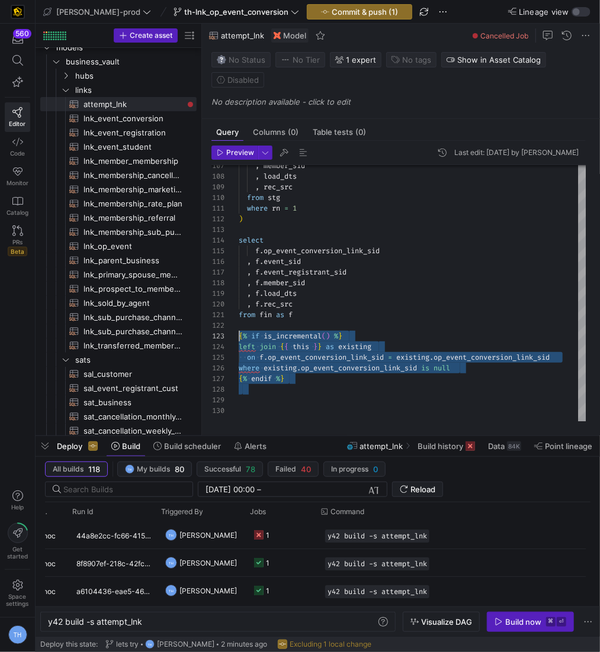
scroll to position [31, 136]
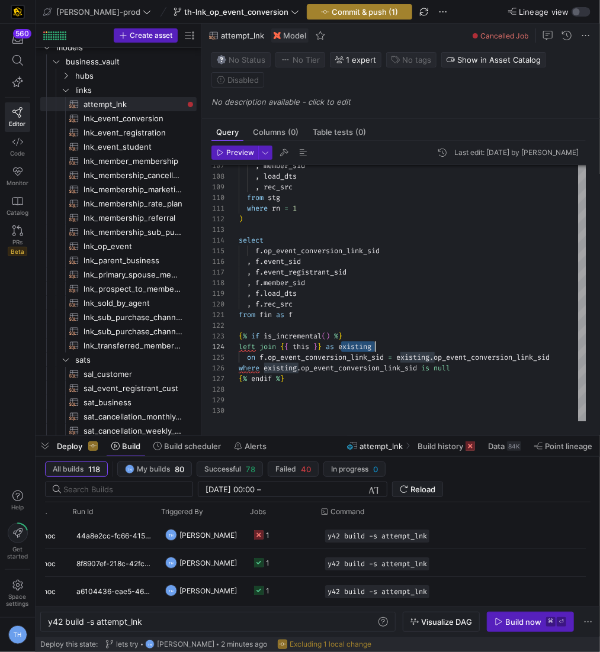
click at [331, 15] on span "Commit & push (1)" at bounding box center [364, 11] width 66 height 9
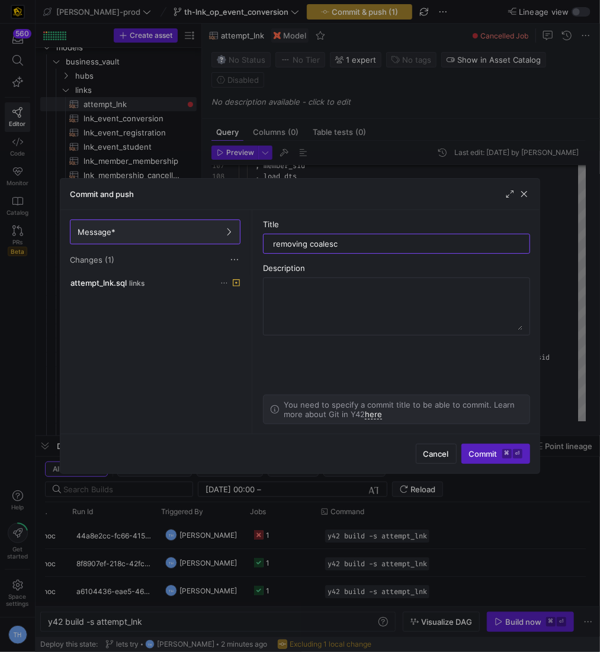
type input "removing coalesce"
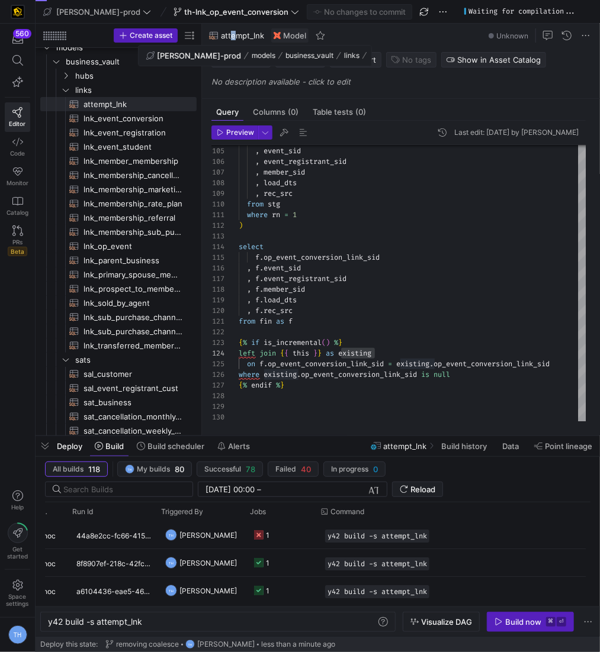
click at [234, 39] on span "attempt_lnk" at bounding box center [242, 35] width 43 height 9
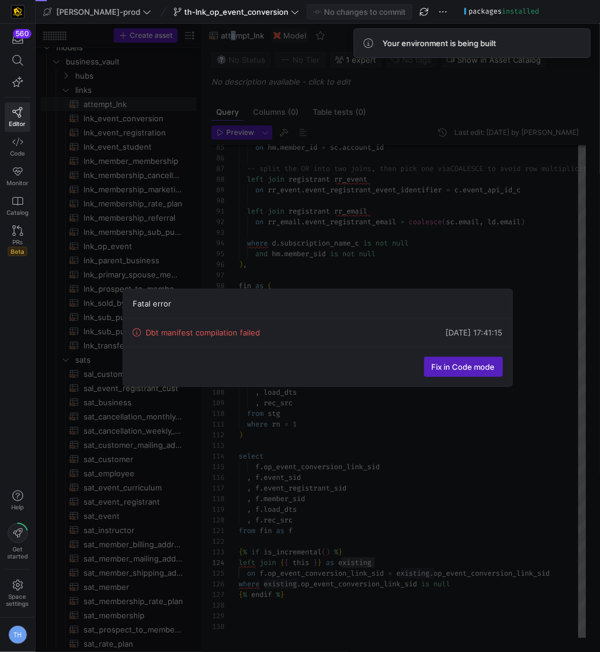
click at [234, 39] on y42-dbt-manifest-remote-error-content-guard "Create asset Drag here to set row groups Drag here to set column labels Group 1…" at bounding box center [318, 338] width 564 height 629
click at [423, 281] on div "Fatal error Dbt manifest compilation failed [DATE] 17:41:15 Fix in Code mode" at bounding box center [318, 338] width 564 height 629
click at [439, 342] on div "Dbt manifest compilation failed [DATE] 17:41:15" at bounding box center [317, 332] width 388 height 28
click at [442, 355] on div "Fix in Code mode" at bounding box center [317, 367] width 388 height 40
click at [442, 364] on span "Fix in Code mode" at bounding box center [463, 366] width 63 height 9
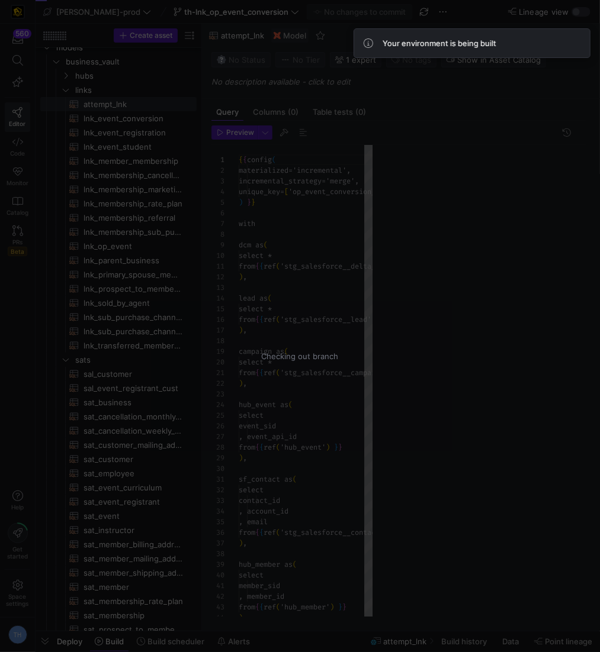
scroll to position [107, 0]
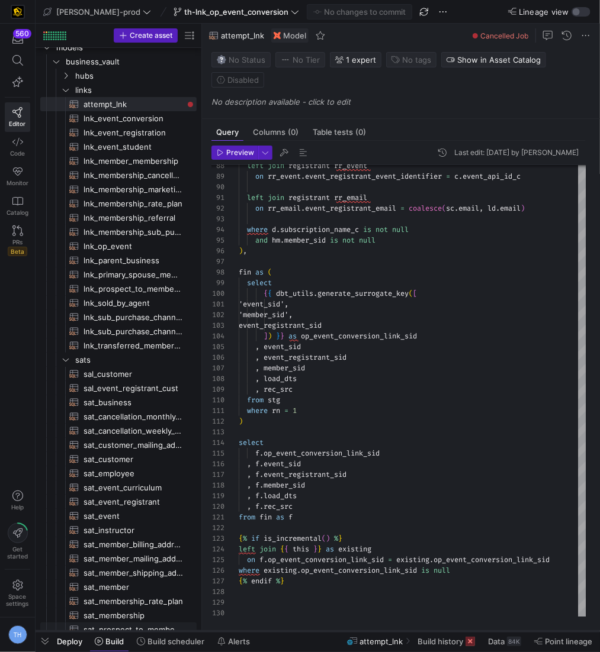
type textarea "y42 build"
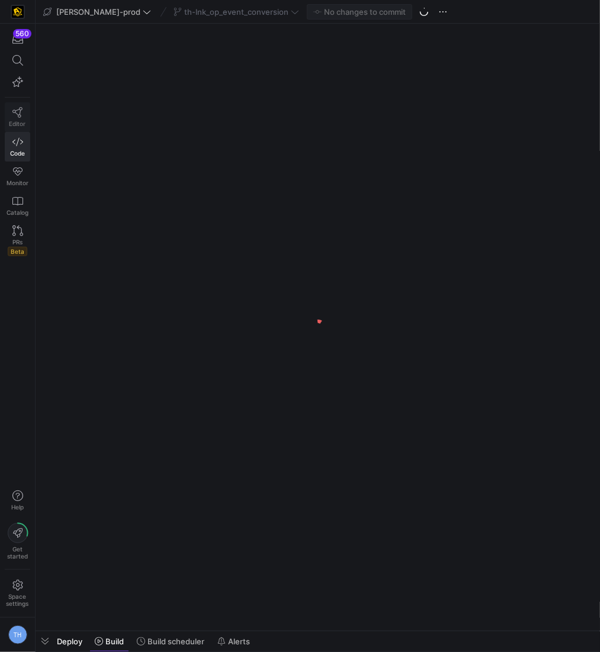
click at [18, 109] on icon at bounding box center [17, 112] width 11 height 11
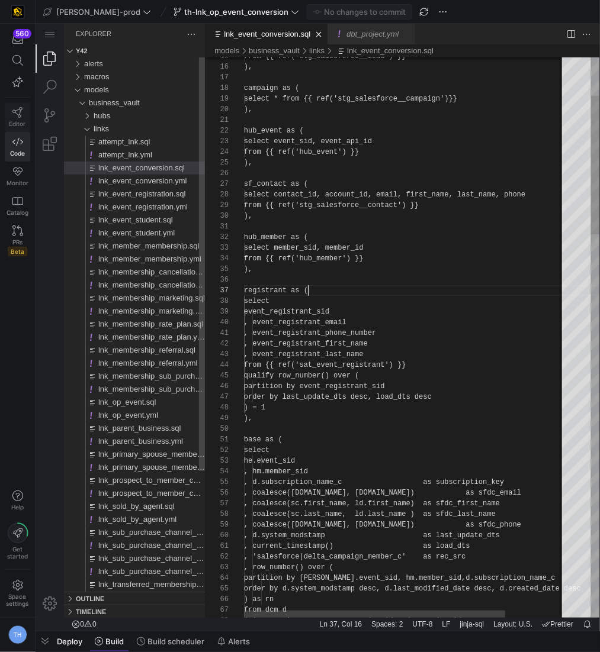
scroll to position [63, 63]
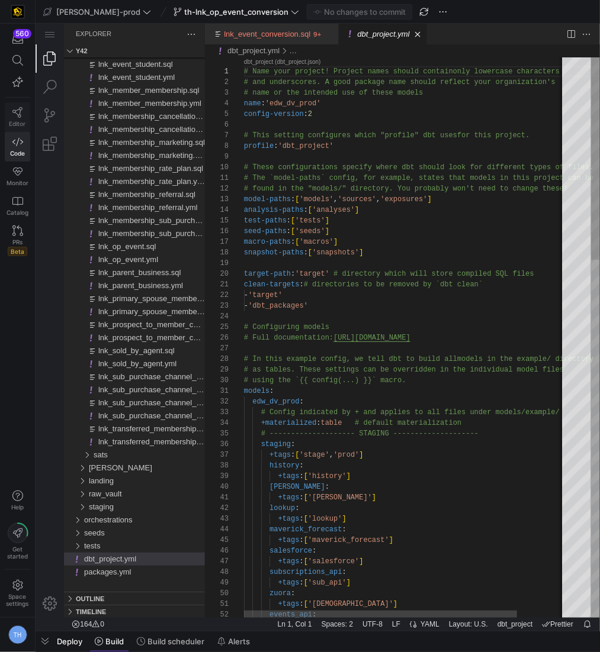
click at [22, 111] on icon at bounding box center [17, 112] width 11 height 11
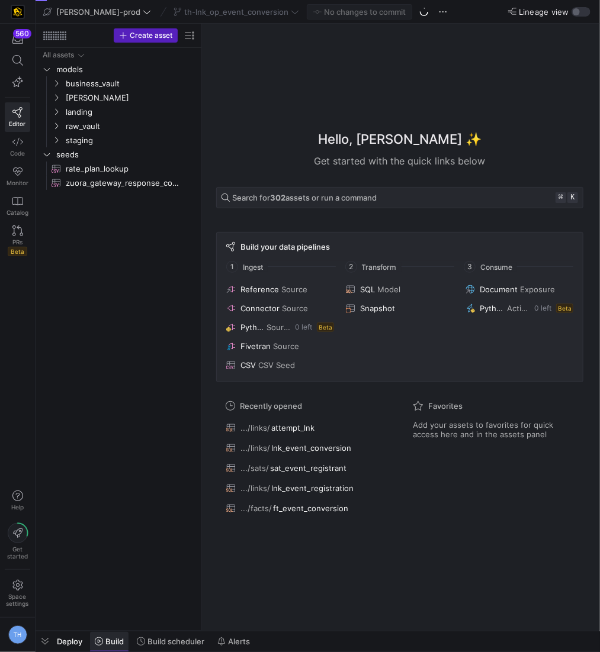
click at [111, 637] on span "Build" at bounding box center [114, 641] width 18 height 9
click at [47, 33] on div at bounding box center [54, 35] width 23 height 9
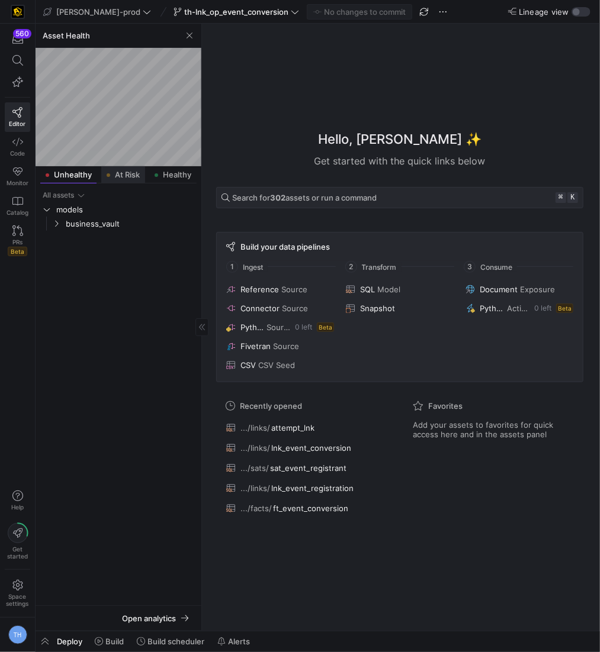
click at [127, 175] on span "At Risk" at bounding box center [127, 175] width 25 height 8
click at [114, 220] on span "[PERSON_NAME]" at bounding box center [130, 224] width 129 height 14
click at [110, 239] on span "facts" at bounding box center [135, 238] width 120 height 14
click at [189, 35] on span "button" at bounding box center [189, 35] width 14 height 14
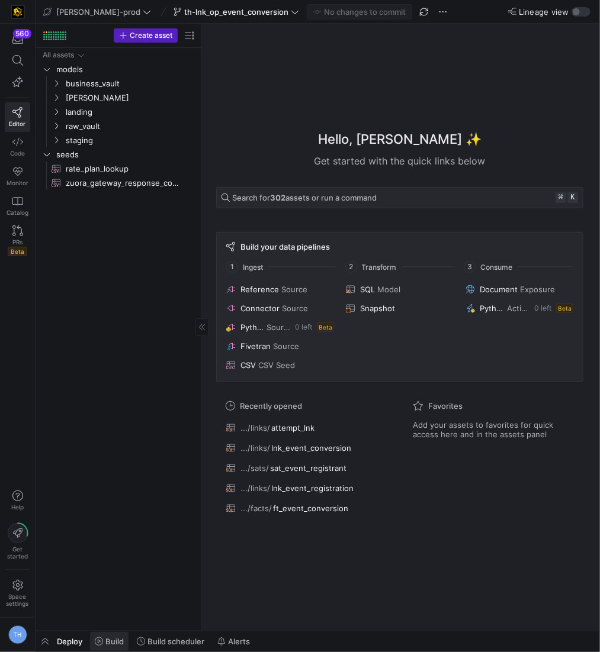
click at [110, 636] on span at bounding box center [109, 641] width 38 height 19
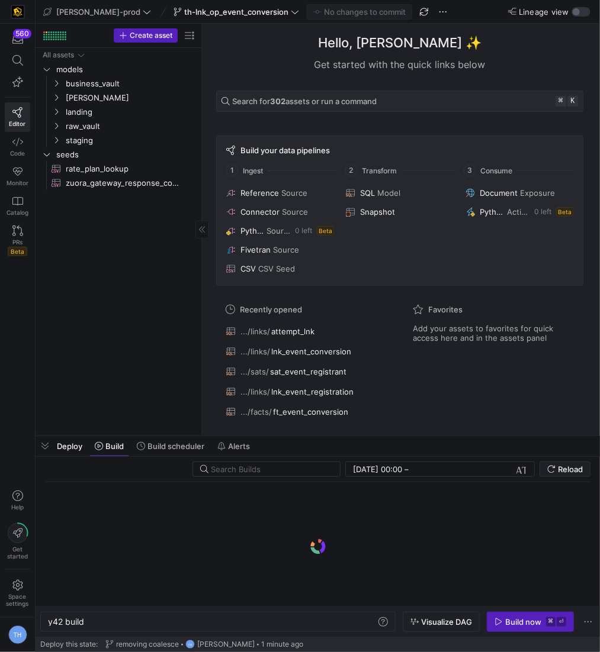
scroll to position [0, 36]
click at [98, 88] on span "business_vault" at bounding box center [116, 84] width 101 height 14
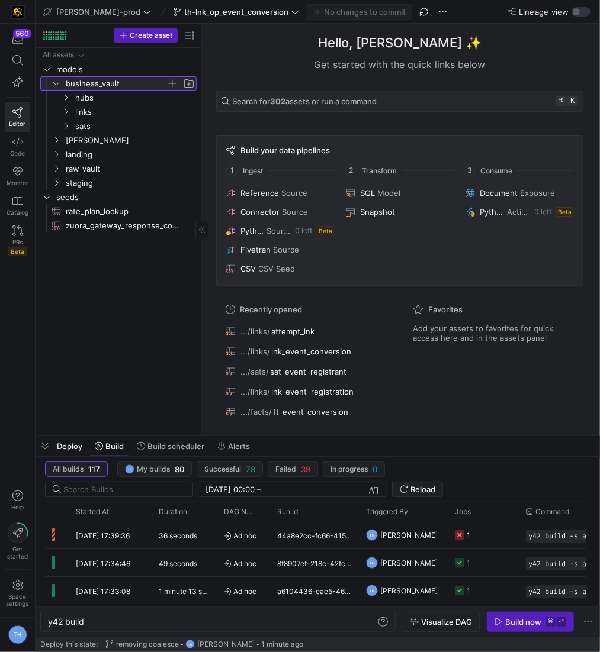
click at [99, 86] on span "business_vault" at bounding box center [116, 84] width 101 height 14
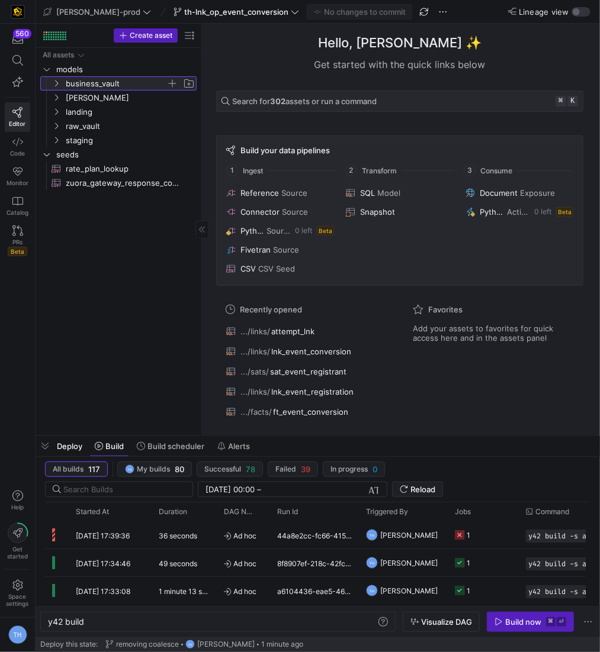
click at [99, 86] on span "business_vault" at bounding box center [116, 84] width 101 height 14
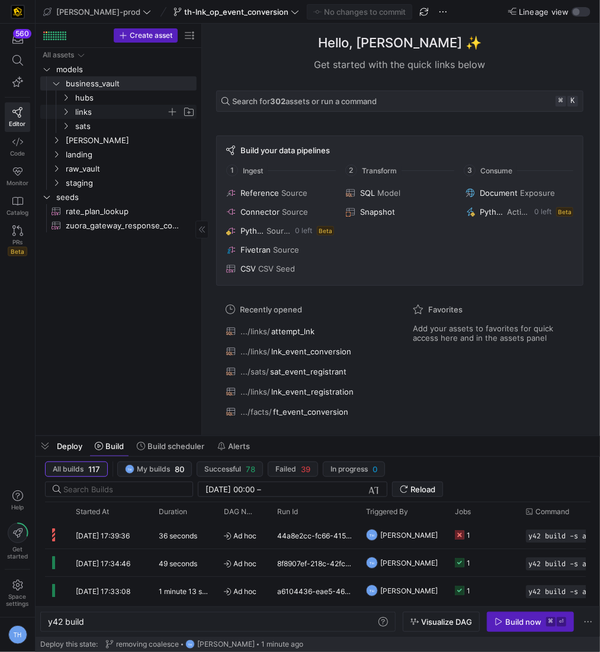
click at [107, 111] on span "links" at bounding box center [120, 112] width 91 height 14
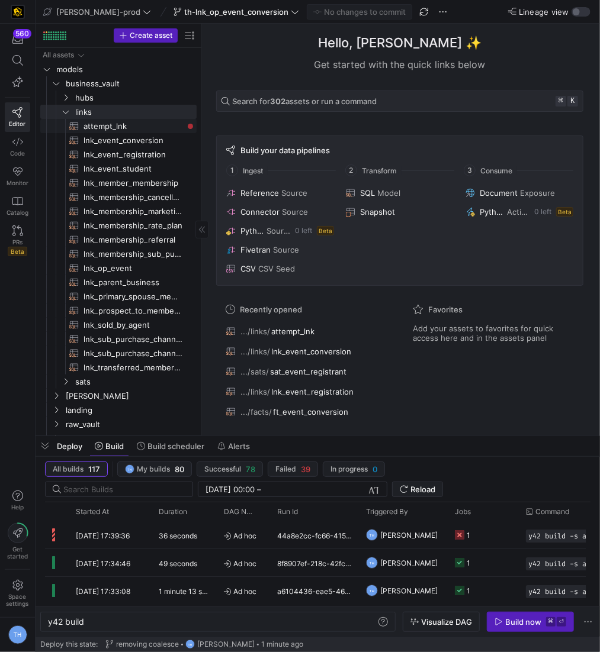
click at [109, 128] on span "attempt_lnk​​​​​​​​​​" at bounding box center [132, 127] width 99 height 14
type textarea "y42 build -s attempt_lnk"
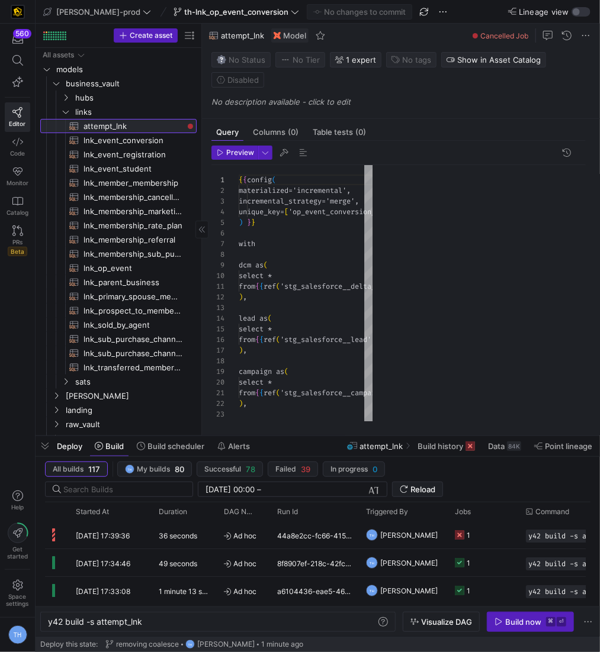
scroll to position [107, 0]
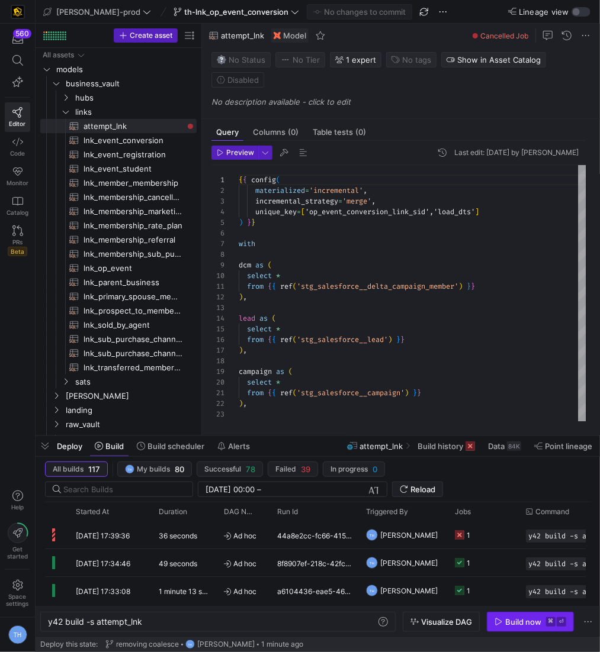
click at [527, 621] on div "Build now" at bounding box center [523, 621] width 36 height 9
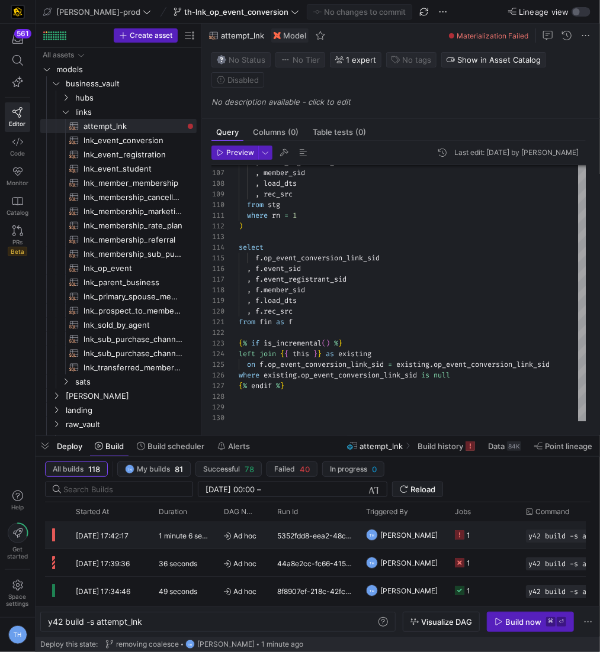
click at [503, 524] on y42-job-status-cell-renderer "1" at bounding box center [483, 535] width 57 height 26
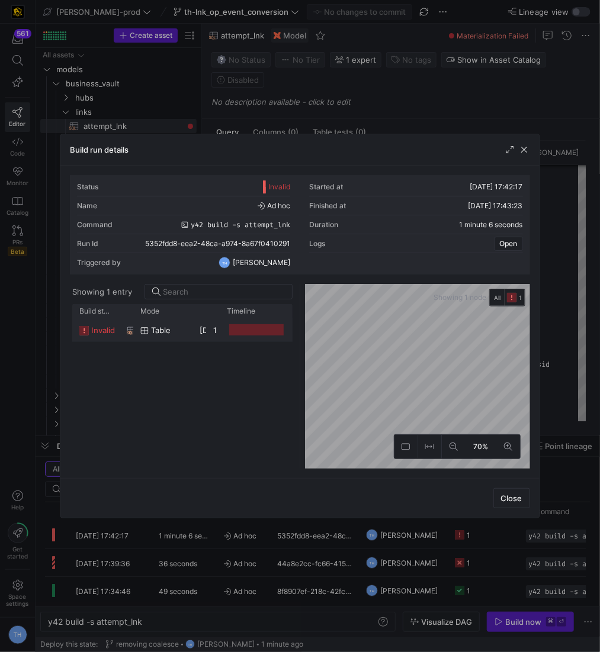
click at [185, 330] on div "table" at bounding box center [162, 329] width 59 height 23
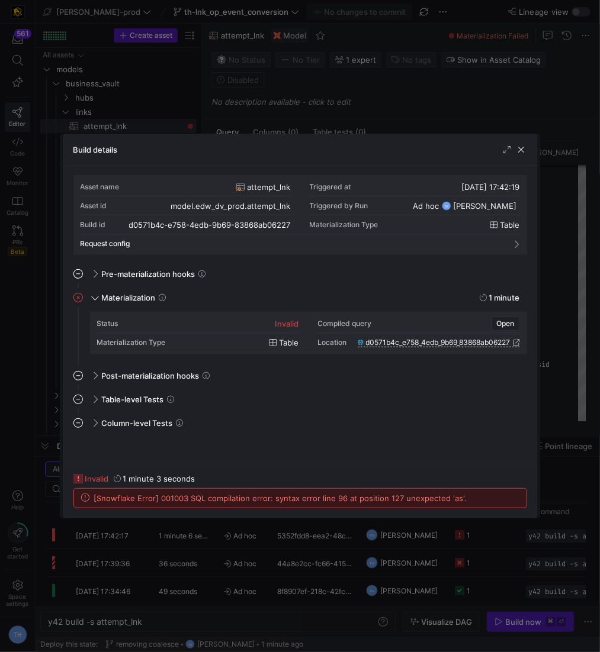
click at [276, 104] on div at bounding box center [300, 326] width 600 height 652
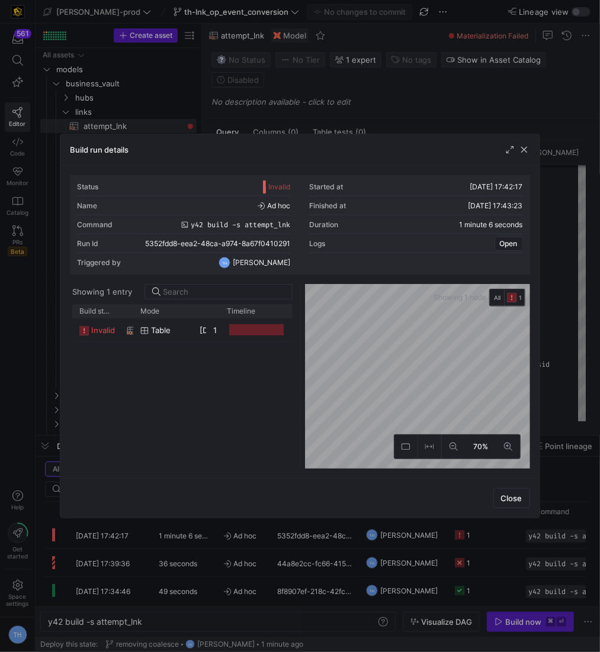
click at [276, 104] on div at bounding box center [300, 326] width 600 height 652
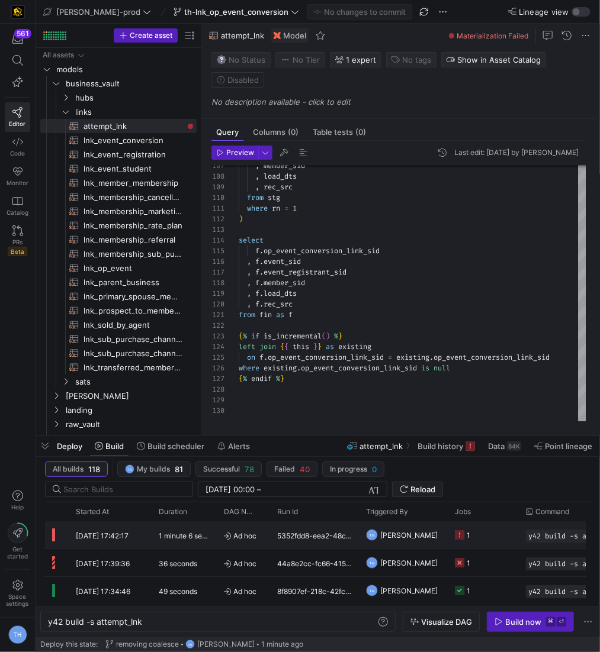
click at [334, 544] on div "5352fdd8-eea2-48ca-a974-8a67f0410291" at bounding box center [314, 534] width 89 height 27
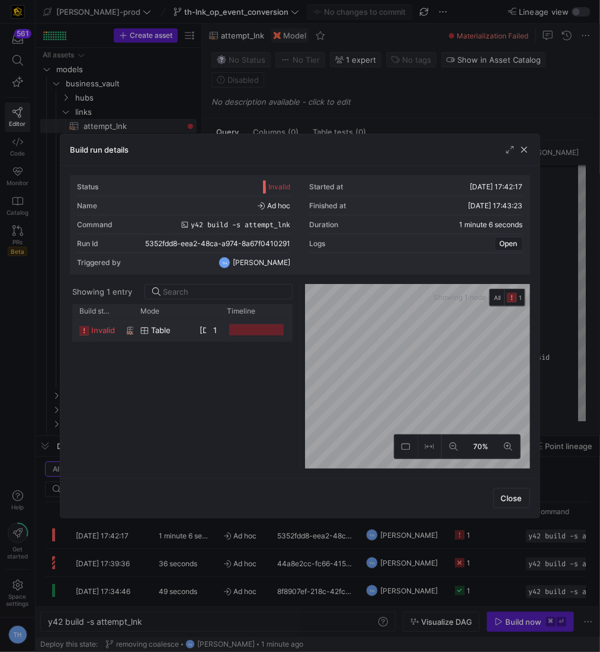
click at [182, 333] on div "table" at bounding box center [162, 330] width 45 height 23
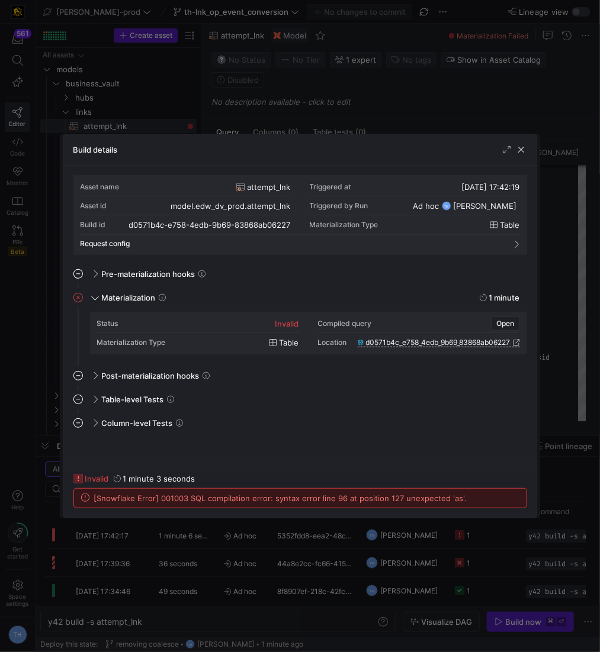
click at [269, 94] on div at bounding box center [300, 326] width 600 height 652
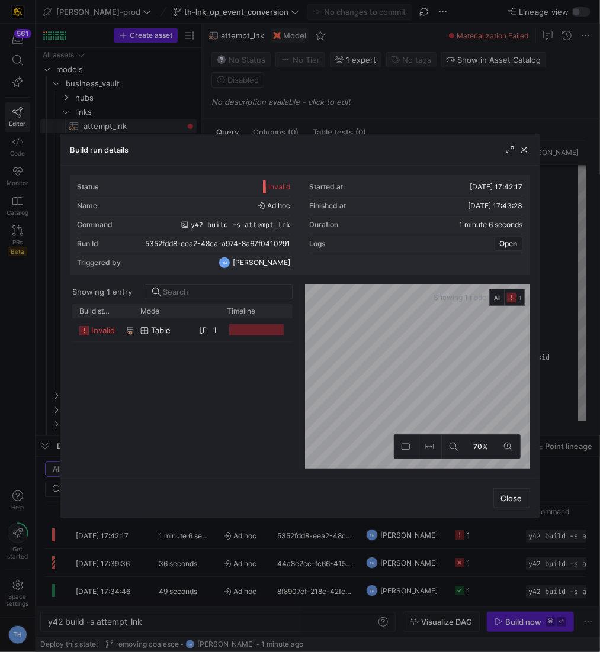
click at [269, 95] on div at bounding box center [300, 326] width 600 height 652
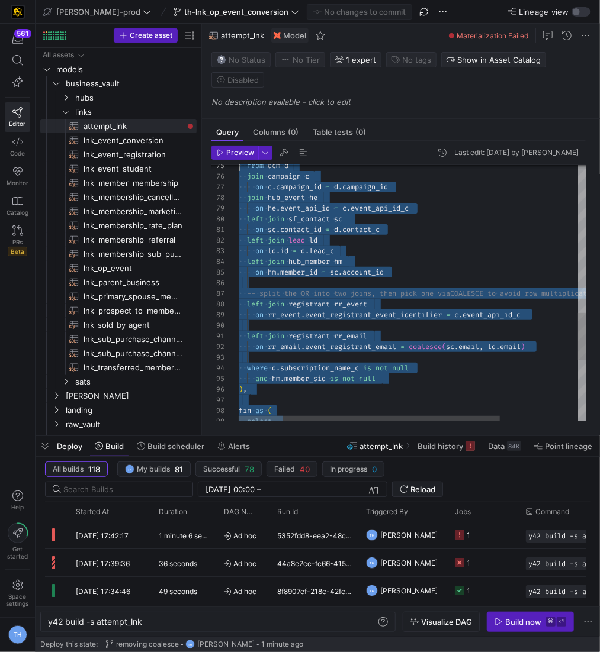
scroll to position [0, 0]
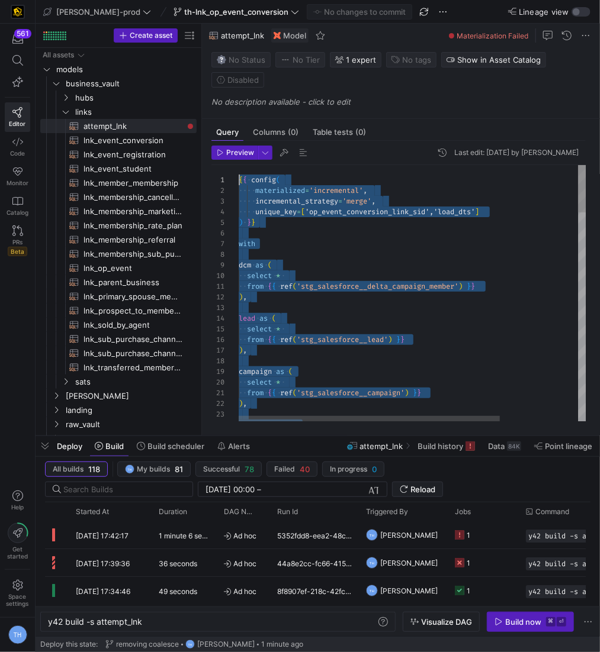
drag, startPoint x: 310, startPoint y: 378, endPoint x: 145, endPoint y: -57, distance: 465.9
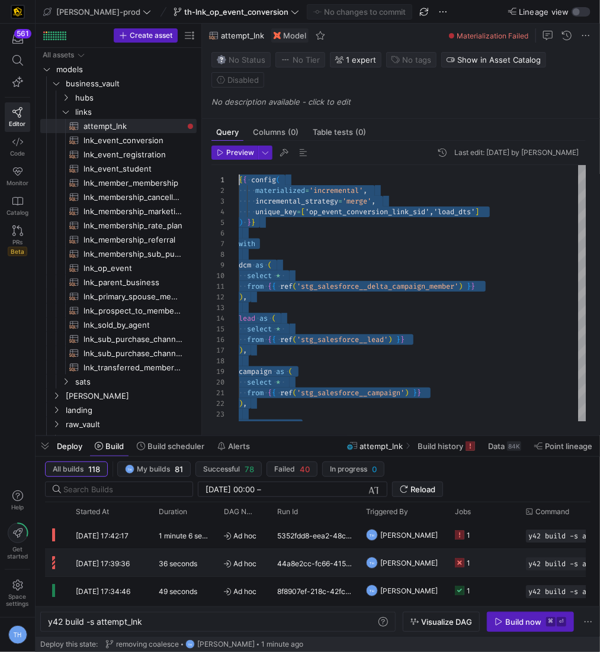
click at [331, 535] on div "5352fdd8-eea2-48ca-a974-8a67f0410291" at bounding box center [314, 534] width 89 height 27
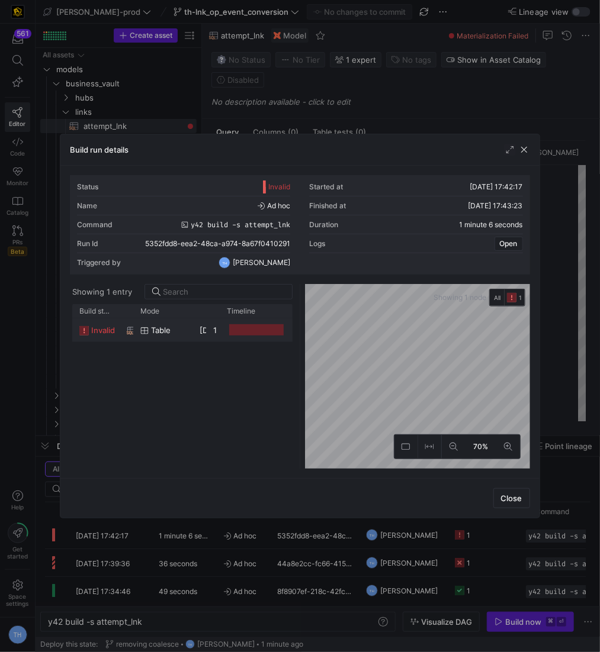
click at [231, 326] on div at bounding box center [256, 329] width 54 height 11
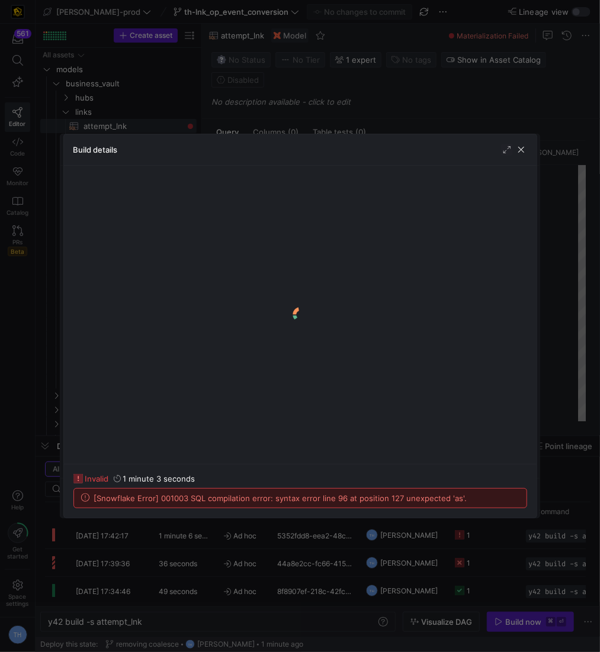
click at [243, 501] on span "[Snowflake Error] 001003 SQL compilation error: syntax error line 96 at positio…" at bounding box center [280, 498] width 373 height 9
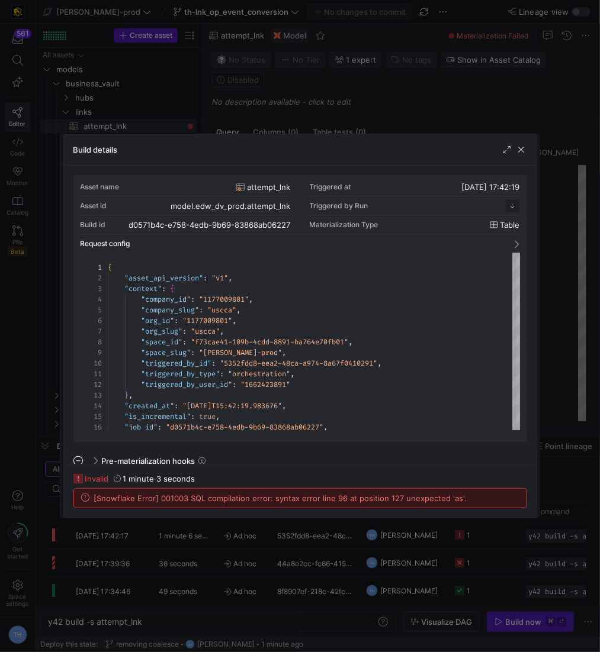
scroll to position [107, 0]
click at [243, 501] on span "[Snowflake Error] 001003 SQL compilation error: syntax error line 96 at positio…" at bounding box center [280, 498] width 373 height 9
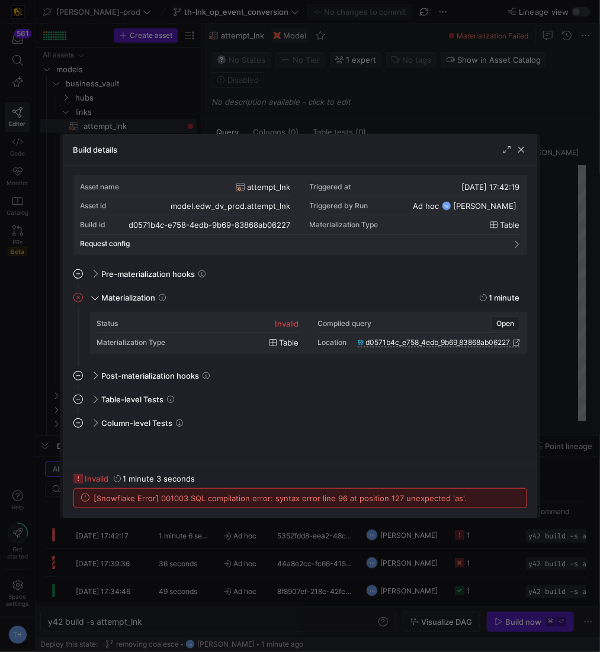
copy div "[Snowflake Error] 001003 SQL compilation error: syntax error line 96 at positio…"
click at [363, 108] on div at bounding box center [300, 326] width 600 height 652
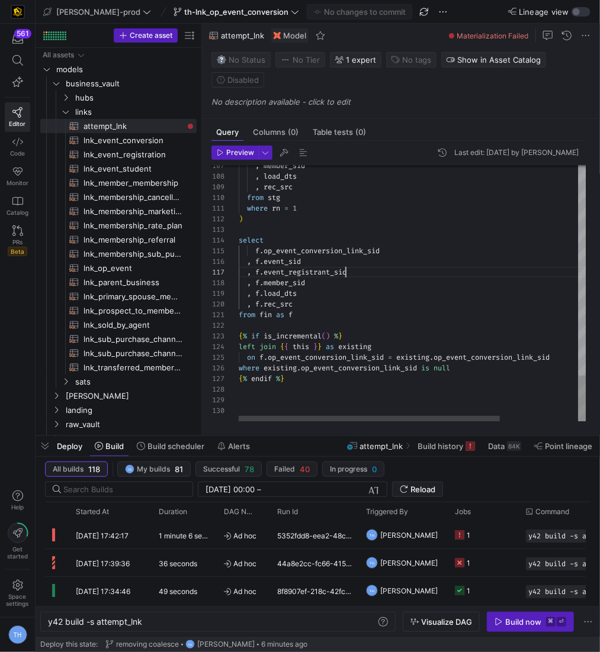
scroll to position [63, 107]
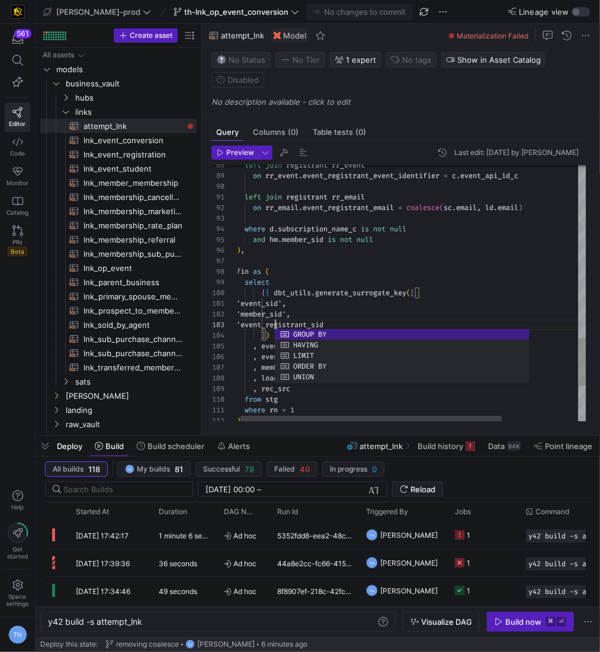
scroll to position [21, 38]
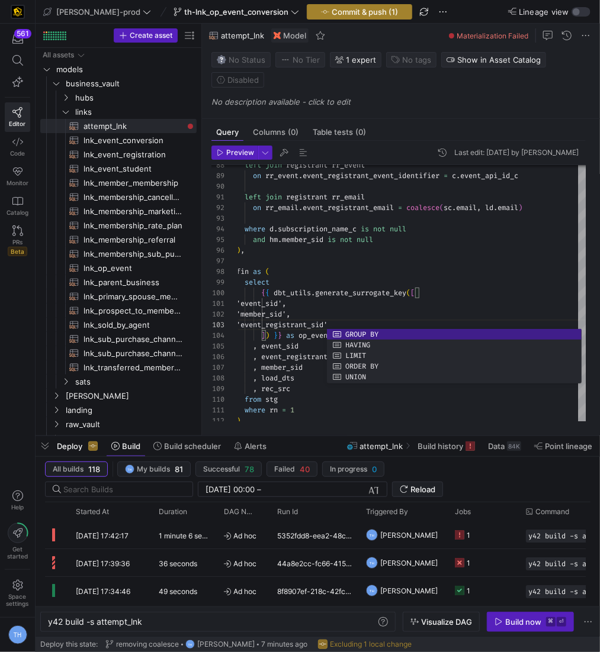
type textarea "'event_sid', 'member_sid', 'event_registrant_sid' ]) }} as op_event_conversion_…"
click at [331, 7] on span "Commit & push (1)" at bounding box center [364, 11] width 66 height 9
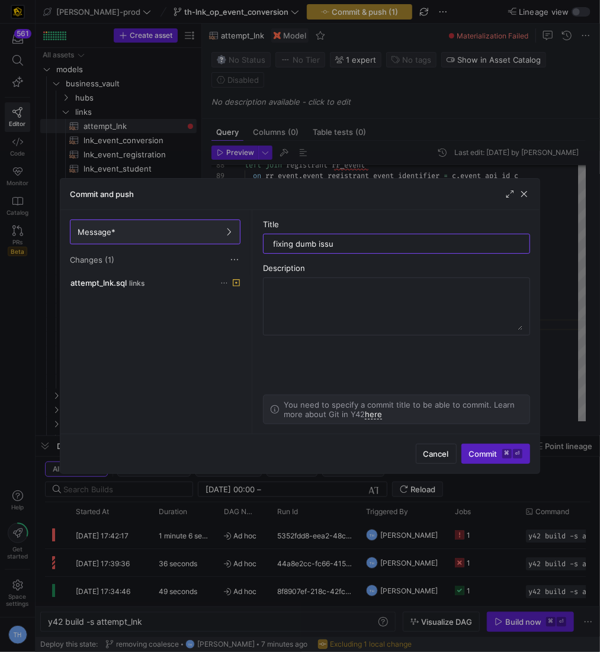
type input "fixing dumb issue"
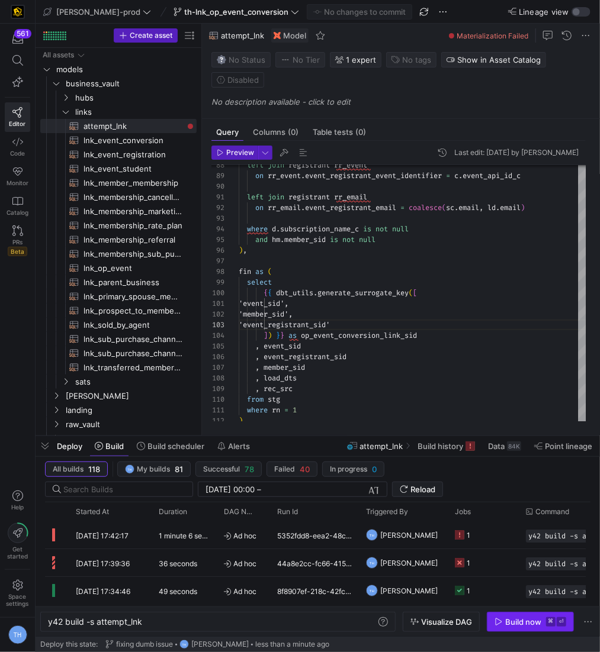
click at [532, 626] on div "Build now" at bounding box center [523, 621] width 36 height 9
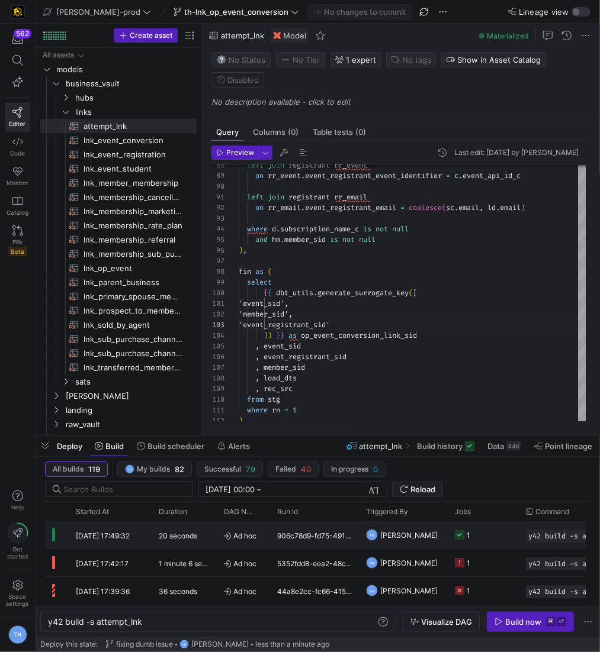
click at [353, 531] on div "906c78d9-fd75-4919-b996-b848e2155a38" at bounding box center [314, 534] width 89 height 27
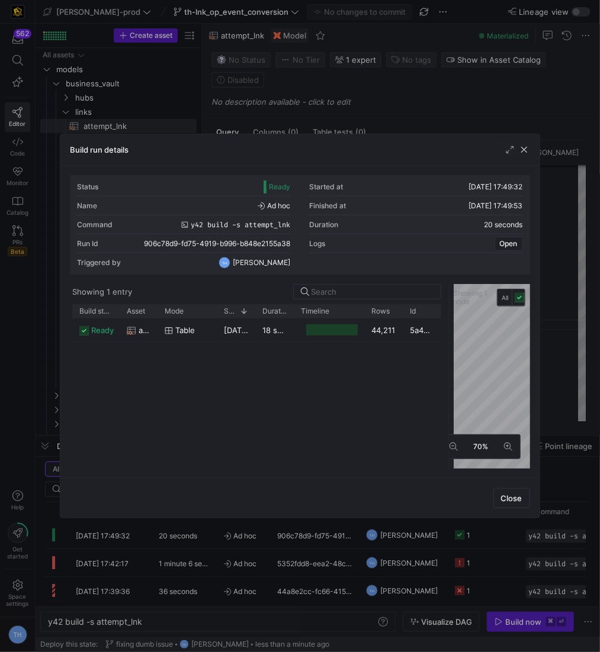
drag, startPoint x: 297, startPoint y: 344, endPoint x: 456, endPoint y: 337, distance: 159.4
click at [450, 337] on div at bounding box center [448, 376] width 5 height 185
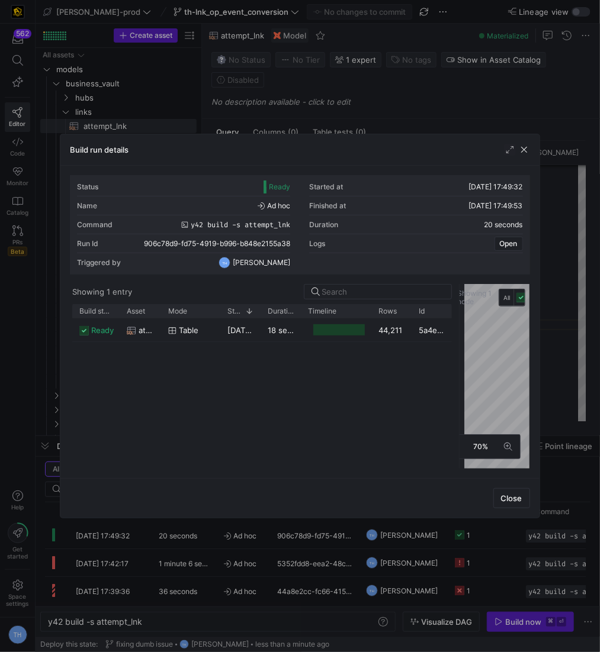
click at [420, 126] on div at bounding box center [300, 326] width 600 height 652
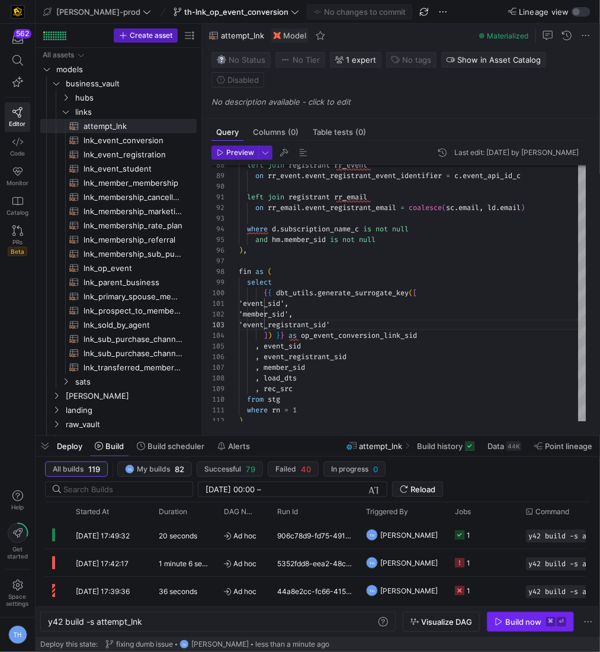
click at [510, 616] on span "button" at bounding box center [530, 622] width 86 height 19
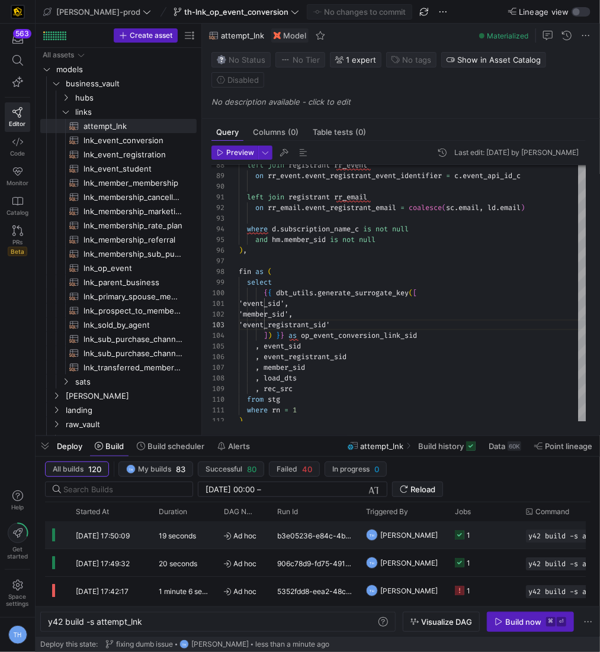
click at [480, 531] on y42-job-status-cell-renderer "1" at bounding box center [483, 535] width 57 height 26
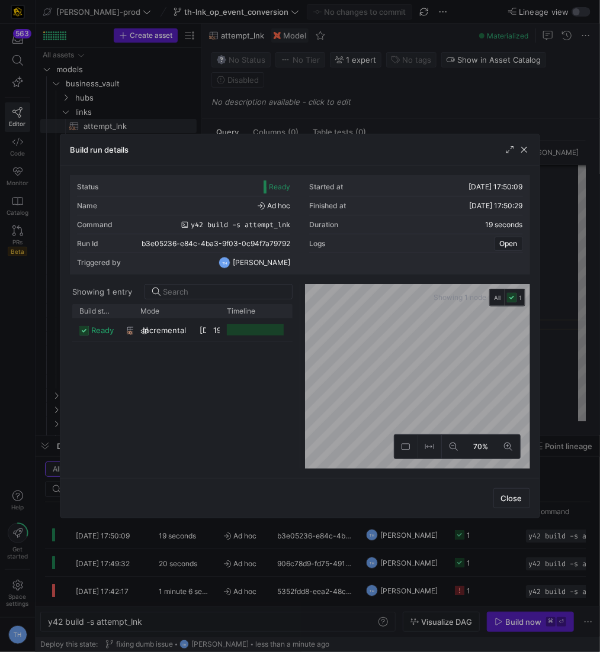
click at [305, 318] on div "Showing 1 node All 1 70%" at bounding box center [415, 376] width 230 height 185
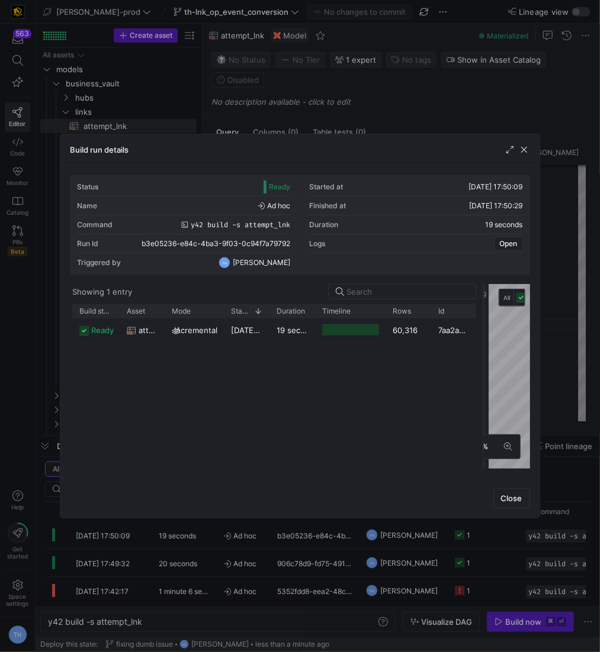
drag, startPoint x: 300, startPoint y: 319, endPoint x: 484, endPoint y: 318, distance: 184.1
click at [484, 318] on div at bounding box center [483, 376] width 5 height 185
click at [409, 115] on div at bounding box center [300, 326] width 600 height 652
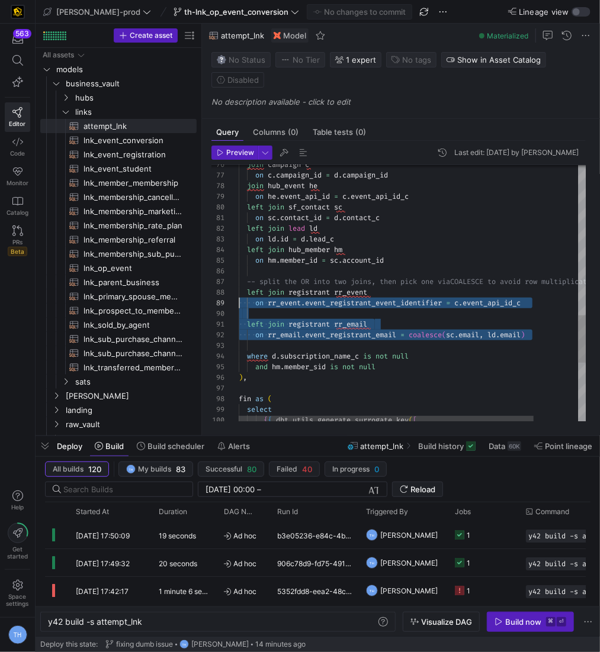
scroll to position [75, 0]
drag, startPoint x: 543, startPoint y: 332, endPoint x: 199, endPoint y: 292, distance: 346.2
click at [239, 292] on div "left join registrant rr_email on rr_event . event_registrant_event_identifier =…" at bounding box center [439, 52] width 400 height 1402
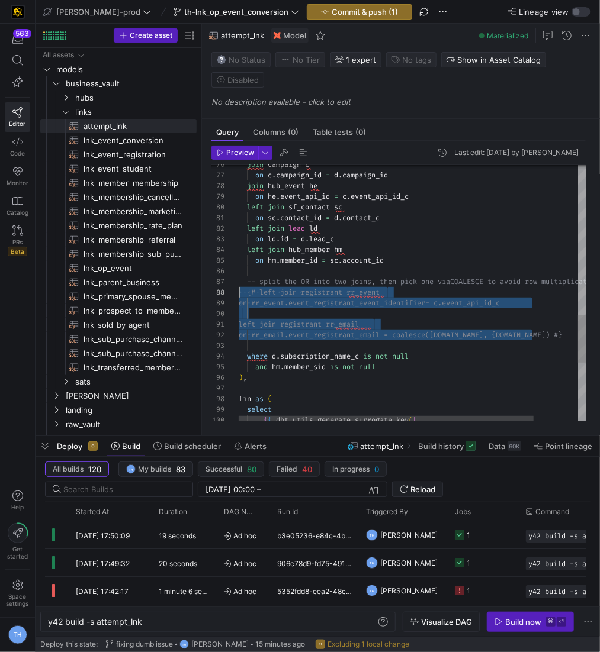
click at [401, 262] on div "left join registrant rr_email on rr_event.event_registrant_event_identifier = c…" at bounding box center [439, 52] width 400 height 1402
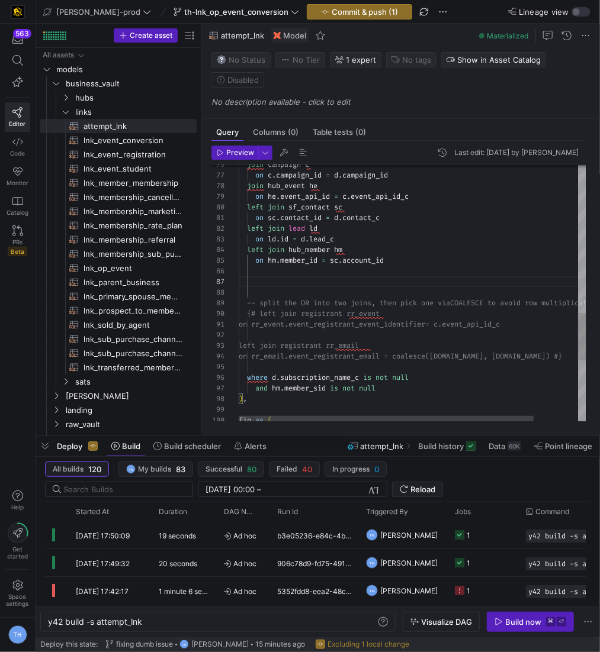
scroll to position [85, 268]
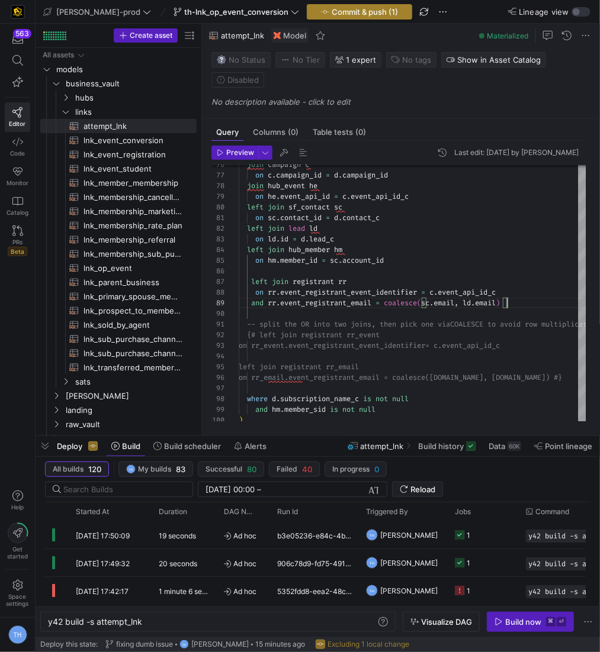
type textarea "on [DOMAIN_NAME]_id = [DOMAIN_NAME]_c left join lead ld on [DOMAIN_NAME] = [DOM…"
click at [331, 14] on span "Commit & push (1)" at bounding box center [364, 11] width 66 height 9
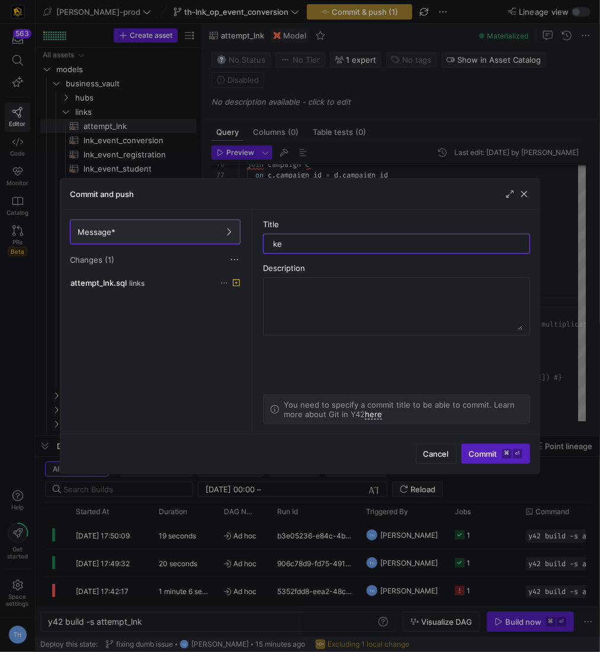
type input "k"
type input "lets see"
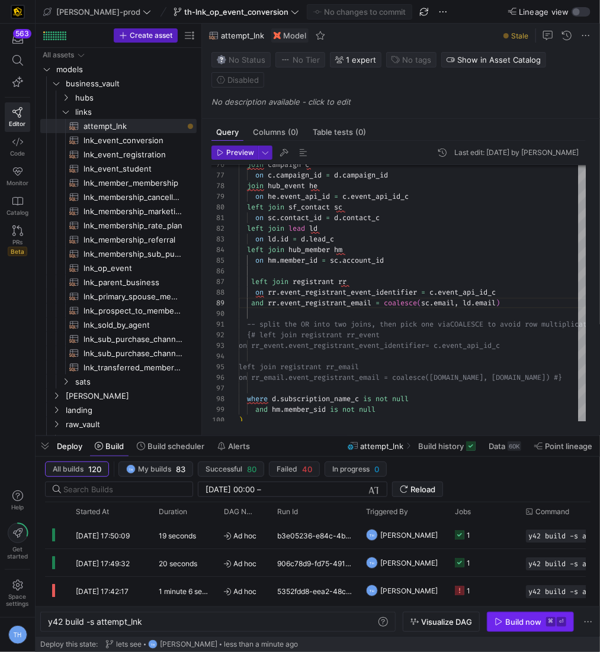
click at [521, 622] on div "Build now" at bounding box center [523, 621] width 36 height 9
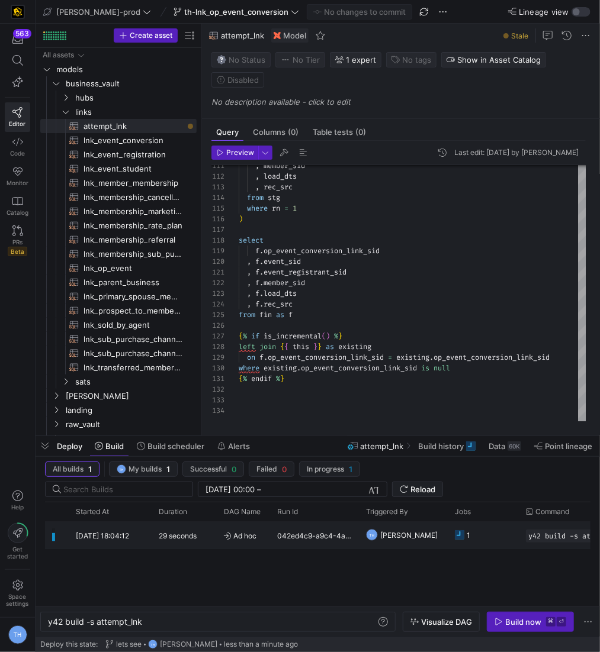
click at [271, 539] on div "042ed4c9-a9c4-4a66-8cc3-e8c6a7c760cb" at bounding box center [314, 534] width 89 height 27
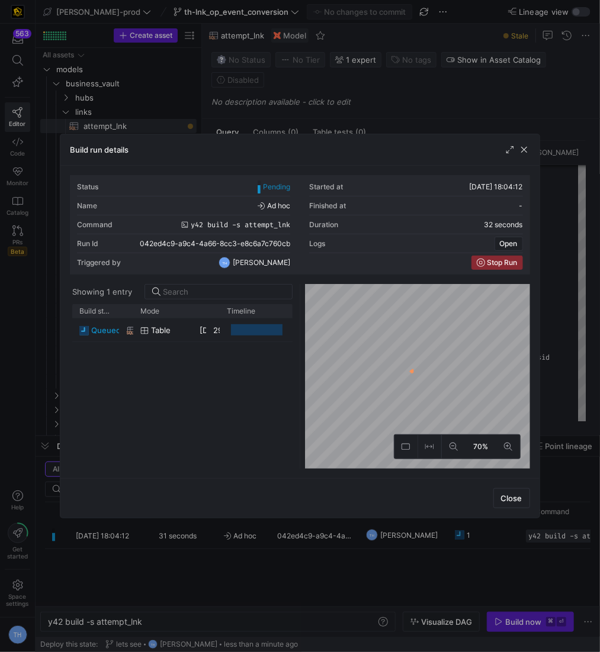
click at [309, 81] on div at bounding box center [300, 326] width 600 height 652
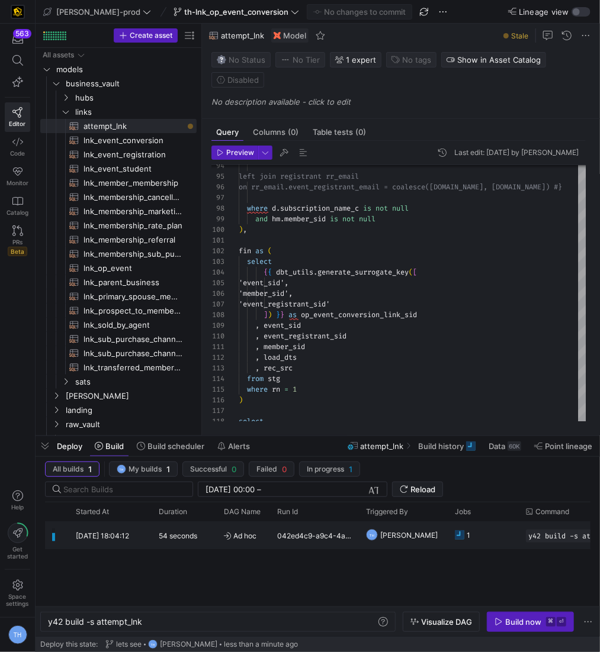
click at [204, 536] on div "54 seconds" at bounding box center [184, 534] width 65 height 27
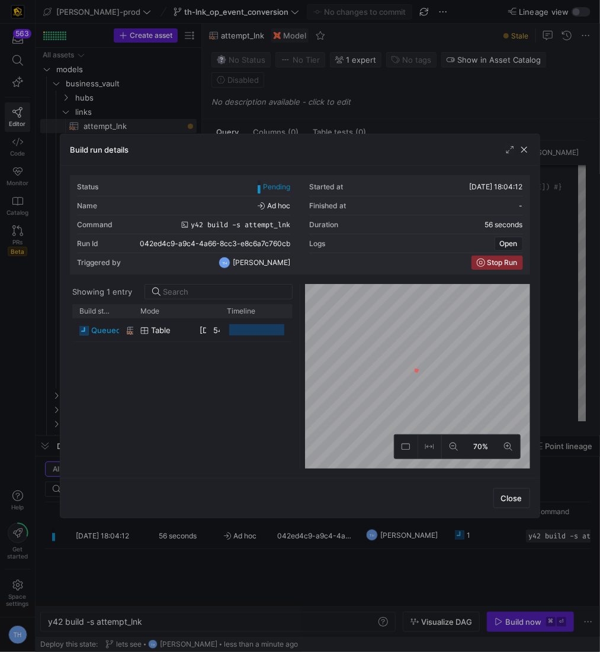
click at [341, 111] on div at bounding box center [300, 326] width 600 height 652
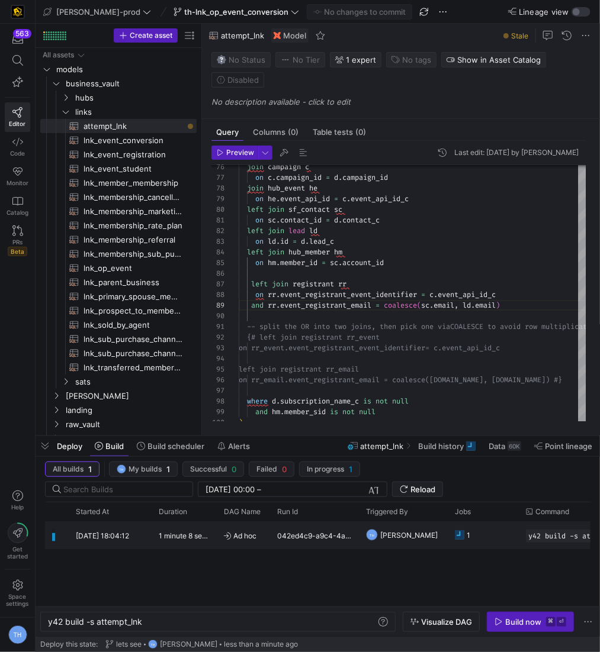
click at [247, 533] on span "Ad hoc" at bounding box center [243, 536] width 39 height 28
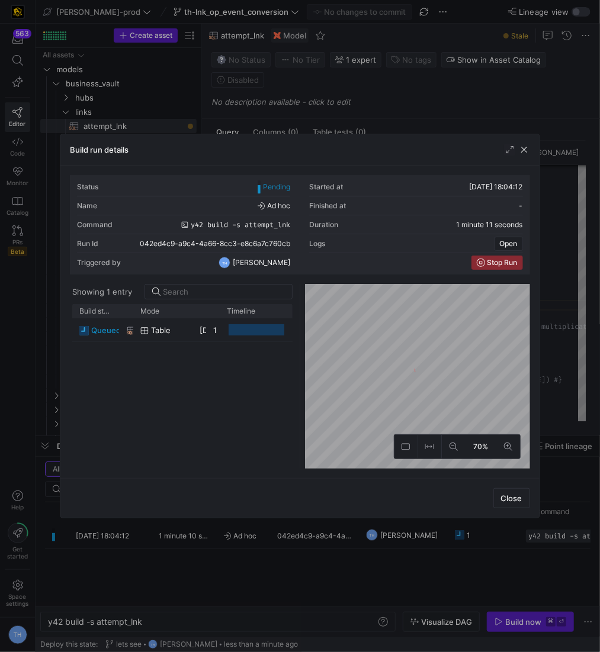
click at [356, 102] on div at bounding box center [300, 326] width 600 height 652
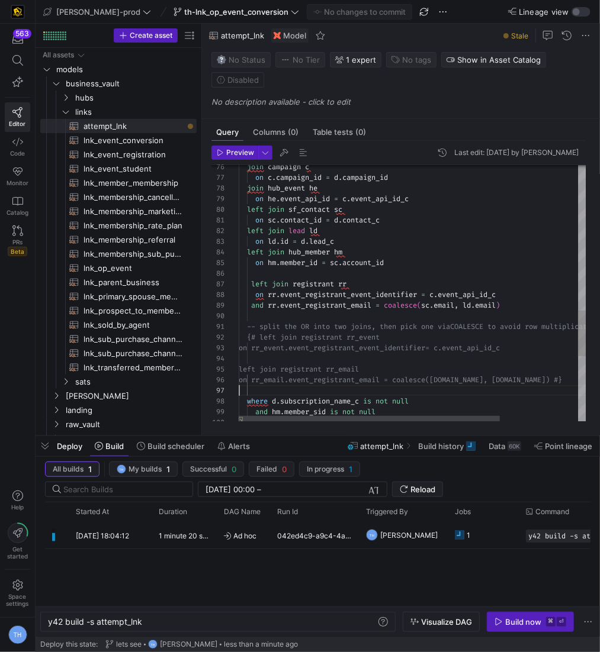
click at [387, 389] on div "on rr_email.event_registrant_email = coalesce( [DOMAIN_NAME], [DOMAIN_NAME]) #}…" at bounding box center [464, 75] width 451 height 1444
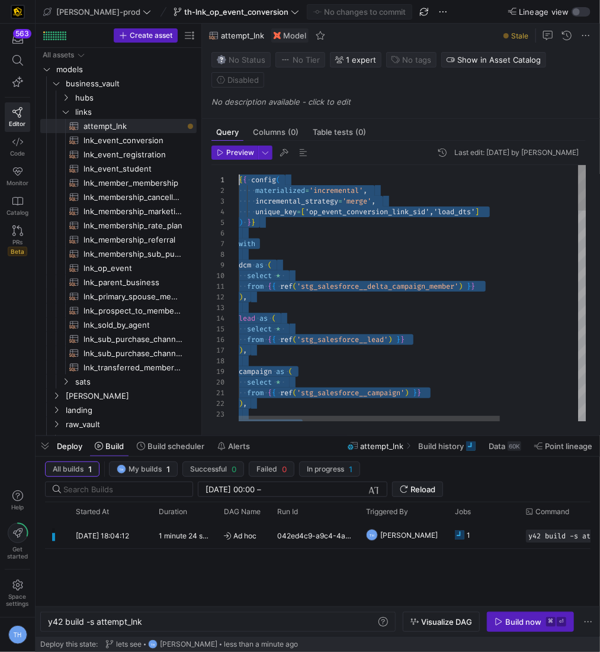
scroll to position [0, 0]
drag, startPoint x: 322, startPoint y: 395, endPoint x: 268, endPoint y: 99, distance: 300.3
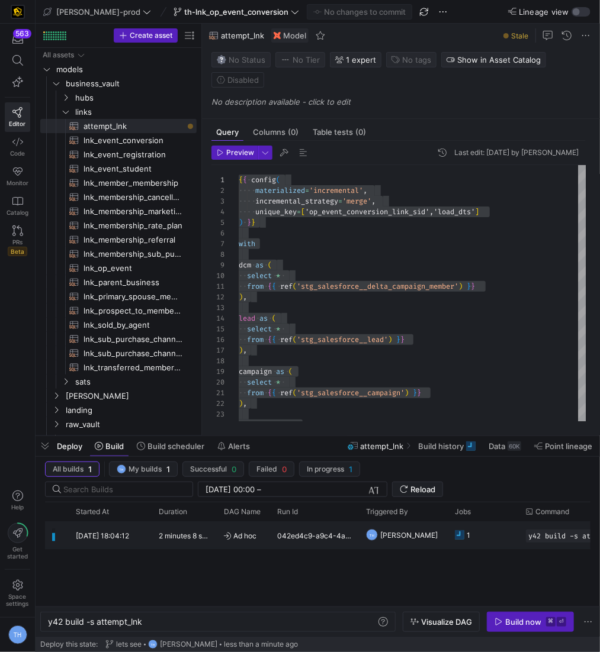
click at [206, 532] on y42-duration "2 minutes 8 seconds" at bounding box center [192, 536] width 67 height 9
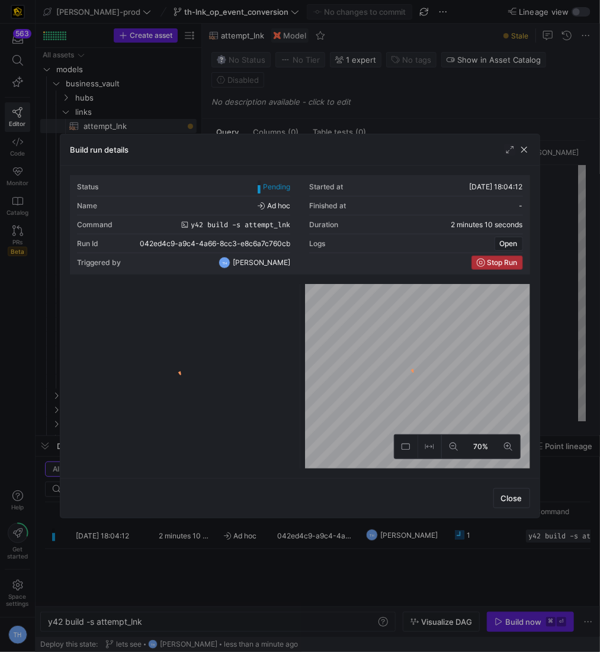
click at [489, 256] on span "button" at bounding box center [497, 262] width 50 height 13
click at [524, 147] on span "button" at bounding box center [524, 150] width 12 height 12
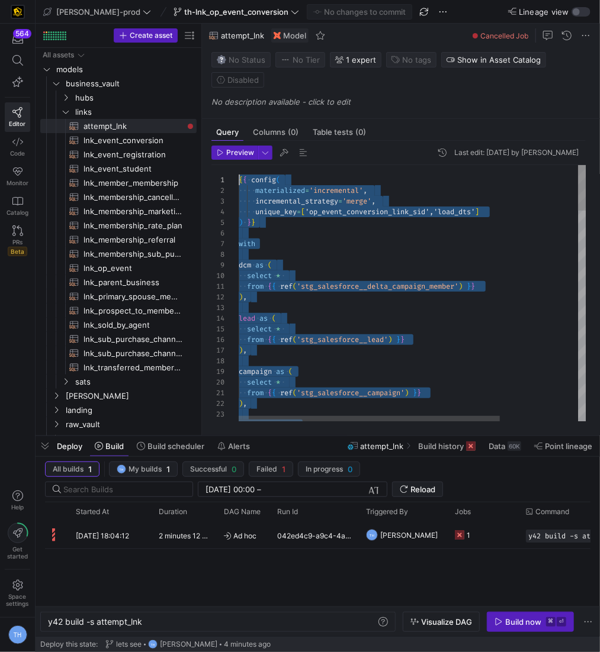
drag, startPoint x: 302, startPoint y: 383, endPoint x: 114, endPoint y: -58, distance: 479.7
type textarea "where existing.op_event_conversion_link_sid is null {% endif %}"
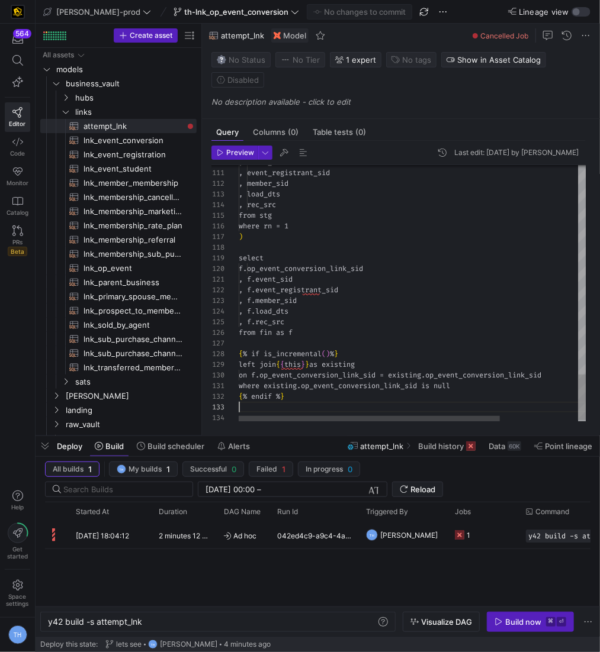
scroll to position [21, 0]
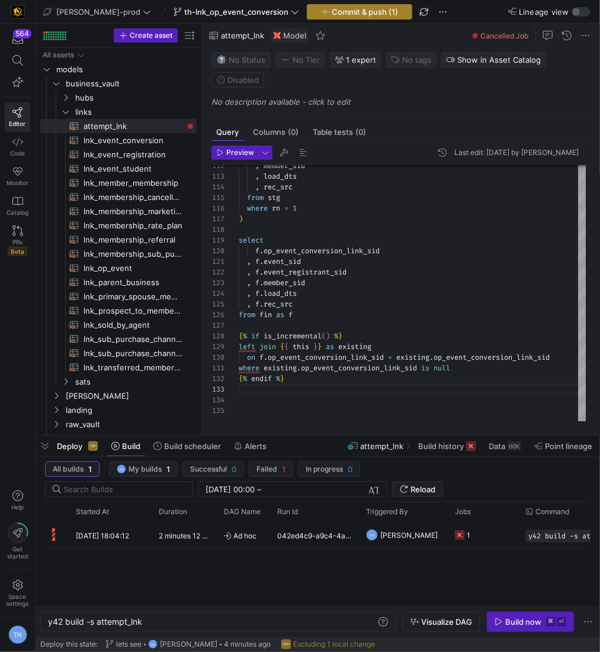
click at [331, 7] on span "Commit & push (1)" at bounding box center [364, 11] width 66 height 9
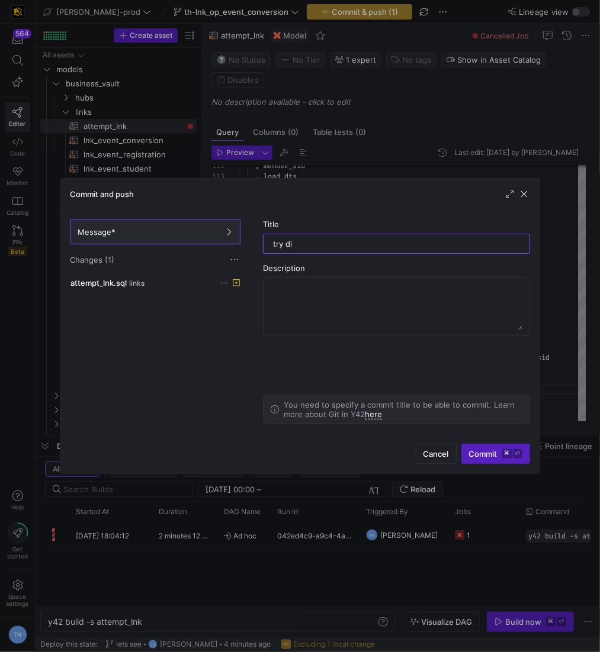
type input "try dis"
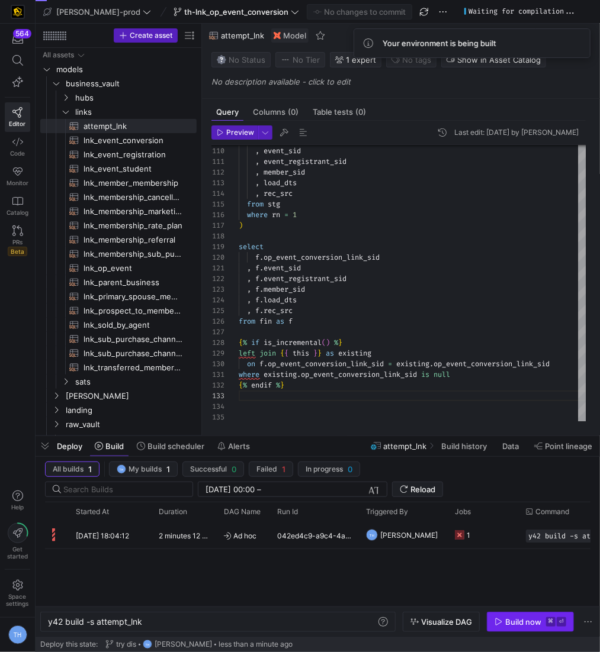
click at [548, 622] on kbd "⌘" at bounding box center [550, 621] width 9 height 9
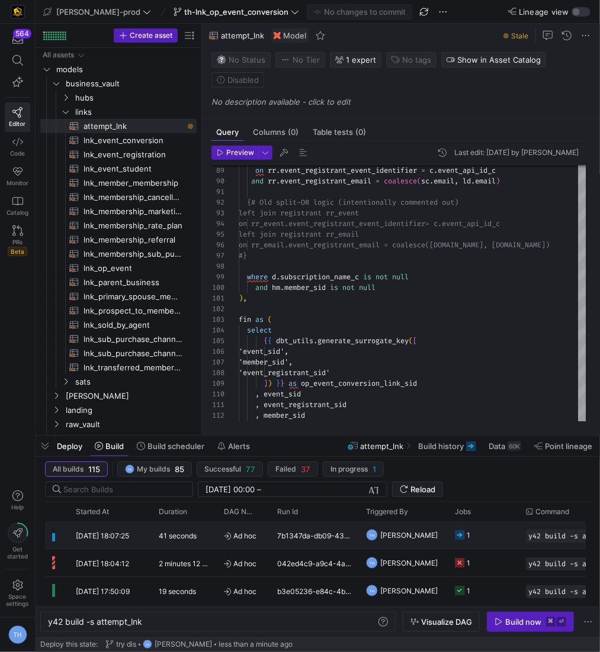
click at [301, 531] on div "7b1347da-db09-431d-aa87-58b8e323cfd9" at bounding box center [314, 534] width 89 height 27
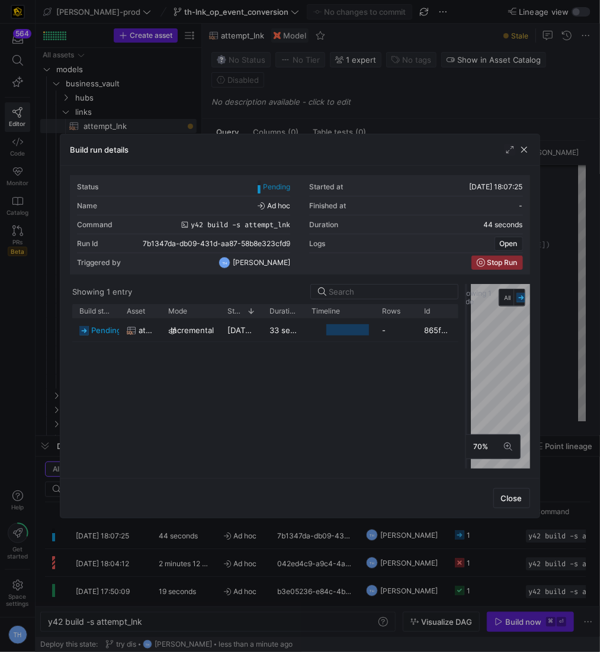
drag, startPoint x: 299, startPoint y: 313, endPoint x: 465, endPoint y: 314, distance: 166.3
click at [465, 314] on div at bounding box center [465, 376] width 5 height 185
click at [437, 96] on div at bounding box center [300, 326] width 600 height 652
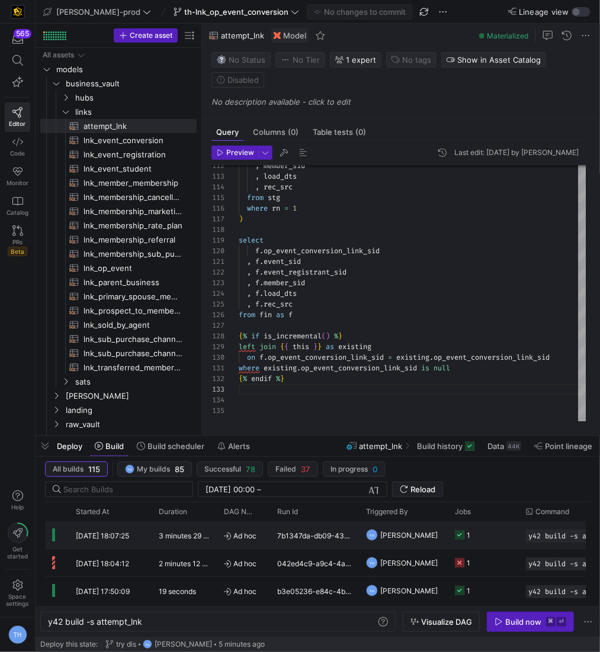
click at [249, 530] on span "Ad hoc" at bounding box center [243, 536] width 39 height 28
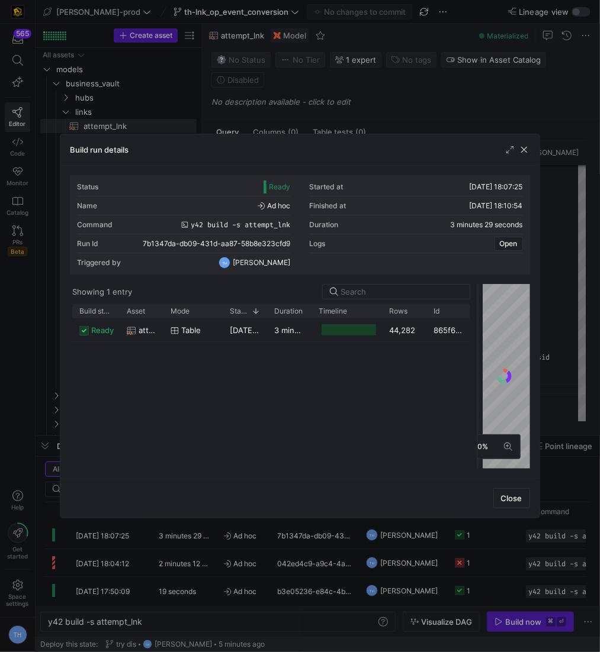
drag, startPoint x: 298, startPoint y: 324, endPoint x: 485, endPoint y: 320, distance: 187.1
click at [480, 320] on div at bounding box center [477, 376] width 5 height 185
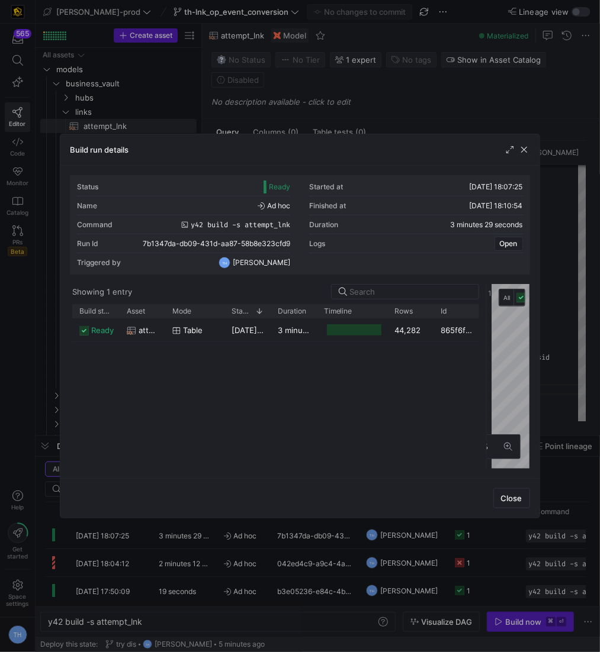
click at [432, 109] on div at bounding box center [300, 326] width 600 height 652
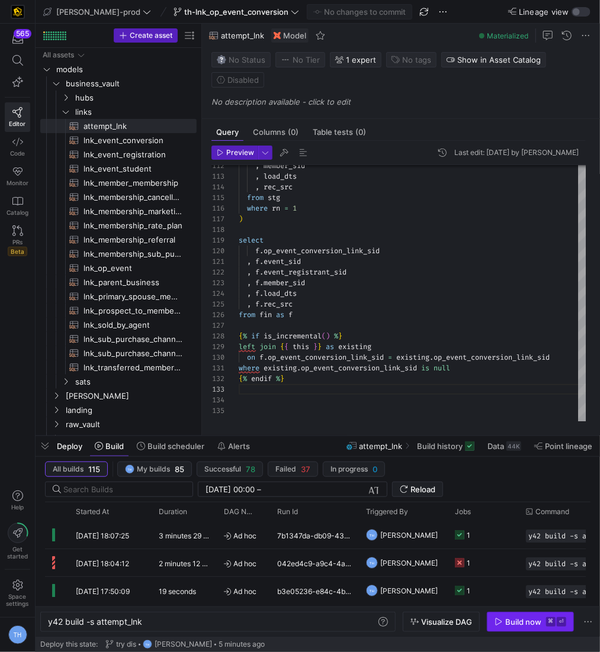
click at [514, 620] on div "Build now" at bounding box center [523, 621] width 36 height 9
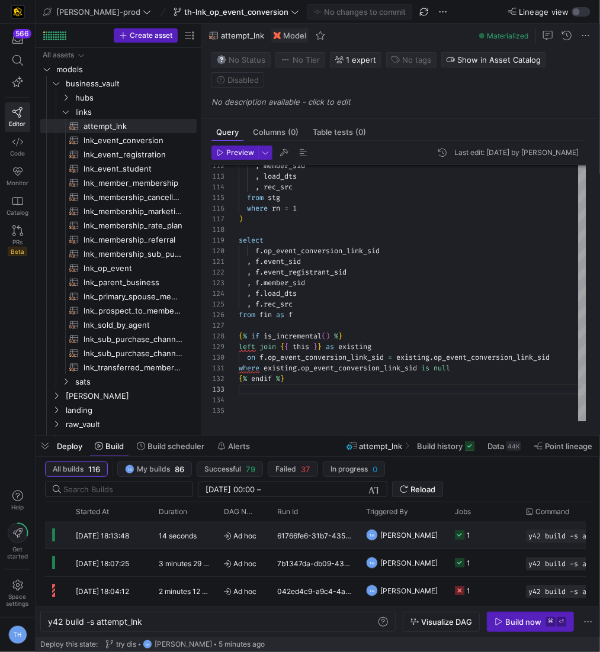
click at [192, 536] on y42-duration "14 seconds" at bounding box center [178, 536] width 38 height 9
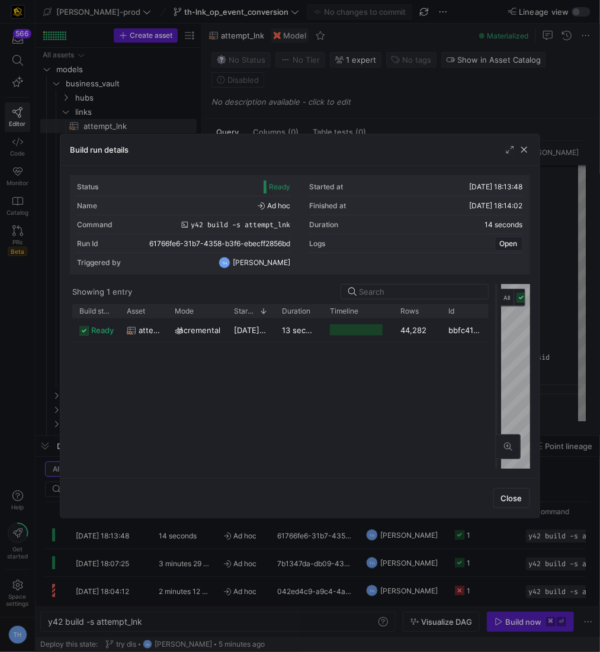
drag, startPoint x: 300, startPoint y: 316, endPoint x: 496, endPoint y: 320, distance: 196.5
click at [496, 320] on div at bounding box center [496, 376] width 5 height 185
click at [409, 104] on div at bounding box center [300, 326] width 600 height 652
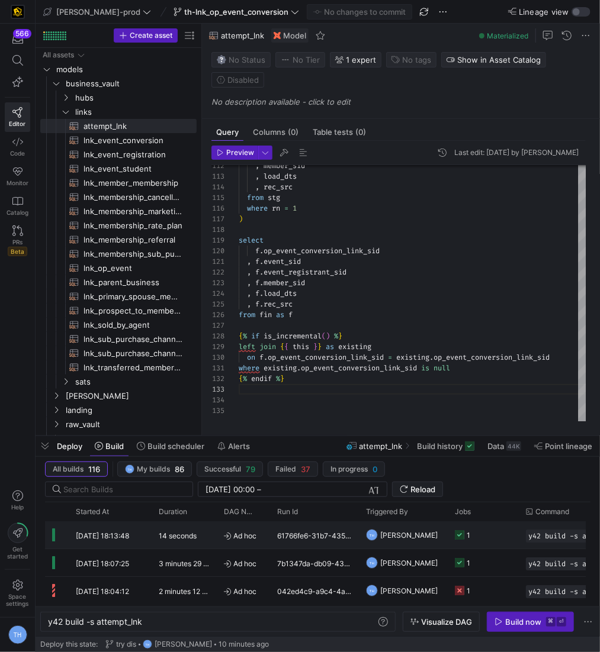
click at [343, 532] on div "61766fe6-31b7-4358-b3f6-ebecff2856bd" at bounding box center [314, 534] width 89 height 27
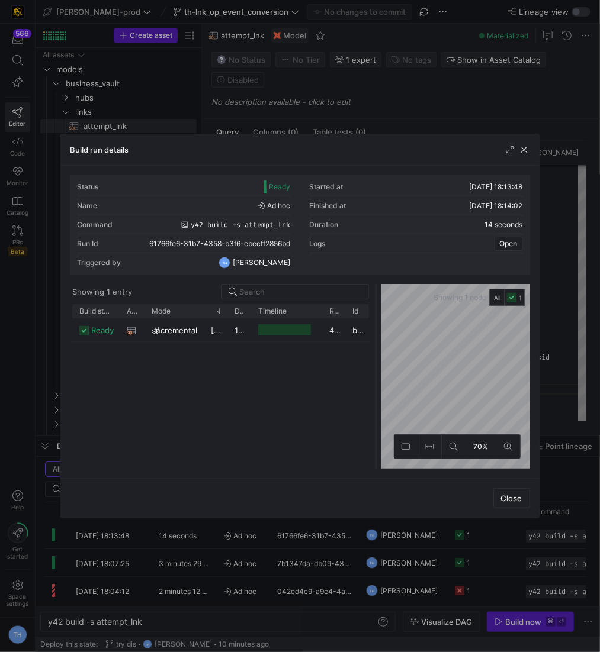
drag, startPoint x: 301, startPoint y: 357, endPoint x: 426, endPoint y: 356, distance: 124.3
click at [378, 356] on div at bounding box center [375, 376] width 5 height 185
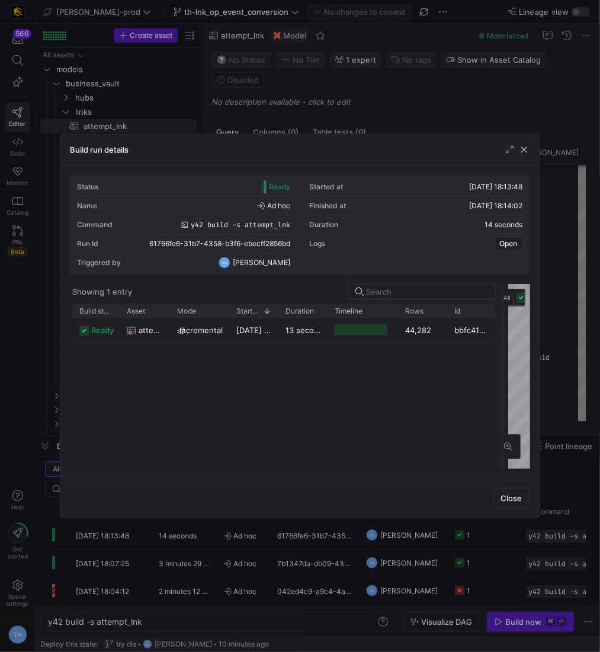
drag, startPoint x: 423, startPoint y: 365, endPoint x: 505, endPoint y: 362, distance: 81.7
click at [505, 362] on div at bounding box center [503, 376] width 5 height 185
click at [413, 122] on div at bounding box center [300, 326] width 600 height 652
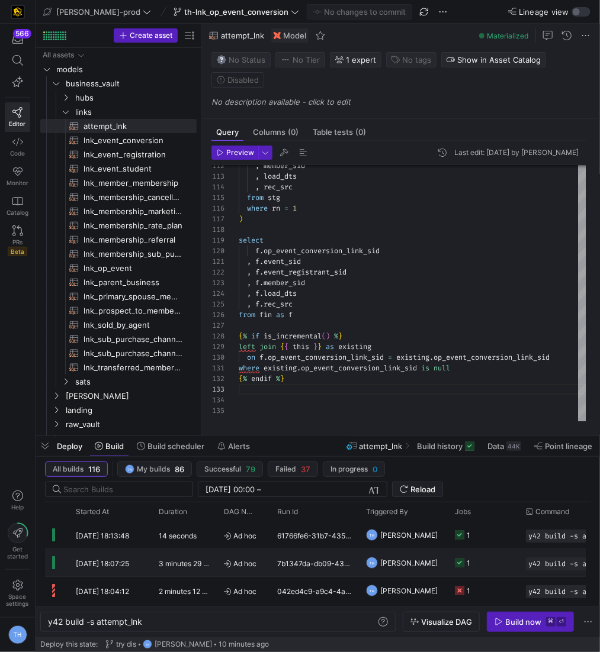
click at [409, 562] on span "[PERSON_NAME]" at bounding box center [408, 563] width 57 height 28
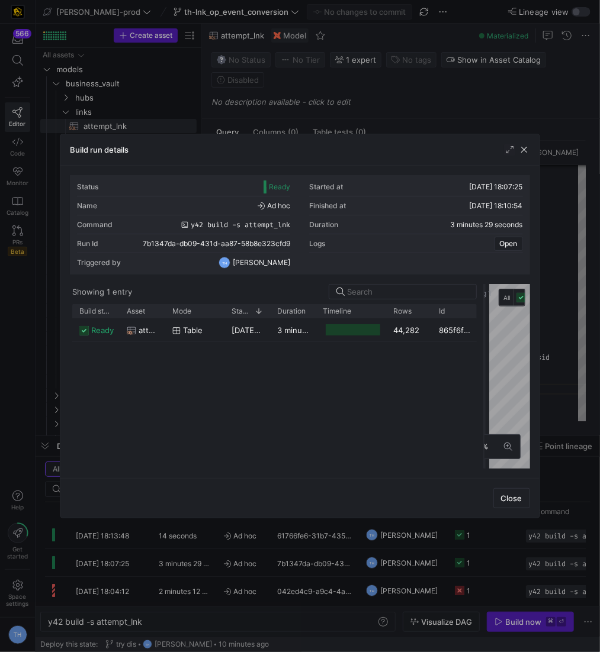
drag, startPoint x: 299, startPoint y: 323, endPoint x: 495, endPoint y: 327, distance: 196.0
click at [487, 328] on div at bounding box center [484, 376] width 5 height 185
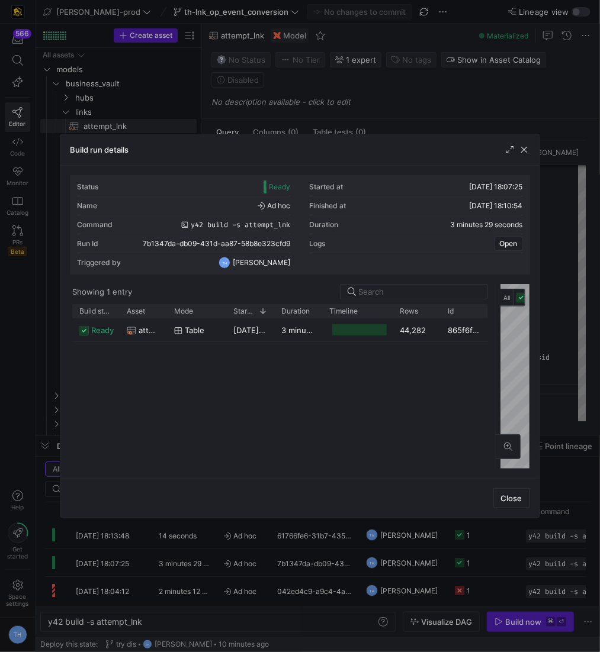
click at [406, 123] on div at bounding box center [300, 326] width 600 height 652
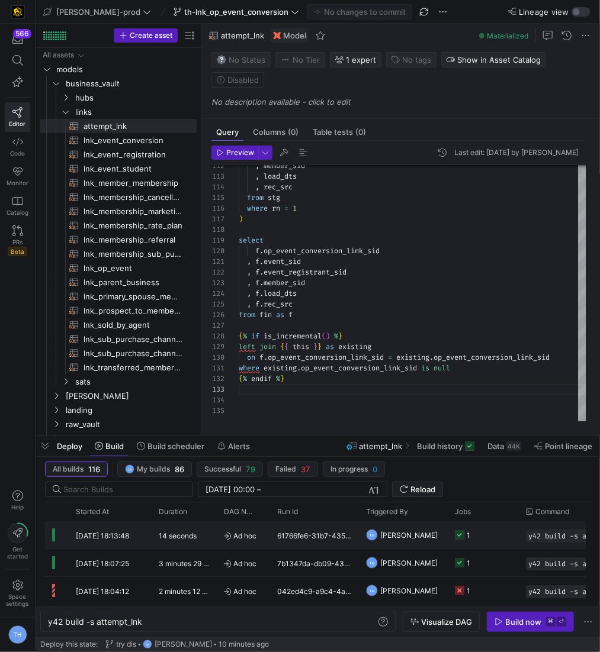
click at [314, 533] on div "61766fe6-31b7-4358-b3f6-ebecff2856bd" at bounding box center [314, 534] width 89 height 27
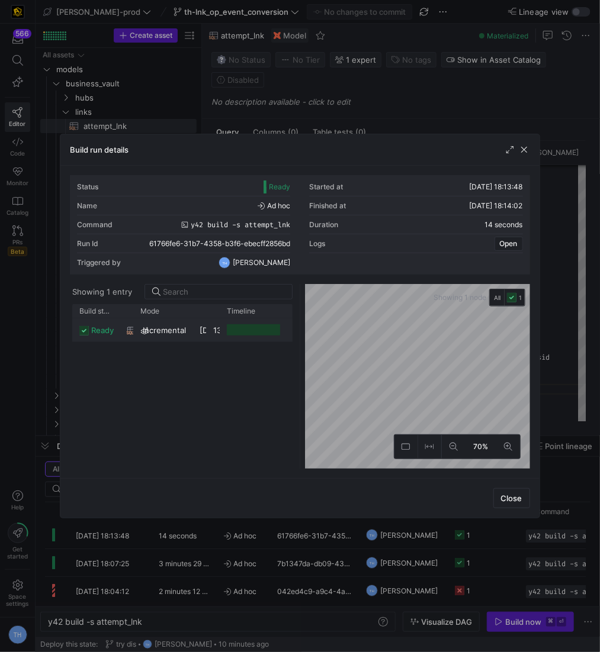
click at [201, 337] on div "[DATE] 18:13:48" at bounding box center [199, 329] width 14 height 23
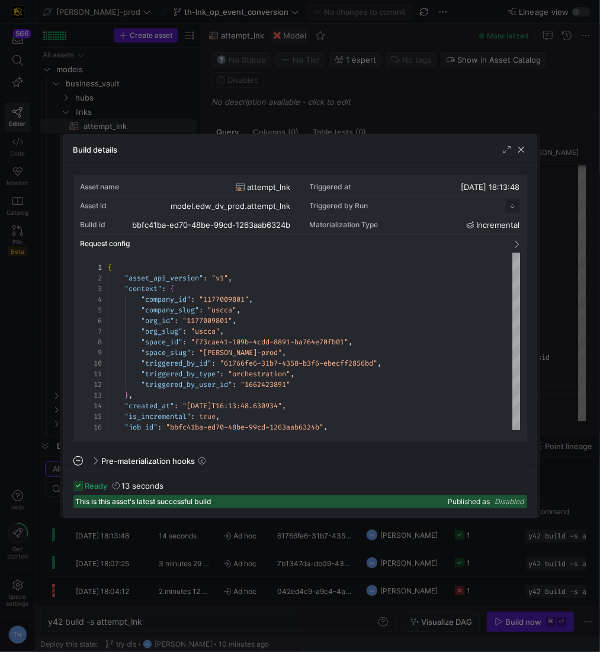
scroll to position [107, 0]
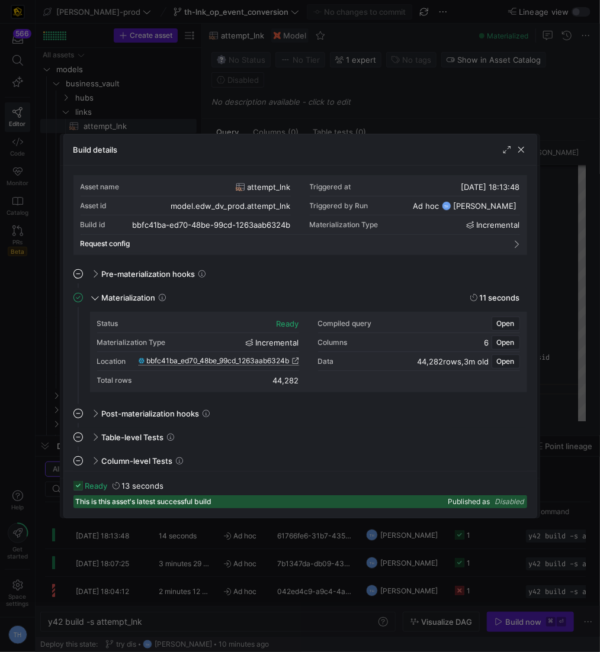
click at [256, 358] on span "bbfc41ba_ed70_48be_99cd_1263aab6324b" at bounding box center [218, 361] width 143 height 8
click at [333, 97] on div at bounding box center [300, 326] width 600 height 652
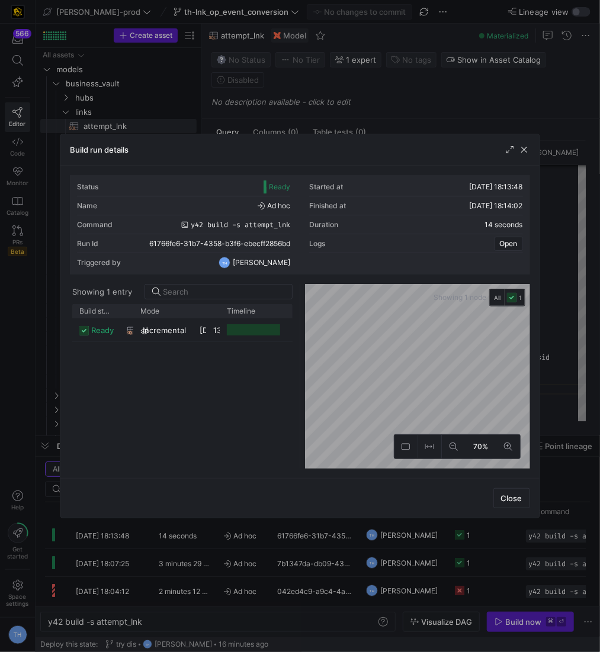
click at [332, 99] on div at bounding box center [300, 326] width 600 height 652
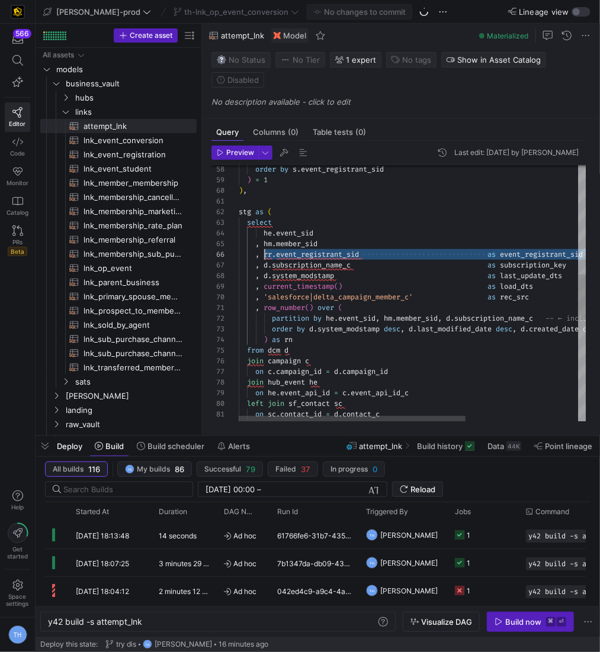
scroll to position [53, 25]
drag, startPoint x: 568, startPoint y: 254, endPoint x: 265, endPoint y: 253, distance: 302.5
click at [265, 253] on div "on he . event_api_id = c . event_api_id_c left join sf_contact sc on sc . conta…" at bounding box center [498, 274] width 519 height 1455
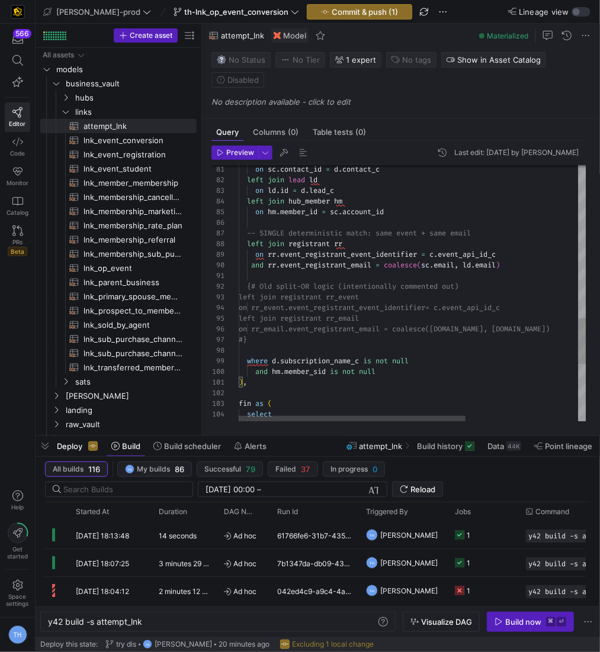
scroll to position [0, 0]
click at [383, 275] on div "on sc . contact_id = d . contact_c left join lead ld on ld . id = d . lead_c le…" at bounding box center [498, 29] width 519 height 1455
click at [518, 265] on div "on sc . contact_id = d . contact_c left join lead ld on ld . id = d . lead_c le…" at bounding box center [498, 29] width 519 height 1455
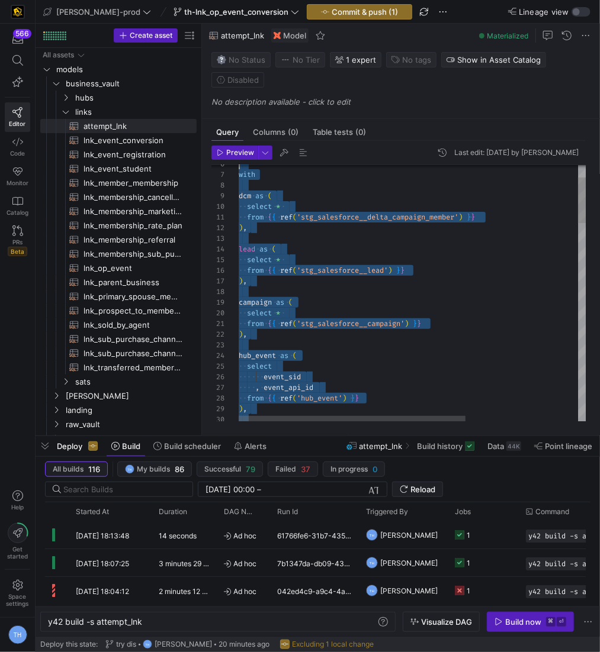
scroll to position [0, 0]
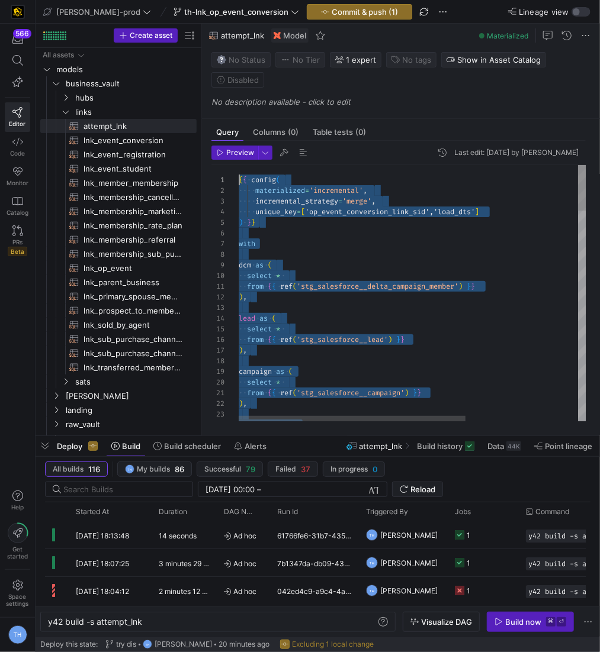
drag, startPoint x: 313, startPoint y: 393, endPoint x: 82, endPoint y: -58, distance: 506.4
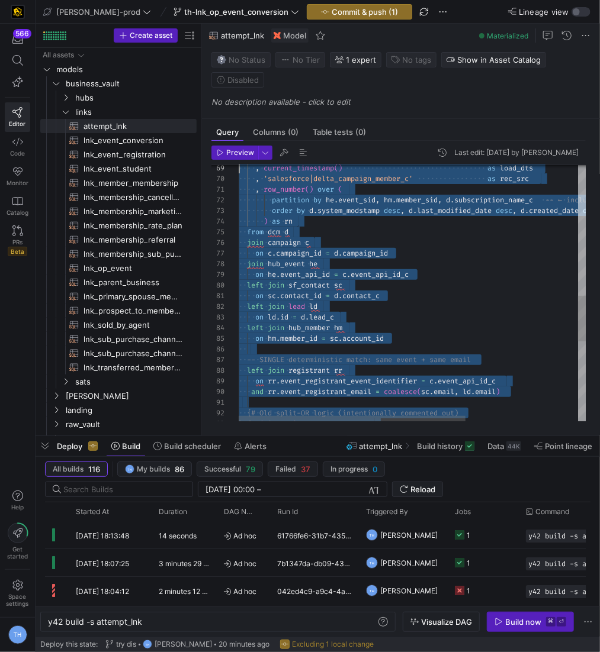
type textarea "{{ config( materialized='incremental', incremental_strategy='merge', unique_key…"
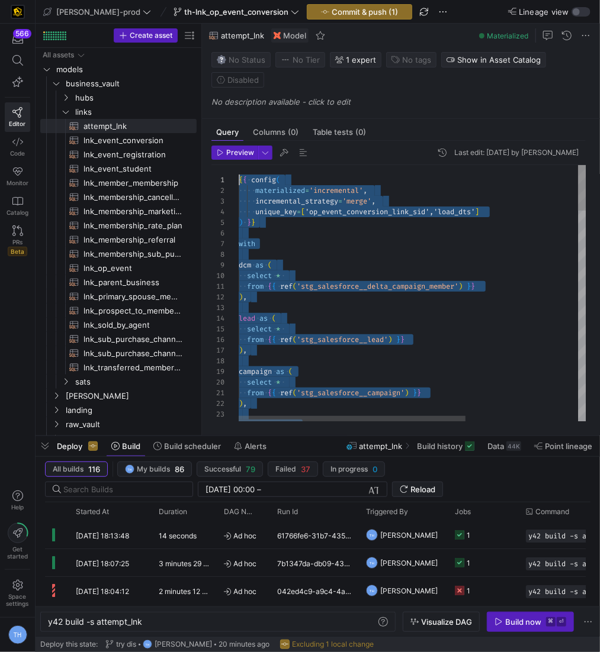
drag, startPoint x: 336, startPoint y: 397, endPoint x: 227, endPoint y: -37, distance: 447.5
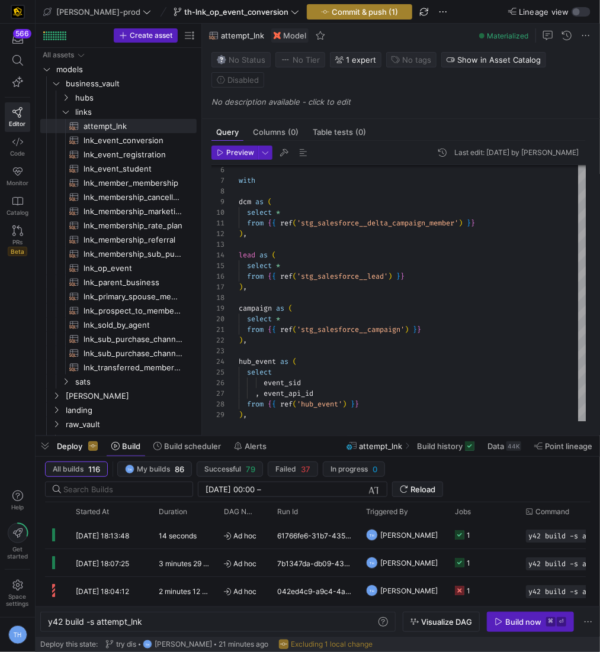
click at [331, 12] on span "Commit & push (1)" at bounding box center [364, 11] width 66 height 9
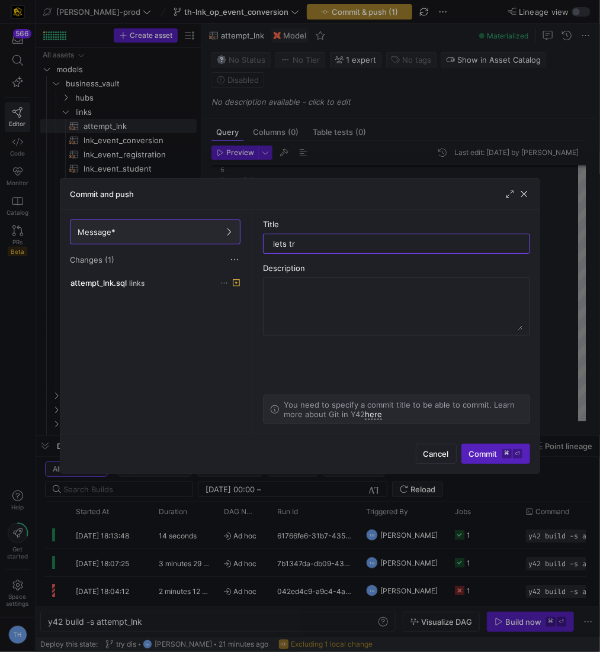
type input "lets try"
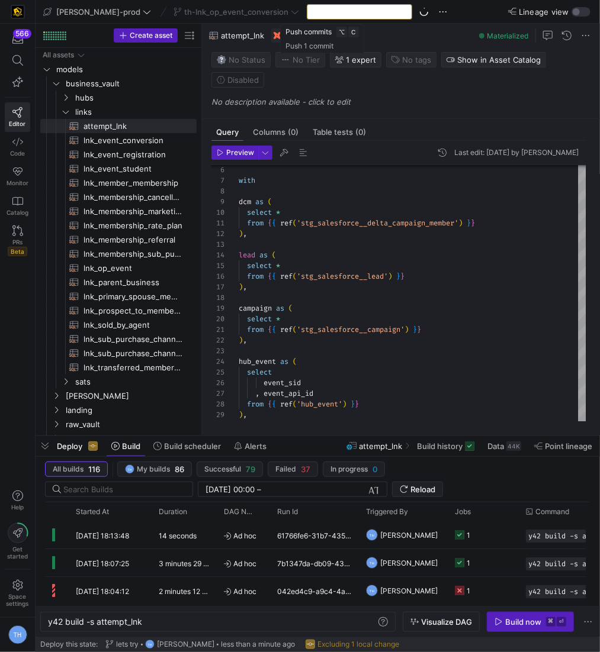
click at [316, 12] on div "Push (1)" at bounding box center [359, 11] width 105 height 15
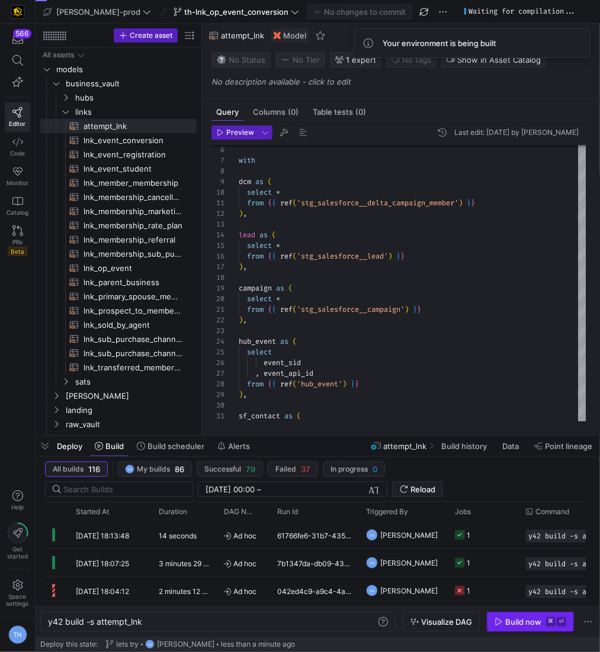
click at [526, 616] on span "button" at bounding box center [530, 622] width 86 height 19
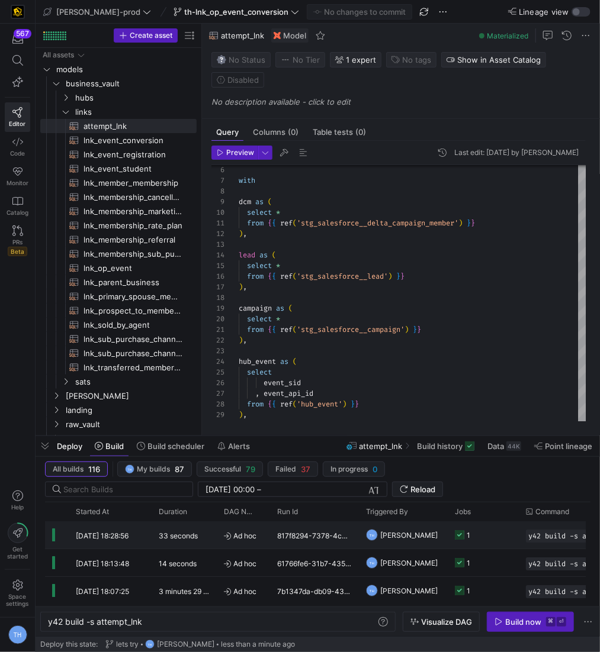
click at [497, 534] on y42-job-status-cell-renderer "1" at bounding box center [483, 535] width 57 height 26
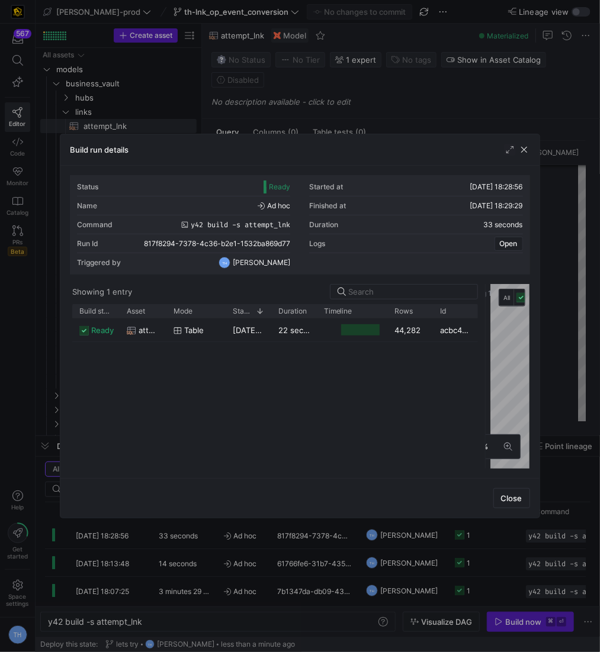
drag, startPoint x: 298, startPoint y: 318, endPoint x: 481, endPoint y: 320, distance: 182.9
click at [483, 320] on div at bounding box center [485, 376] width 5 height 185
click at [407, 109] on div at bounding box center [300, 326] width 600 height 652
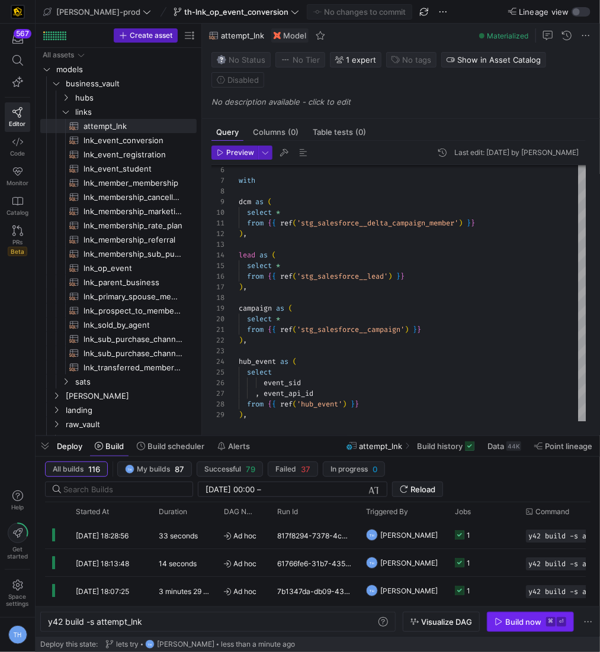
click at [543, 623] on span "Build now ⌘ ⏎" at bounding box center [530, 621] width 72 height 9
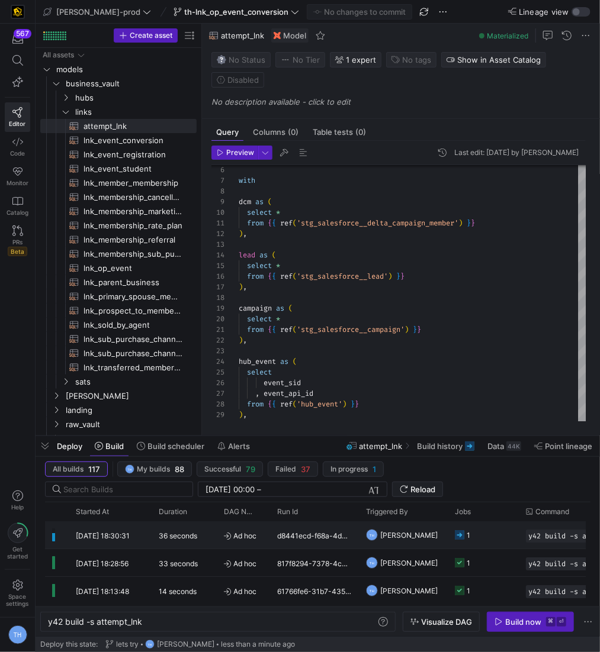
click at [308, 537] on div "d8441ecd-f68a-4d3d-bf36-41c9a9e46d4d" at bounding box center [314, 534] width 89 height 27
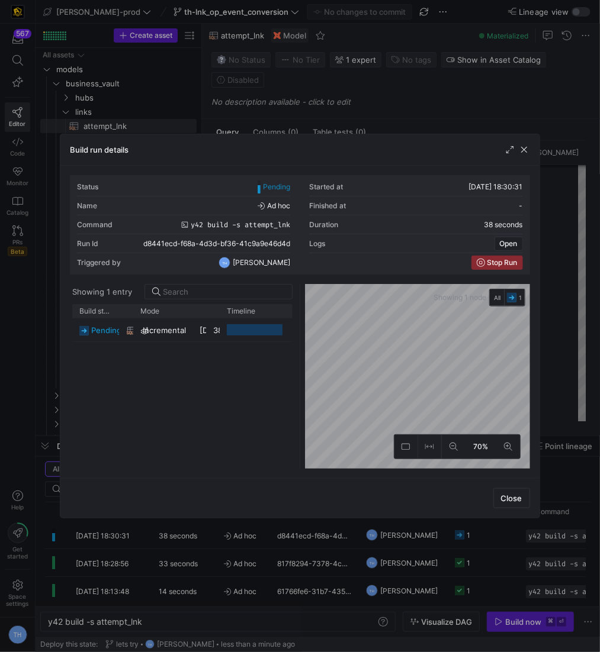
click at [354, 98] on div at bounding box center [300, 326] width 600 height 652
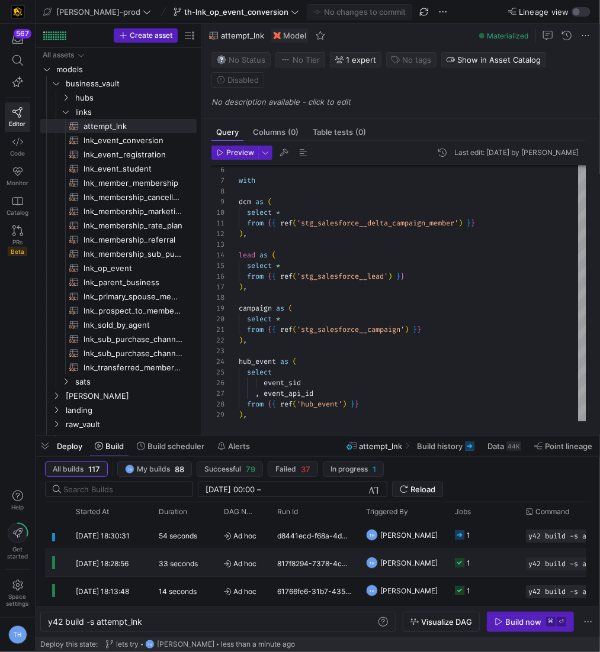
click at [446, 558] on div "TH [PERSON_NAME]" at bounding box center [403, 562] width 89 height 27
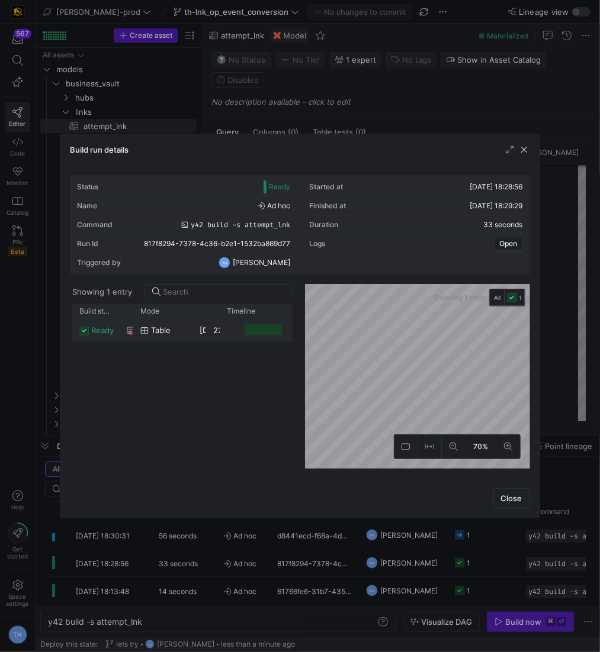
click at [247, 324] on div at bounding box center [263, 329] width 38 height 11
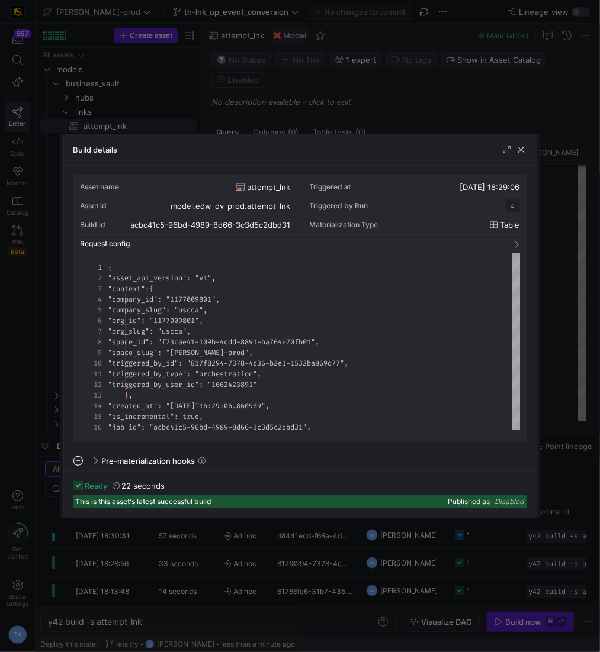
scroll to position [107, 0]
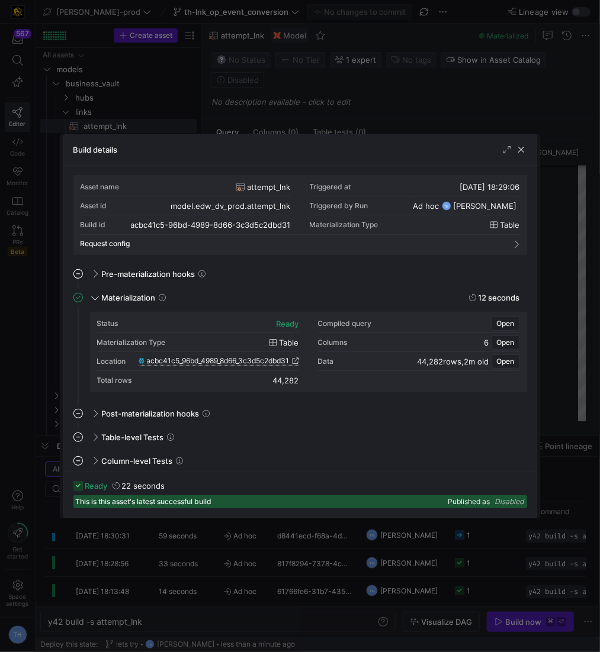
click at [269, 358] on span "acbc41c5_96bd_4989_8d66_3c3d5c2dbd31" at bounding box center [218, 361] width 143 height 8
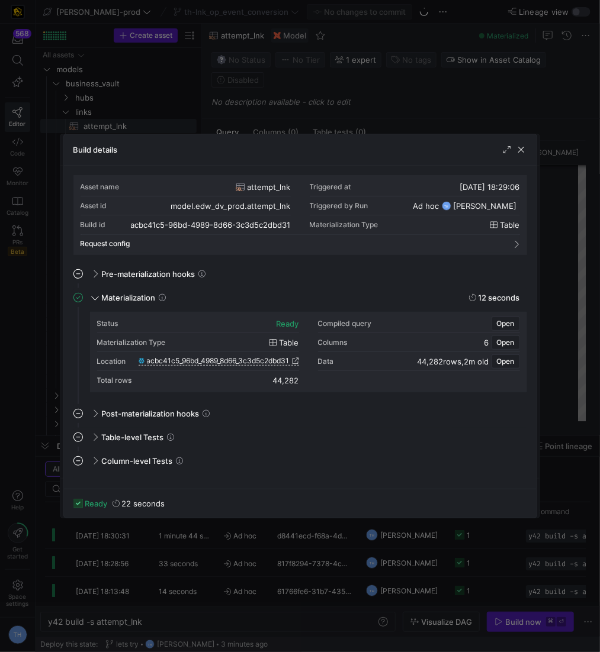
click at [363, 79] on div at bounding box center [300, 326] width 600 height 652
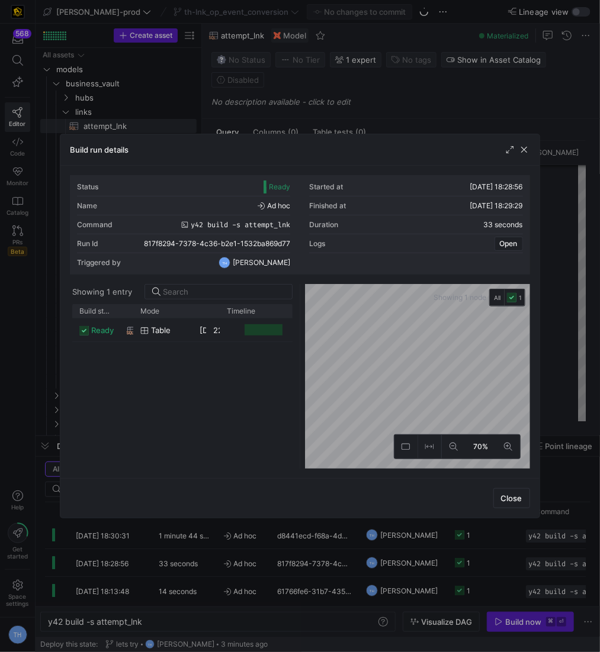
click at [366, 95] on div at bounding box center [300, 326] width 600 height 652
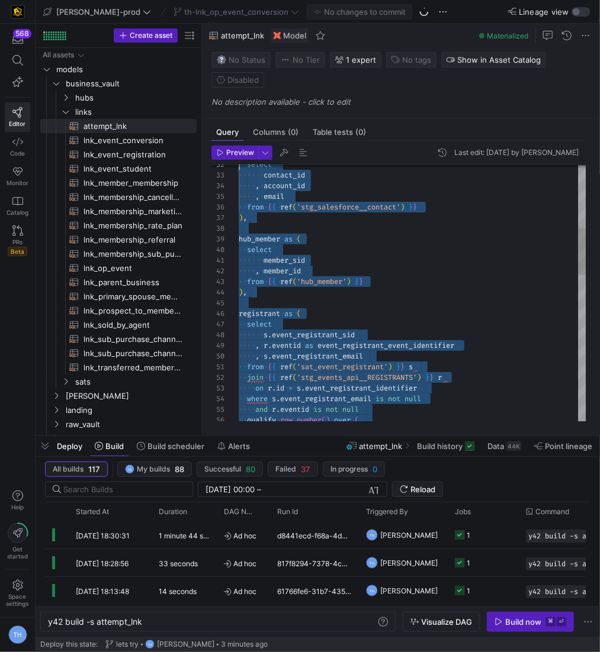
scroll to position [0, 0]
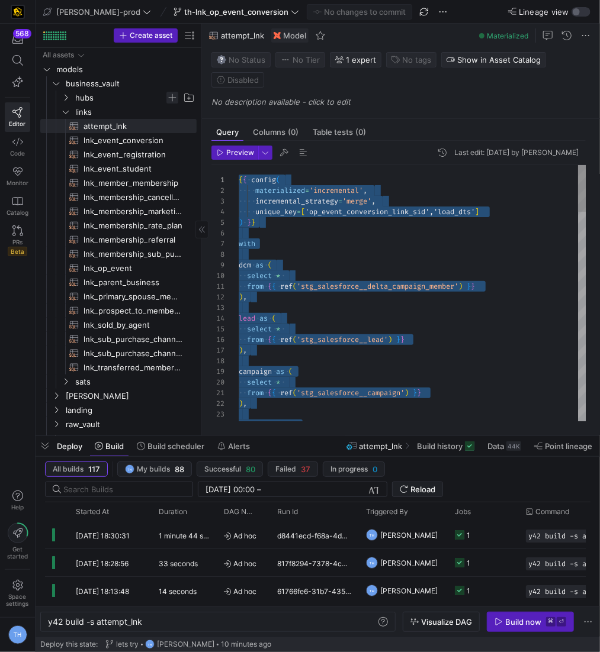
drag, startPoint x: 318, startPoint y: 408, endPoint x: 166, endPoint y: 92, distance: 351.0
drag, startPoint x: 329, startPoint y: 398, endPoint x: 165, endPoint y: -1, distance: 431.9
type textarea "on f.op_event_conversion_link_sid = existing.op_event_conversion_link_sid where…"
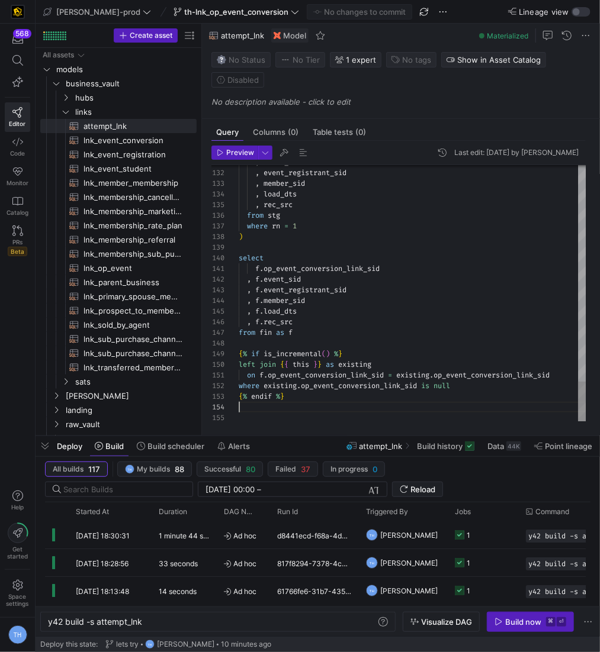
scroll to position [31, 0]
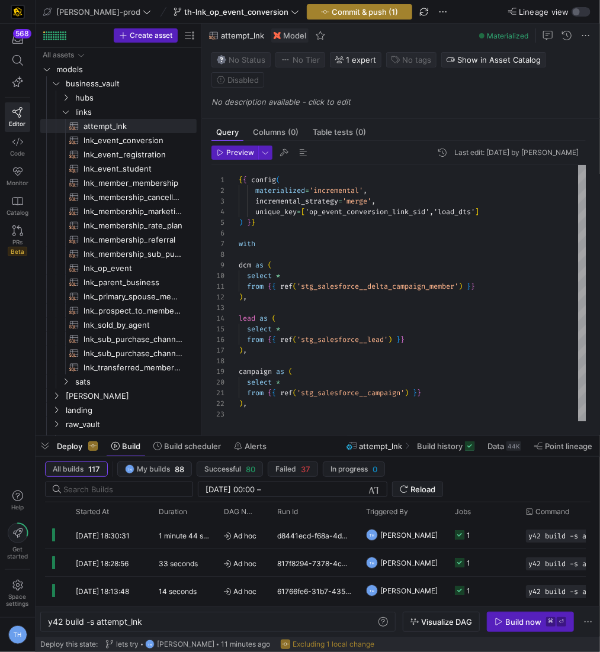
click at [323, 18] on span "button" at bounding box center [359, 12] width 104 height 14
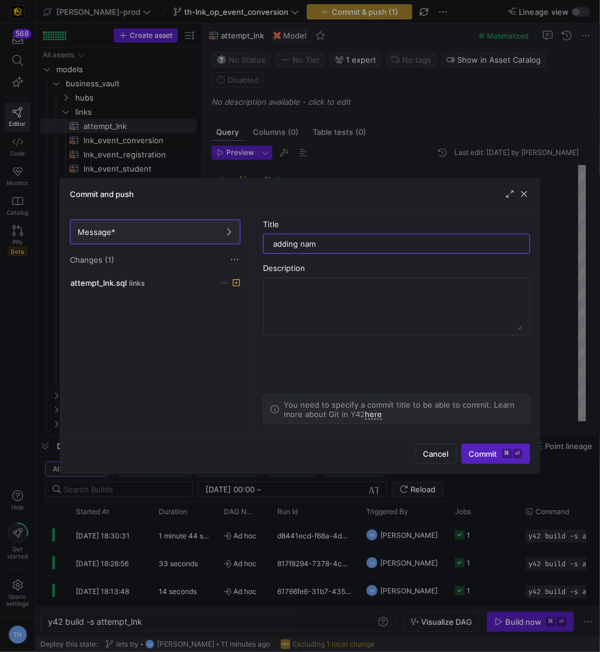
type input "adding name"
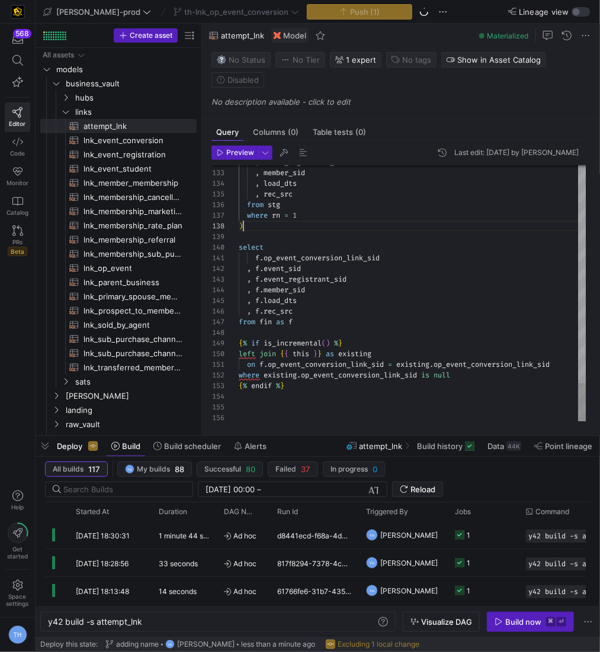
scroll to position [75, 0]
drag, startPoint x: 337, startPoint y: 227, endPoint x: -89, endPoint y: 259, distance: 427.9
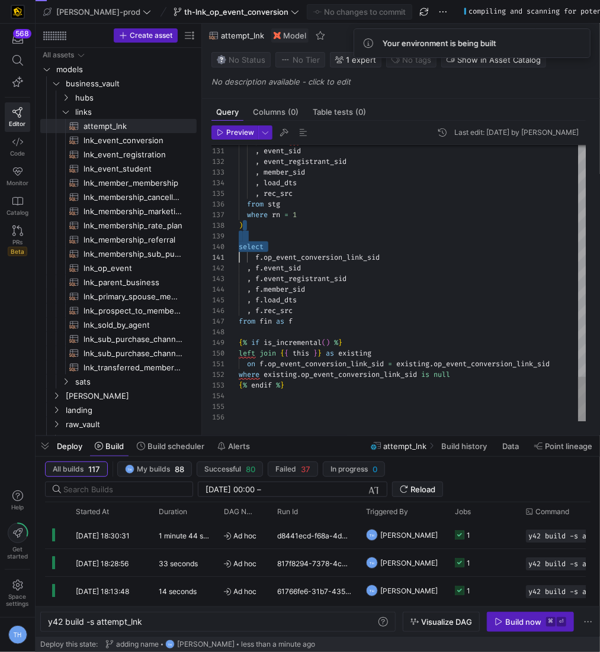
type textarea "f.op_event_conversion_link_sid , f.event_sid , f.event_registrant_sid , f.membe…"
click at [546, 623] on kbd "⌘" at bounding box center [550, 621] width 9 height 9
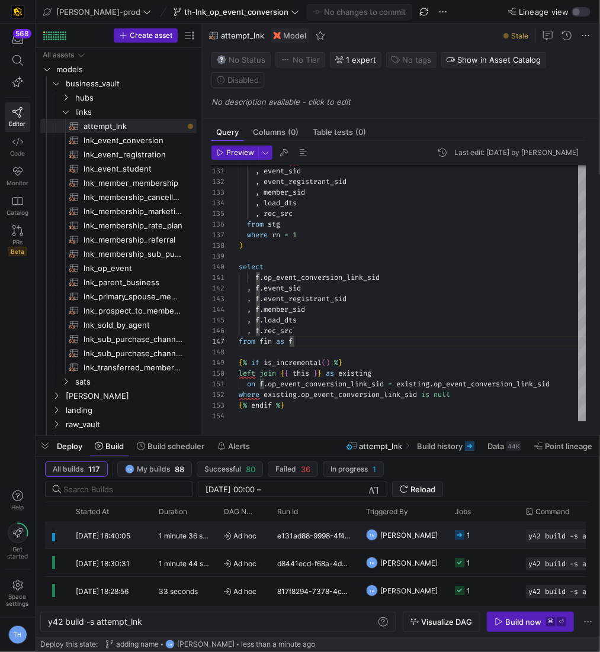
click at [475, 533] on y42-job-status-cell-renderer "1" at bounding box center [483, 535] width 57 height 26
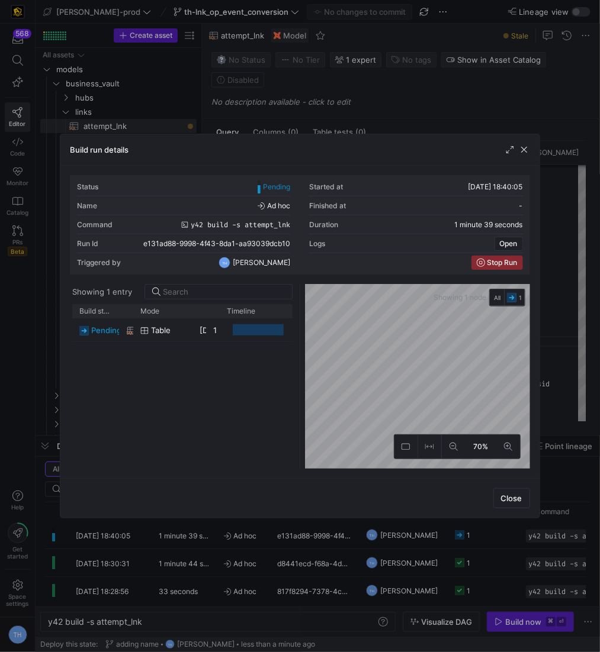
click at [415, 125] on div at bounding box center [300, 326] width 600 height 652
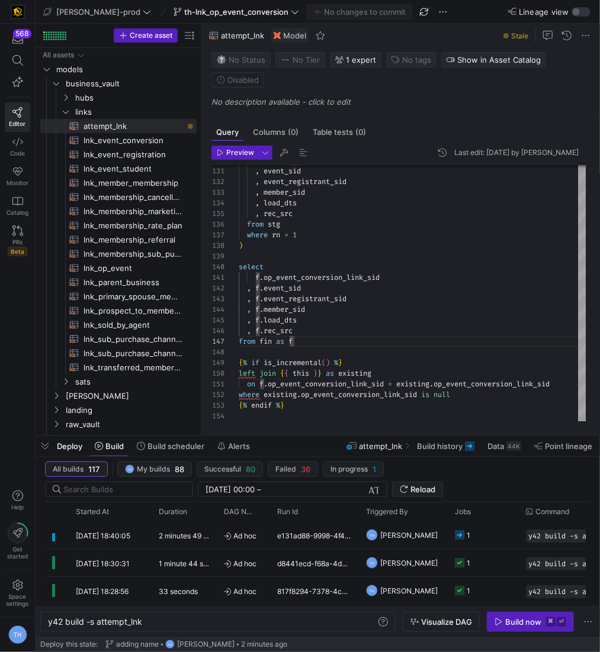
scroll to position [63, 55]
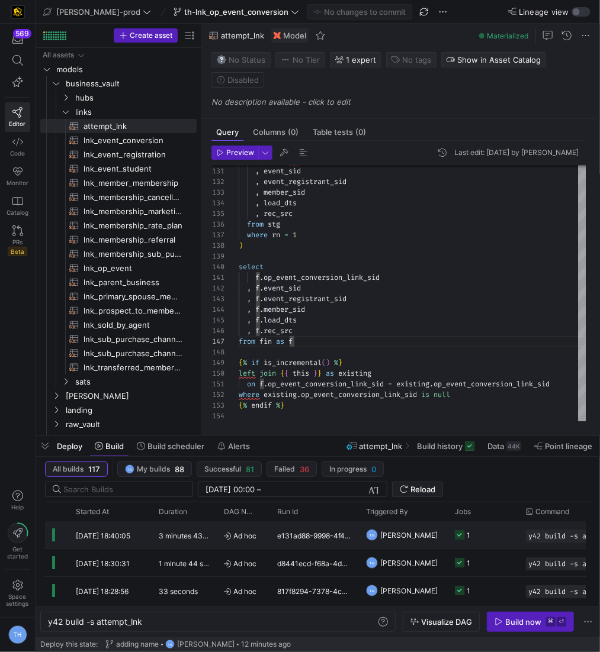
click at [194, 541] on div "3 minutes 43 seconds" at bounding box center [184, 534] width 65 height 27
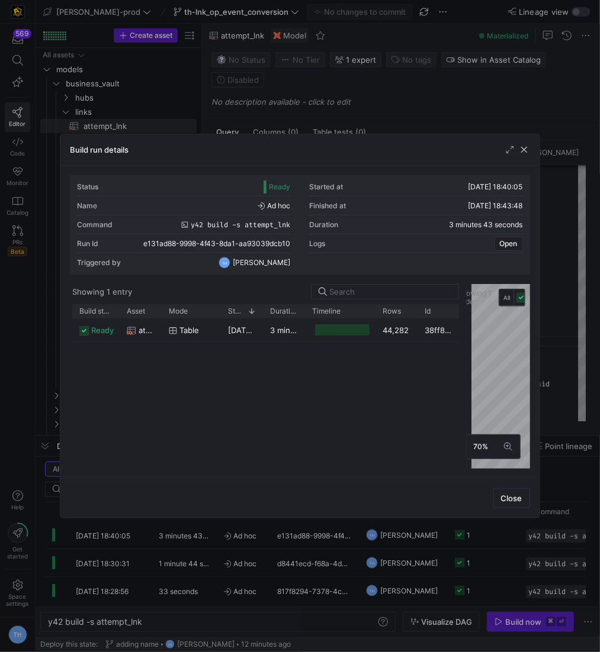
drag, startPoint x: 298, startPoint y: 300, endPoint x: 502, endPoint y: 307, distance: 203.7
click at [469, 308] on div at bounding box center [466, 376] width 5 height 185
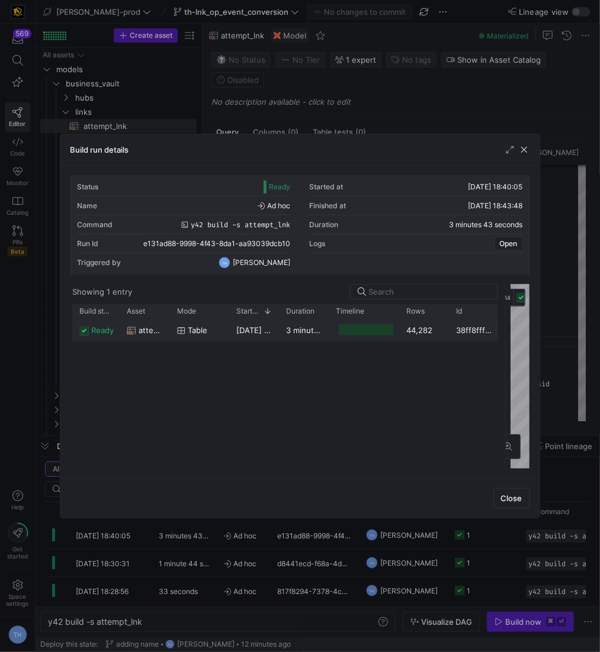
click at [418, 329] on div "44,282" at bounding box center [425, 329] width 50 height 23
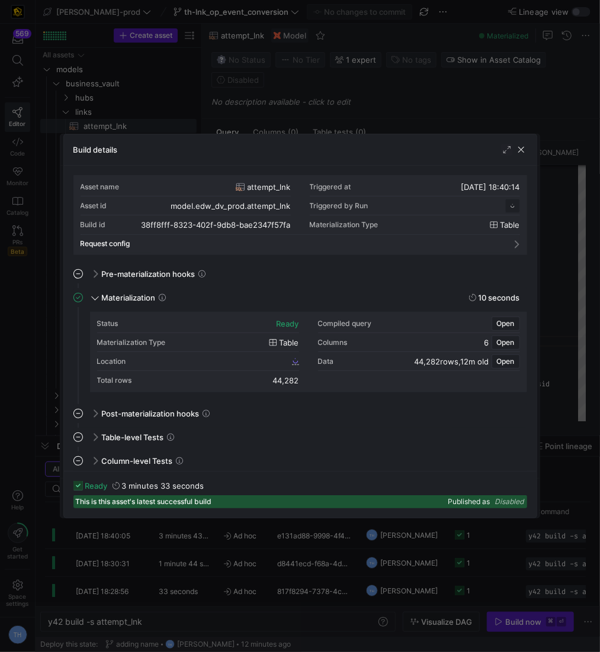
scroll to position [107, 0]
click at [259, 367] on div "Location 38ff8fff_8323_402f_9db8_bae2347f57fa" at bounding box center [198, 361] width 202 height 19
click at [256, 363] on span "38ff8fff_8323_402f_9db8_bae2347f57fa" at bounding box center [223, 361] width 133 height 8
click at [386, 84] on div at bounding box center [300, 326] width 600 height 652
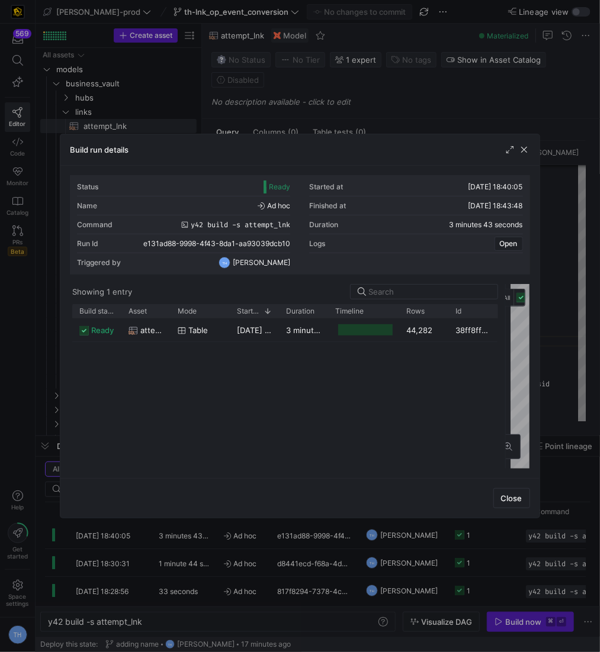
click at [386, 84] on div at bounding box center [300, 326] width 600 height 652
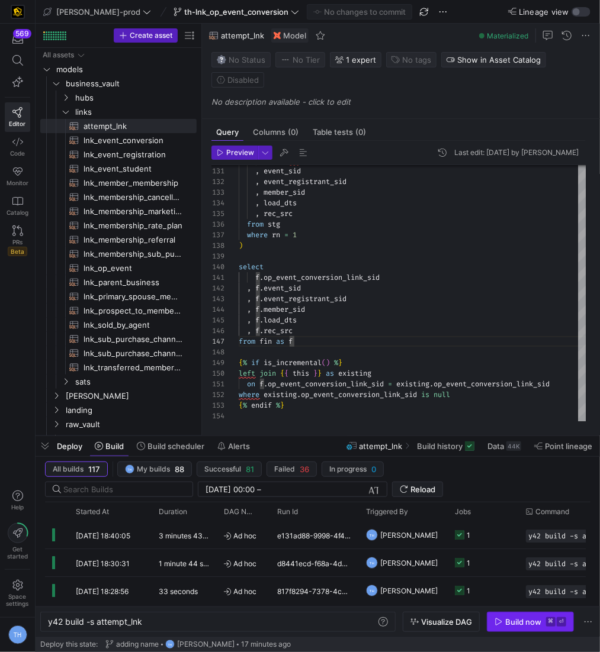
click at [536, 630] on span "button" at bounding box center [530, 622] width 86 height 19
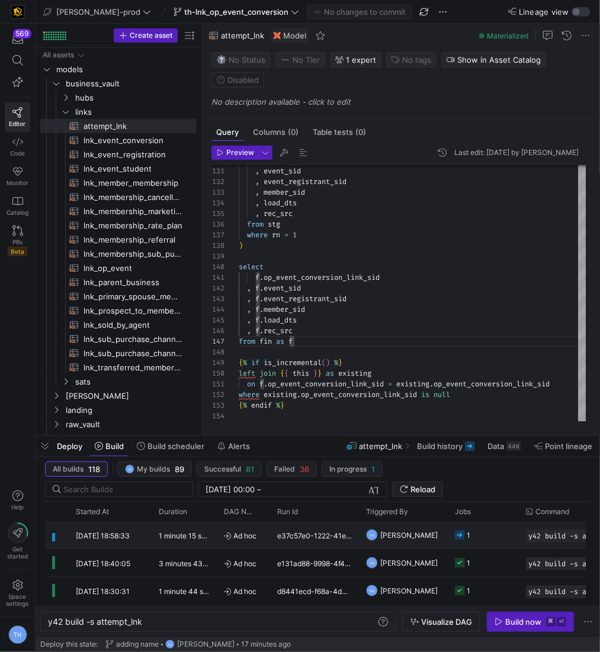
click at [189, 529] on div "1 minute 15 seconds" at bounding box center [184, 534] width 65 height 27
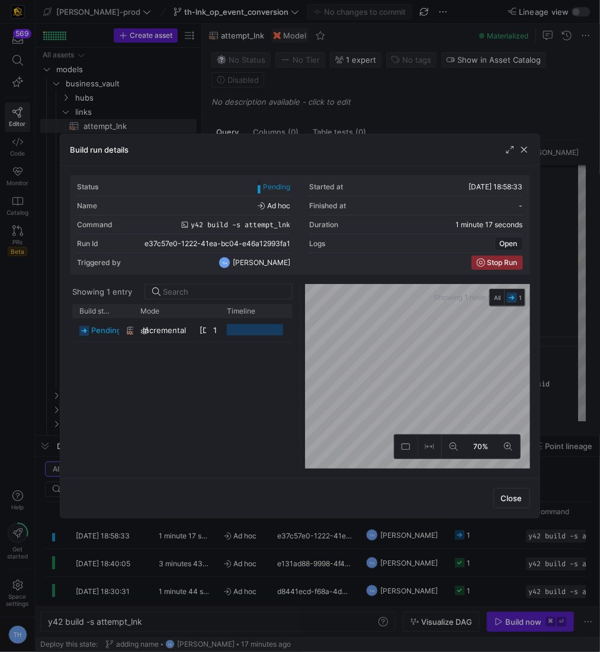
click at [317, 108] on div at bounding box center [300, 326] width 600 height 652
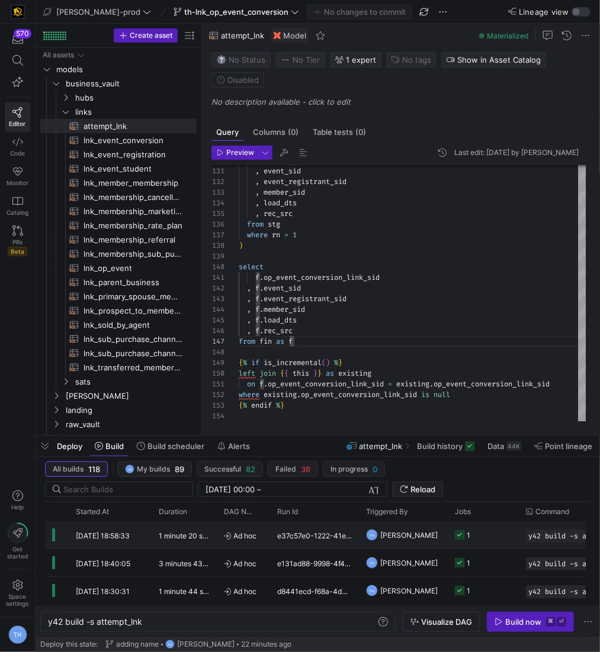
click at [176, 532] on y42-duration "1 minute 20 seconds" at bounding box center [193, 536] width 68 height 9
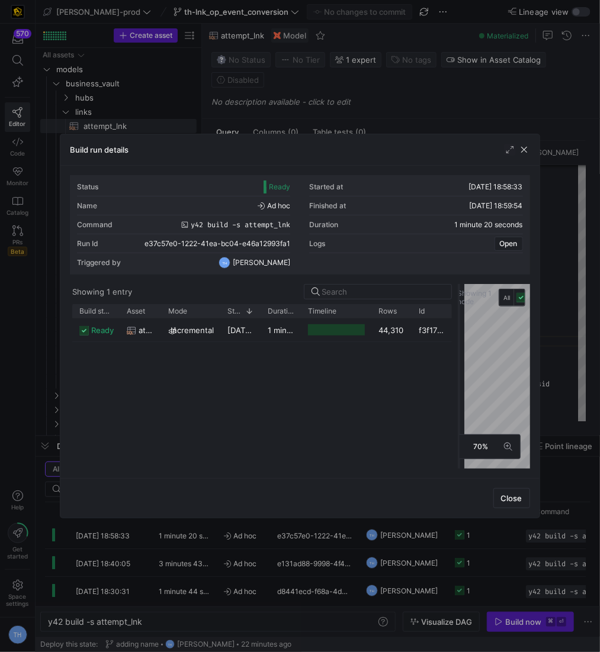
drag, startPoint x: 298, startPoint y: 333, endPoint x: 458, endPoint y: 331, distance: 159.2
click at [458, 331] on div at bounding box center [458, 376] width 5 height 185
click at [389, 83] on div at bounding box center [300, 326] width 600 height 652
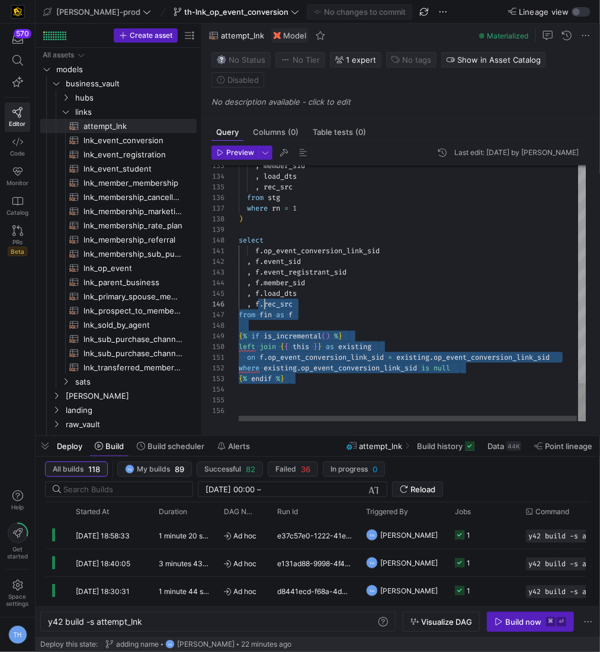
scroll to position [96, 0]
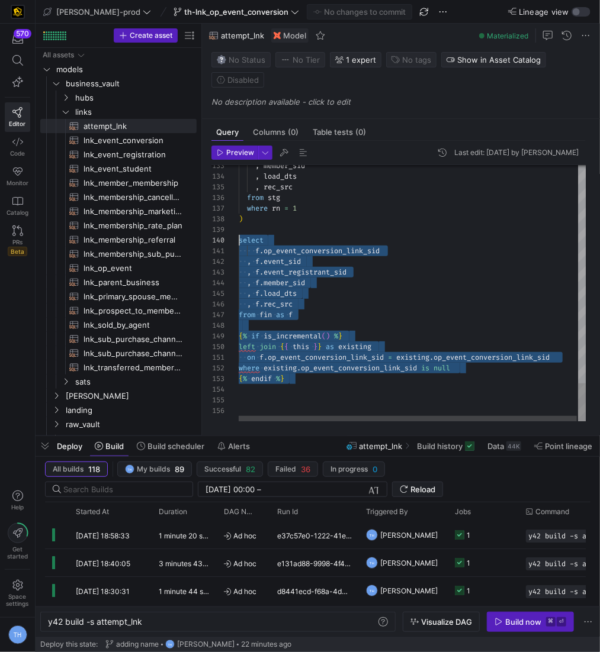
drag, startPoint x: 301, startPoint y: 393, endPoint x: 273, endPoint y: 298, distance: 99.4
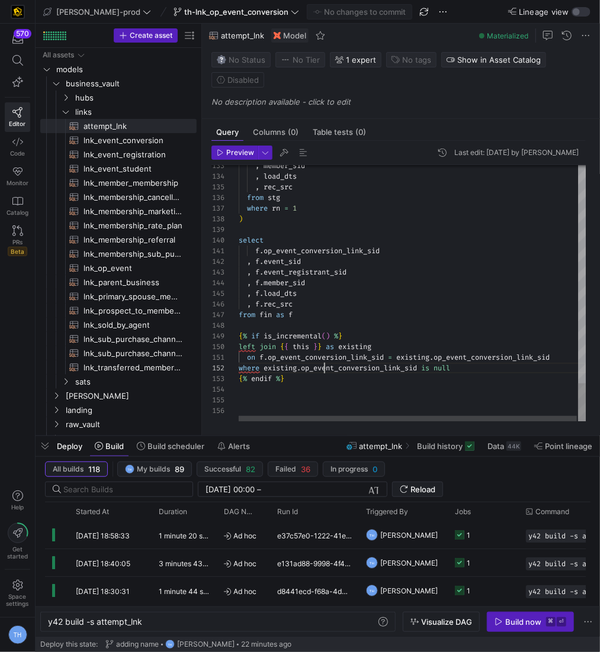
drag, startPoint x: 324, startPoint y: 366, endPoint x: 261, endPoint y: 271, distance: 114.6
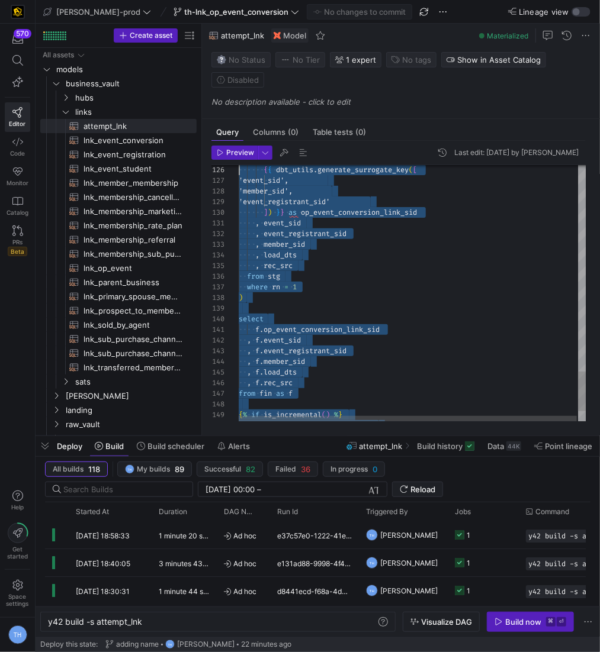
scroll to position [43, 0]
type textarea "{{ config( materialized='incremental', incremental_strategy='merge', unique_key…"
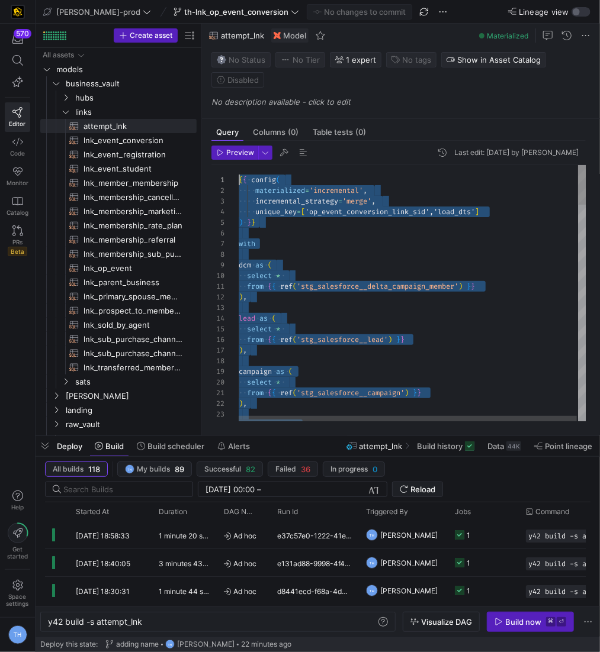
scroll to position [0, 0]
drag, startPoint x: 313, startPoint y: 391, endPoint x: 111, endPoint y: -40, distance: 476.1
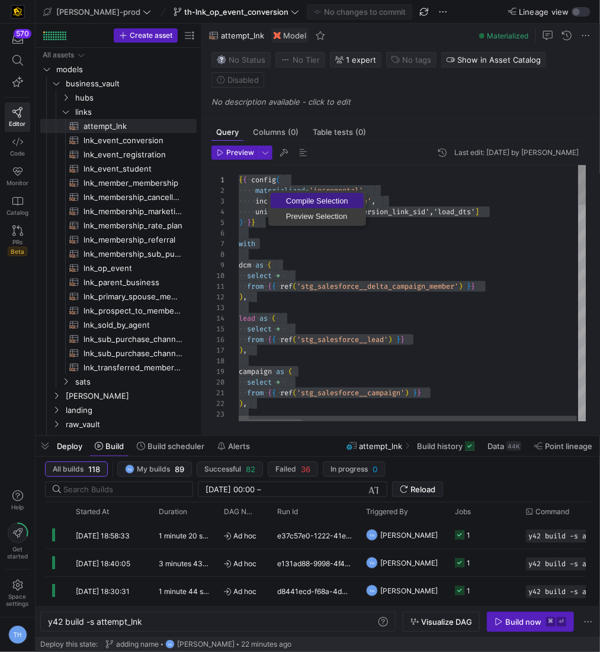
click at [303, 205] on link "Compile Selection" at bounding box center [317, 200] width 93 height 15
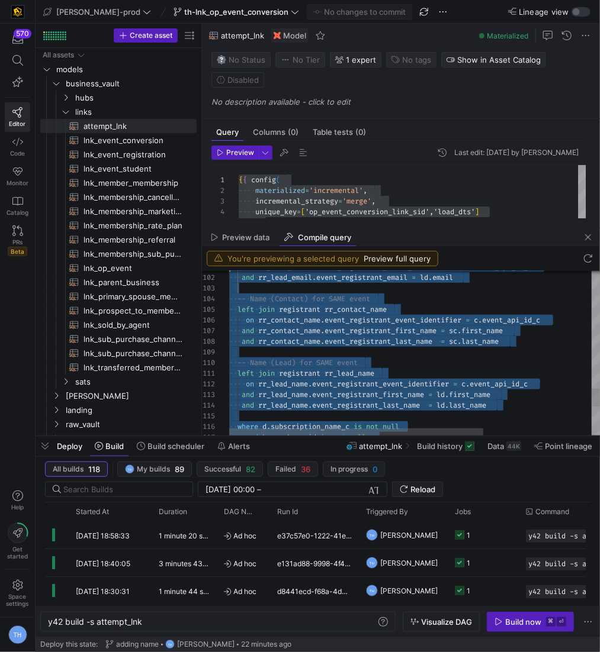
scroll to position [10, 0]
type textarea "with dcm as ( select * from "Y42_EDW_DV"."Y42_EDW_DV_PROD_F73CAE41109B4CDD8891B…"
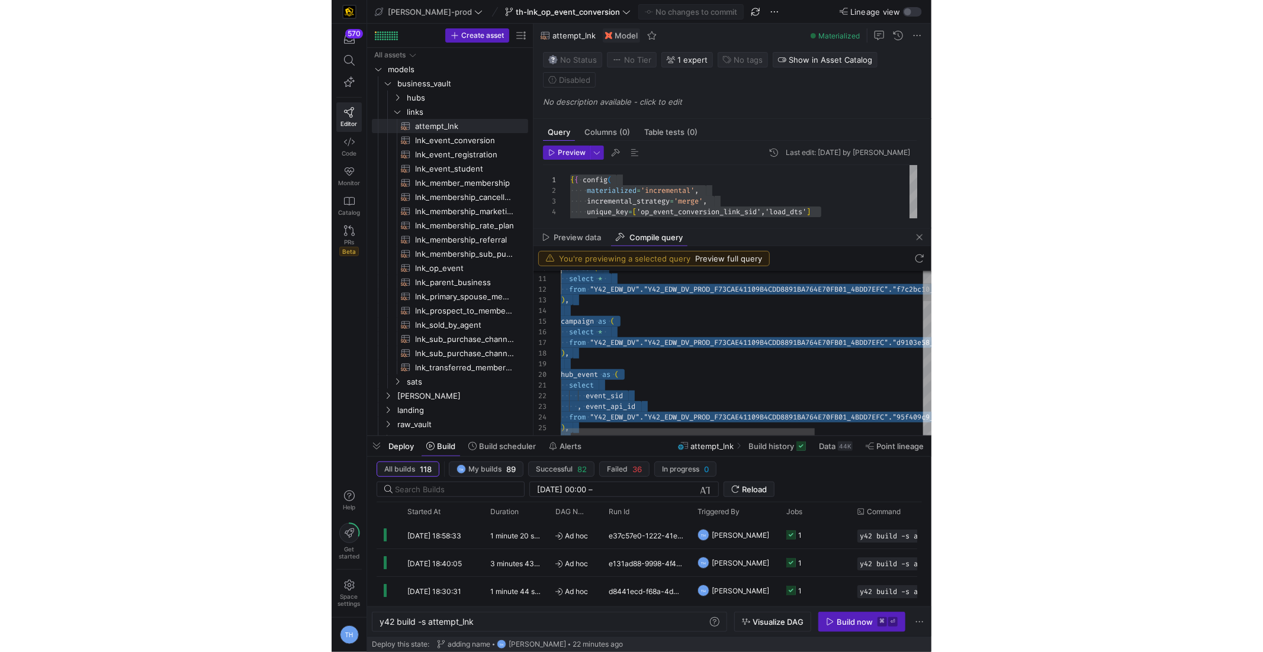
scroll to position [0, 0]
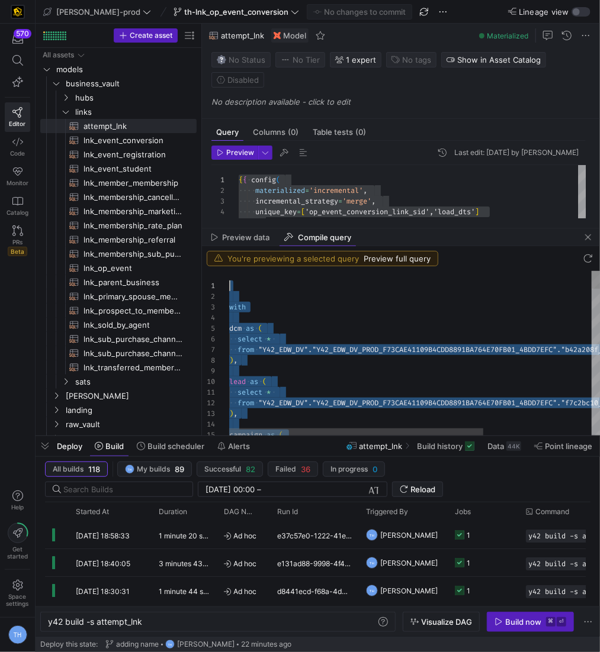
drag, startPoint x: 309, startPoint y: 406, endPoint x: 105, endPoint y: 95, distance: 372.3
